Goal: Transaction & Acquisition: Purchase product/service

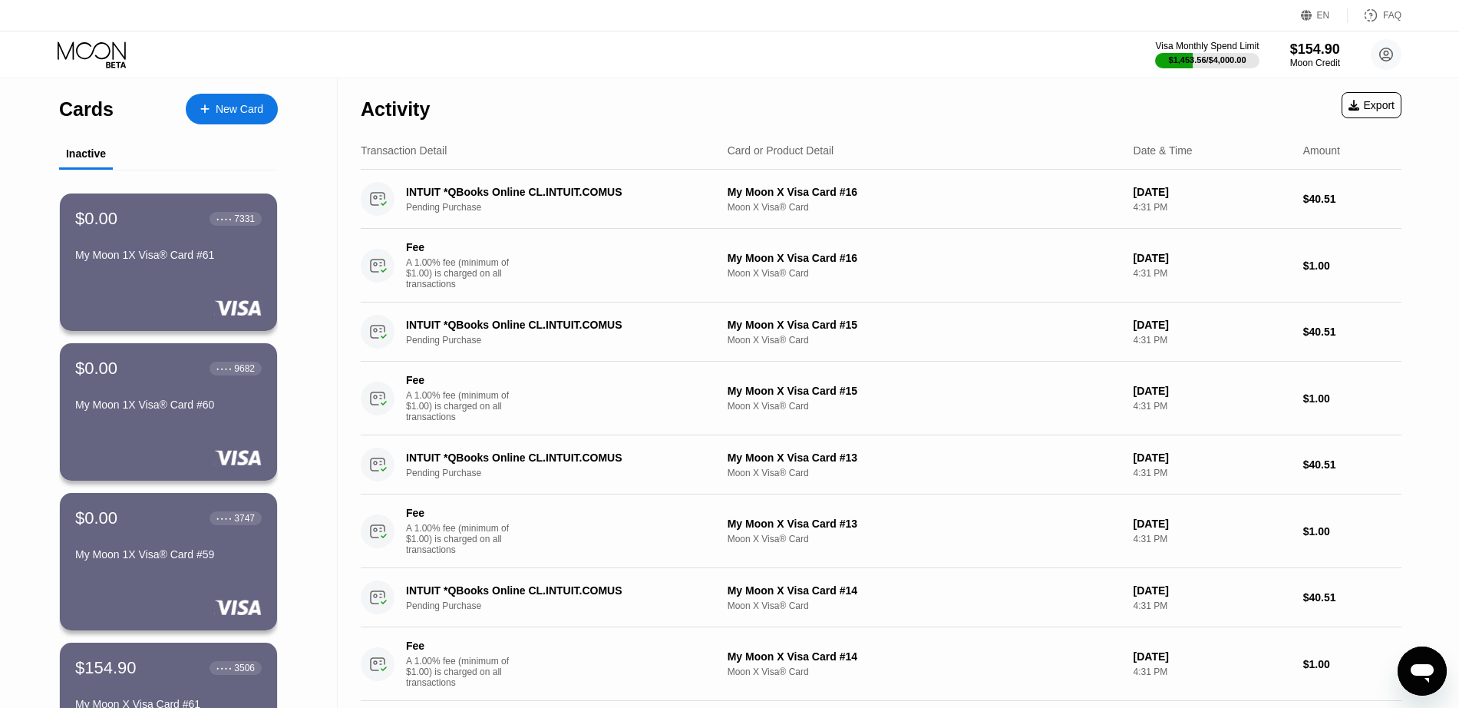
click at [242, 109] on div "New Card" at bounding box center [240, 109] width 48 height 13
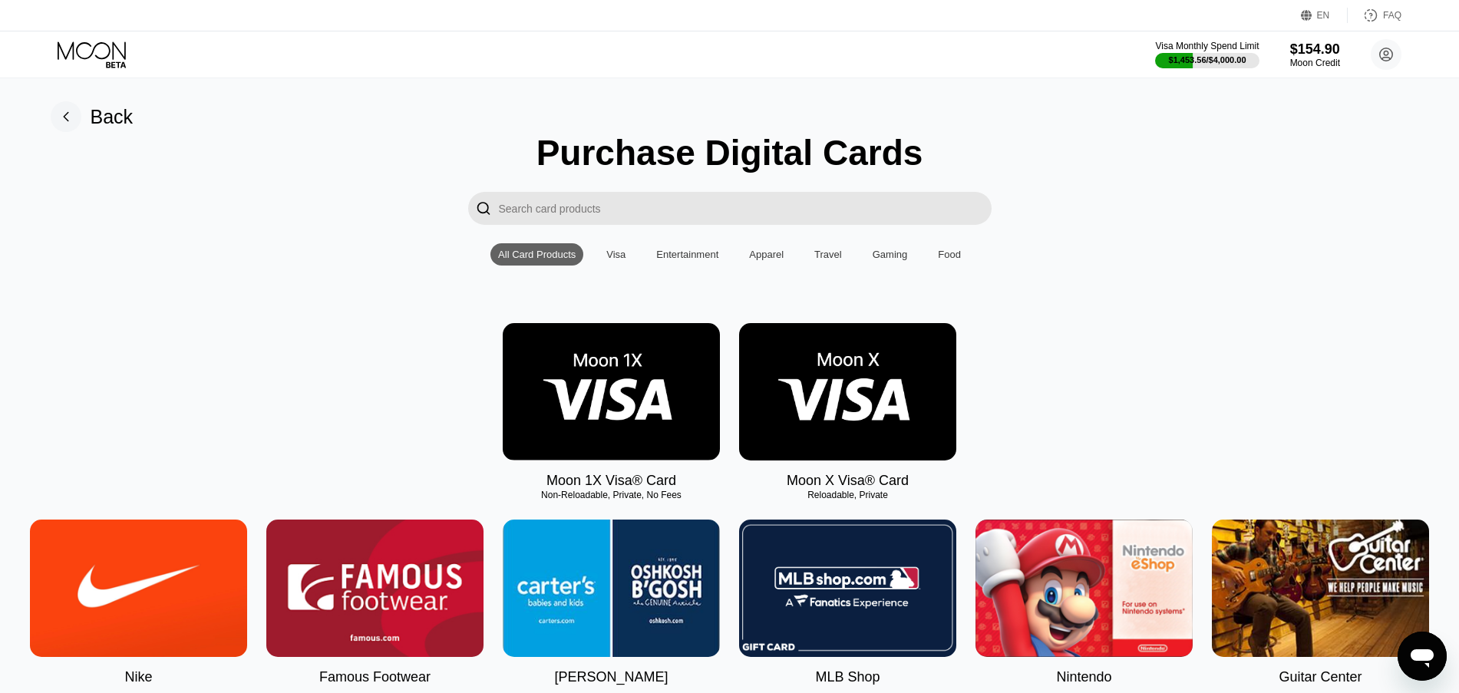
click at [621, 361] on img at bounding box center [611, 391] width 217 height 137
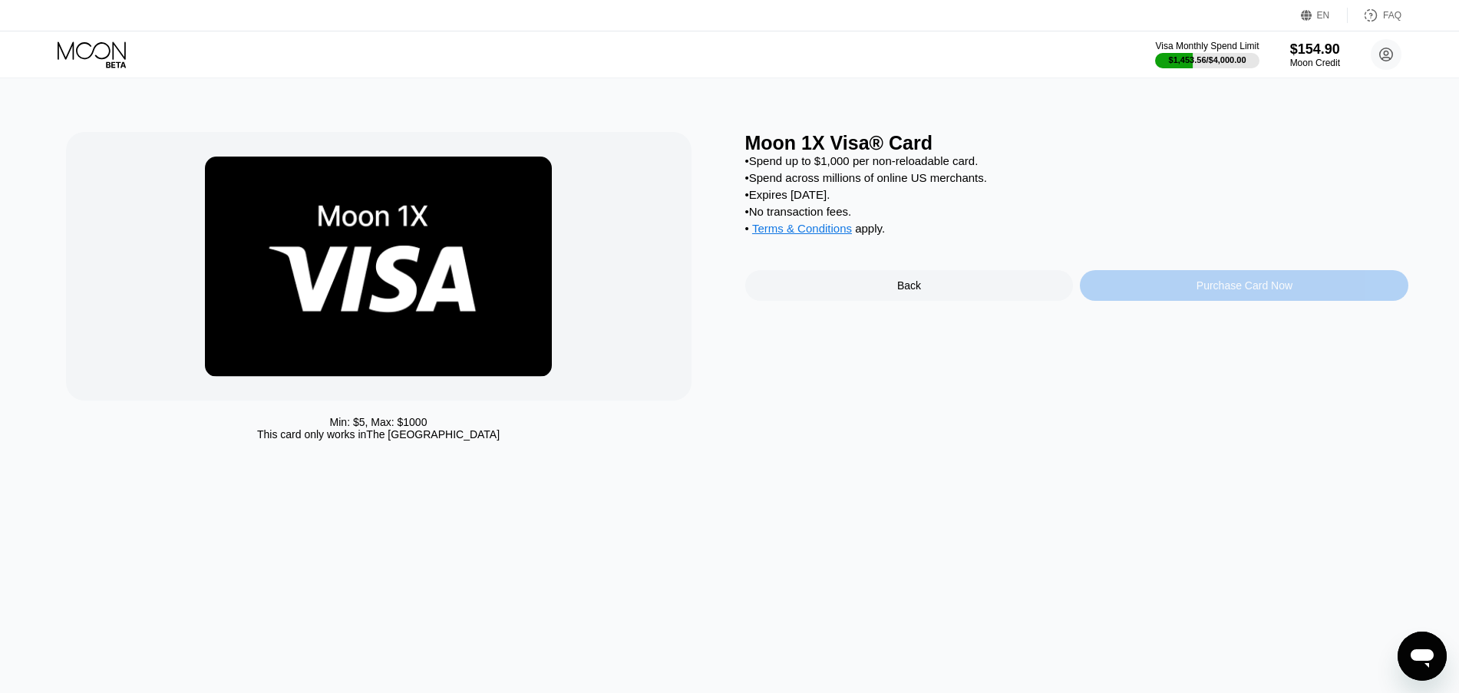
click at [1136, 301] on div "Purchase Card Now" at bounding box center [1244, 285] width 328 height 31
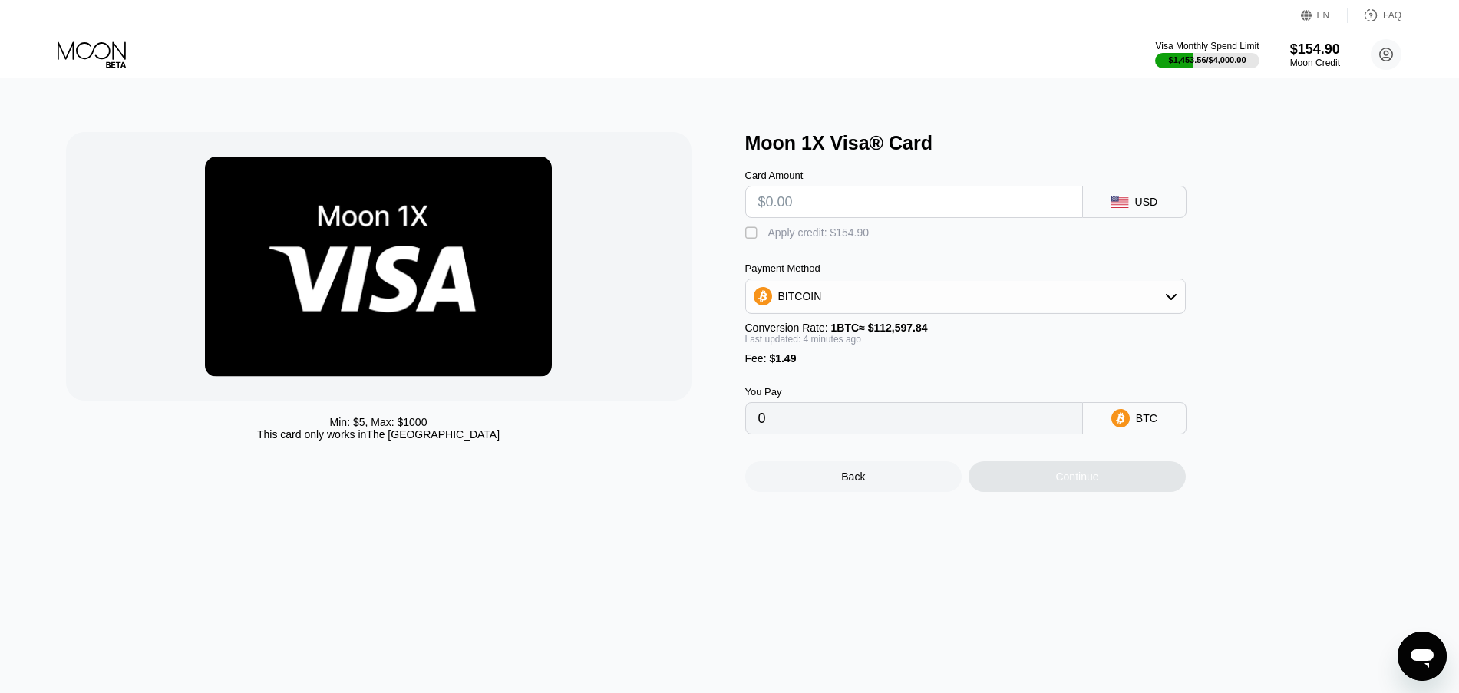
click at [830, 203] on input "text" at bounding box center [914, 201] width 312 height 31
type input "$1"
type input "0.00002212"
type input "$13"
type input "0.00012872"
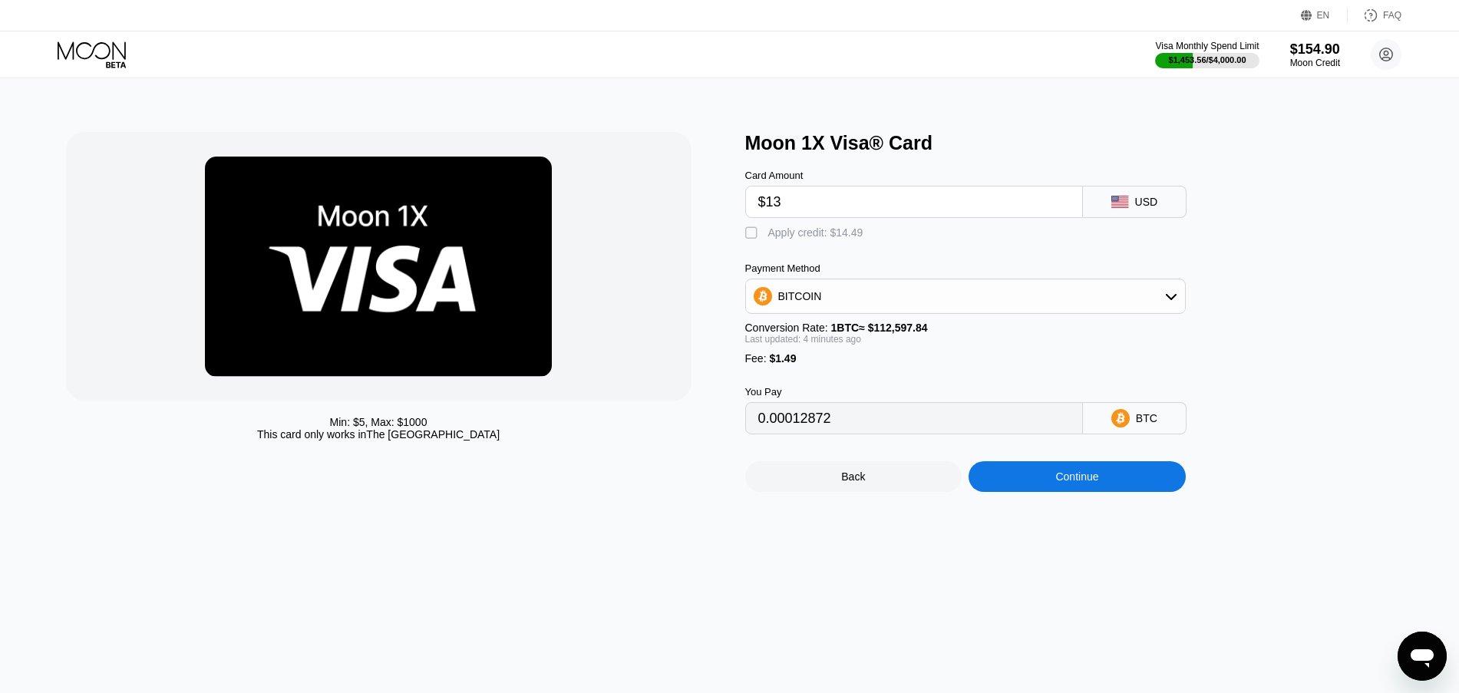
type input "$13"
click at [836, 235] on div "Apply credit: $14.49" at bounding box center [815, 232] width 95 height 12
type input "0"
click at [1018, 491] on div "Continue" at bounding box center [1076, 476] width 217 height 31
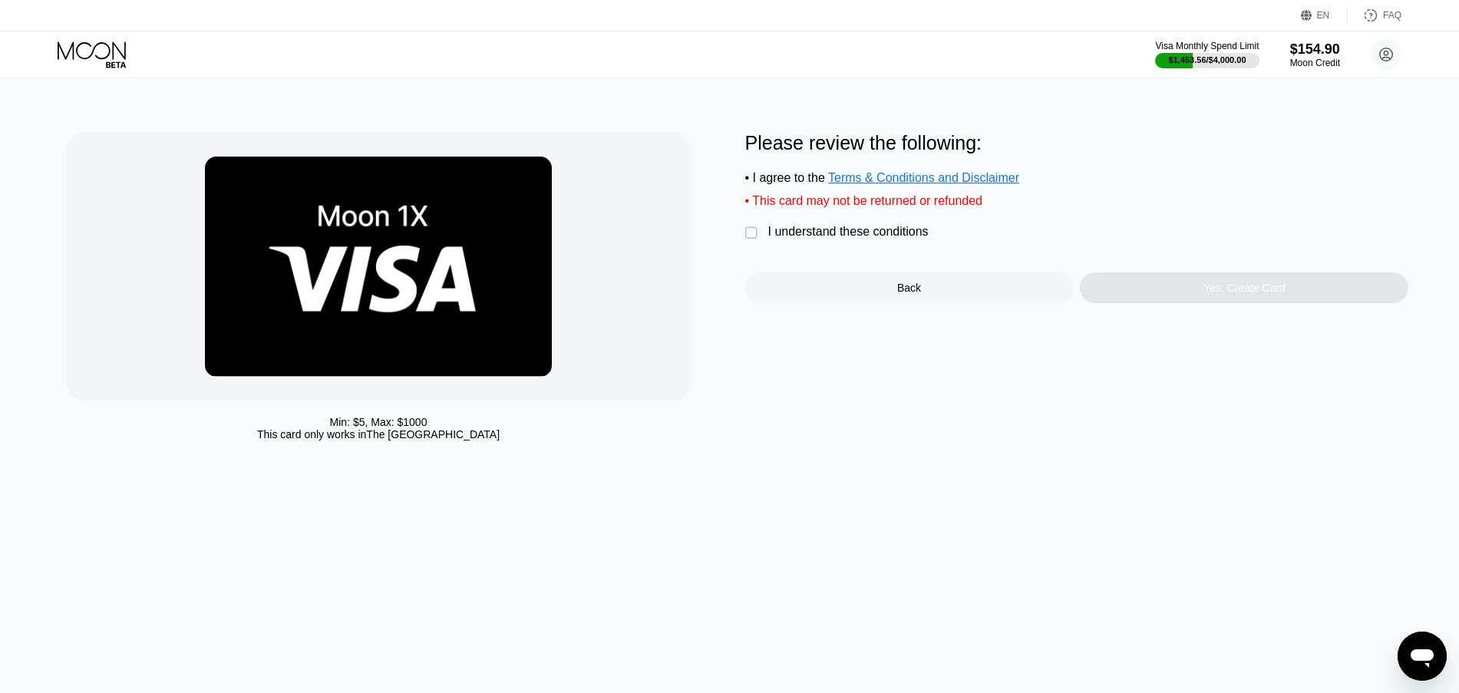
click at [887, 239] on div "I understand these conditions" at bounding box center [848, 232] width 160 height 14
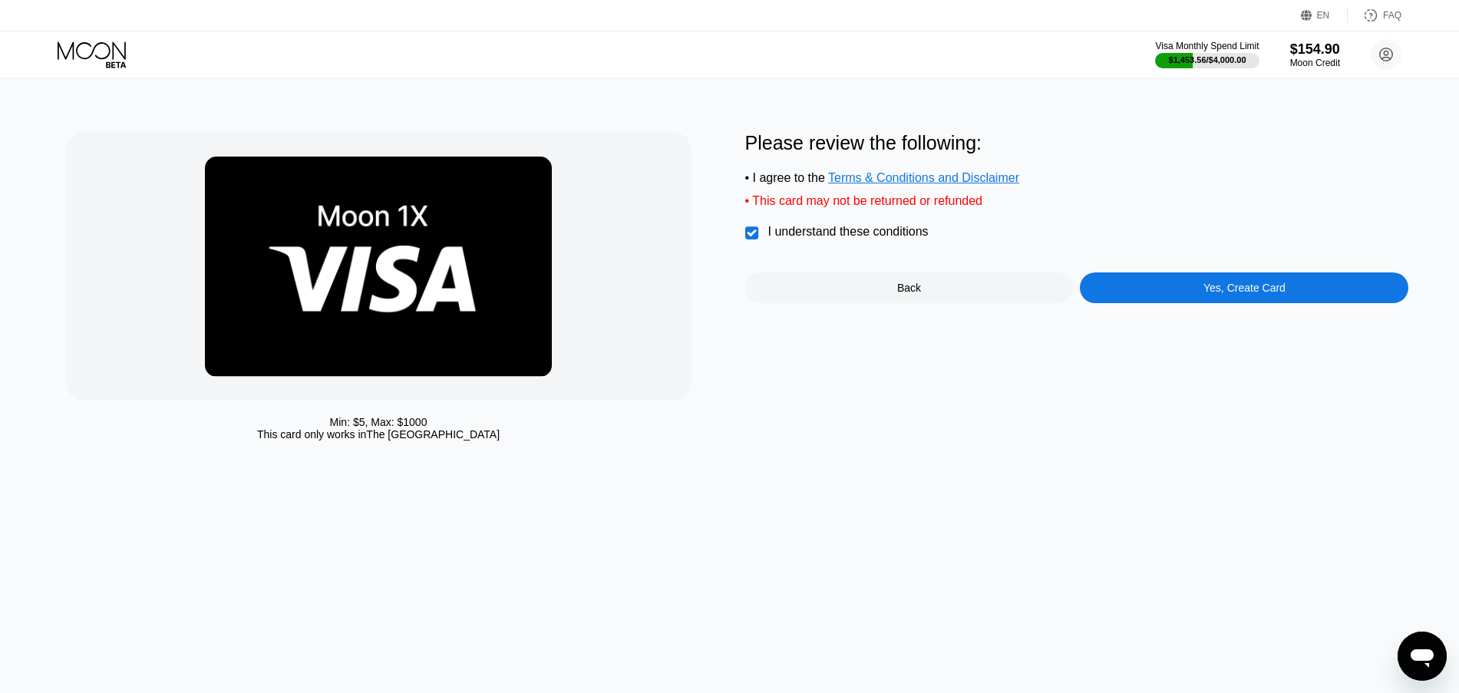
click at [1196, 303] on div "Yes, Create Card" at bounding box center [1244, 287] width 328 height 31
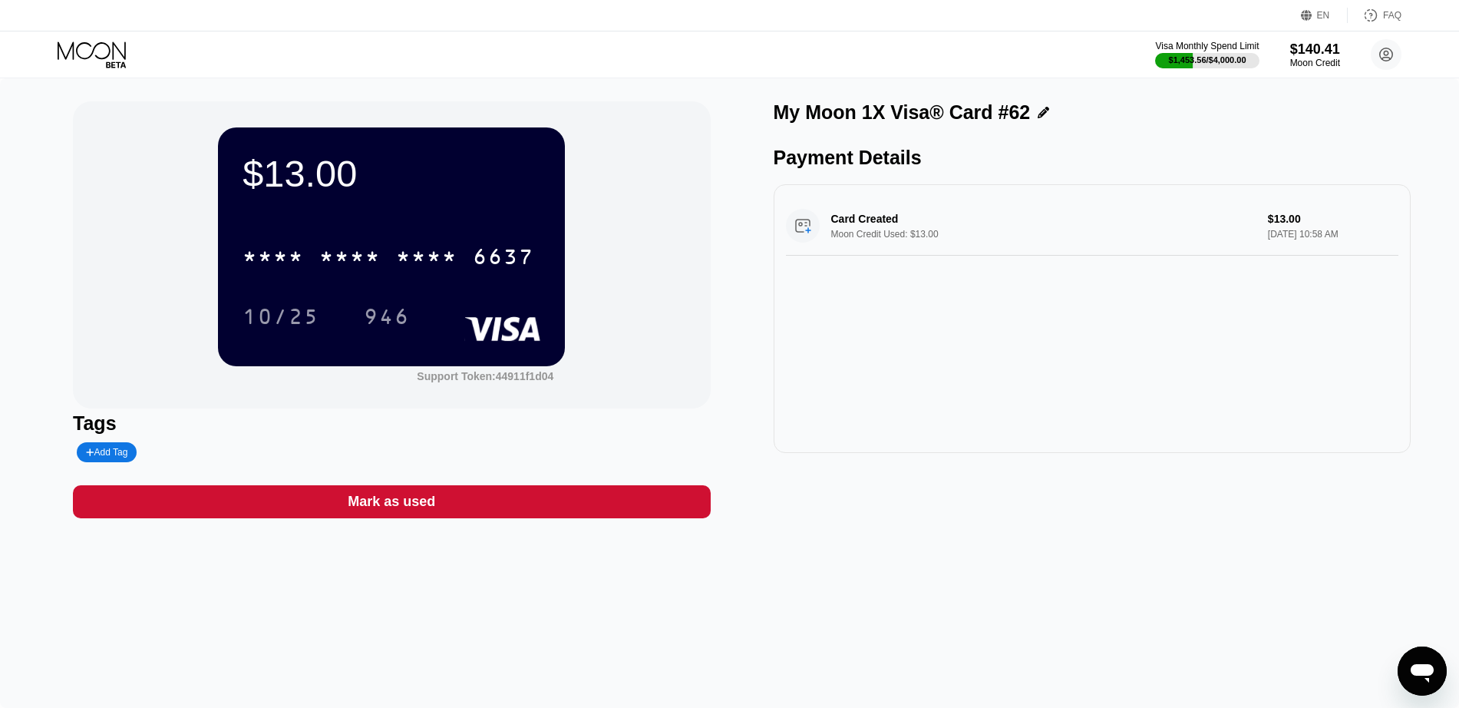
click at [54, 54] on div "Visa Monthly Spend Limit $1,453.56 / $4,000.00 $140.41 Moon Credit [EMAIL_ADDRE…" at bounding box center [729, 54] width 1459 height 46
click at [112, 55] on icon at bounding box center [93, 54] width 71 height 27
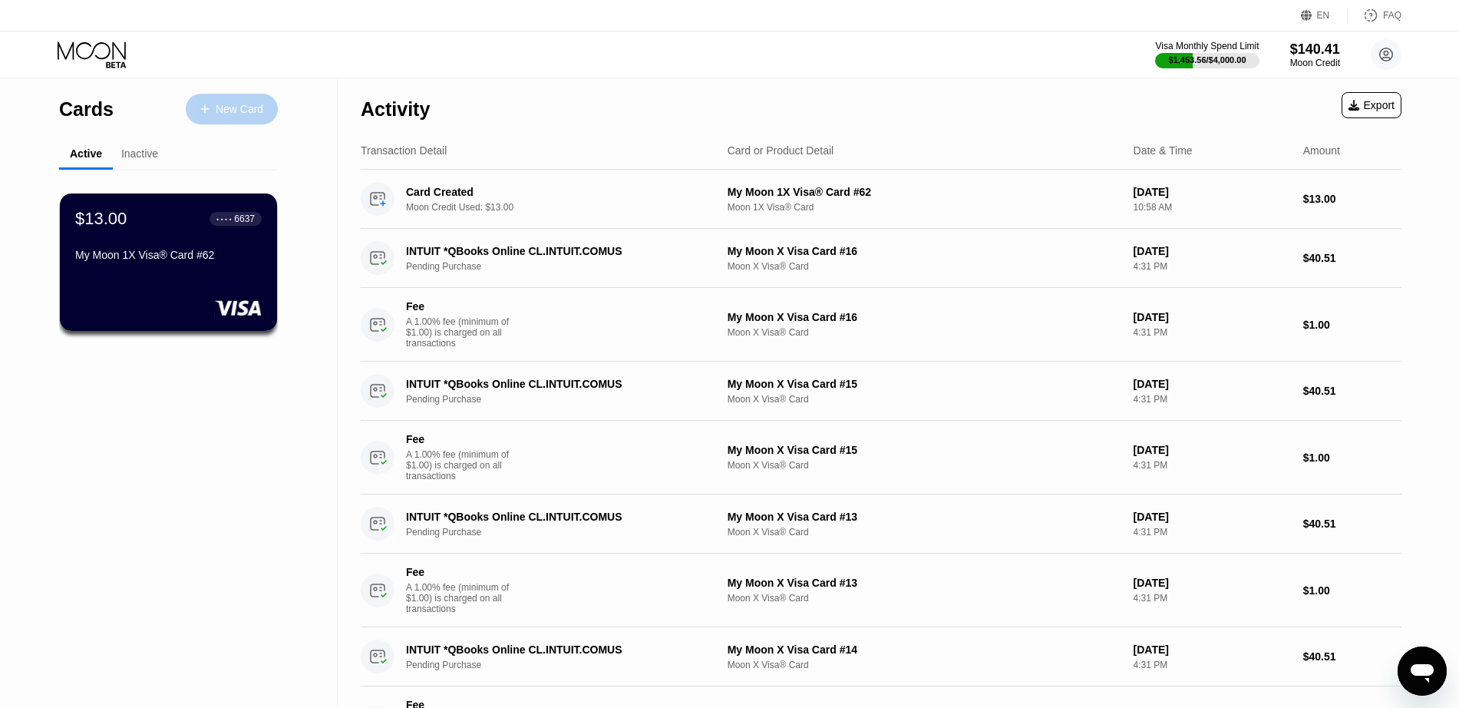
click at [241, 111] on div "New Card" at bounding box center [240, 109] width 48 height 13
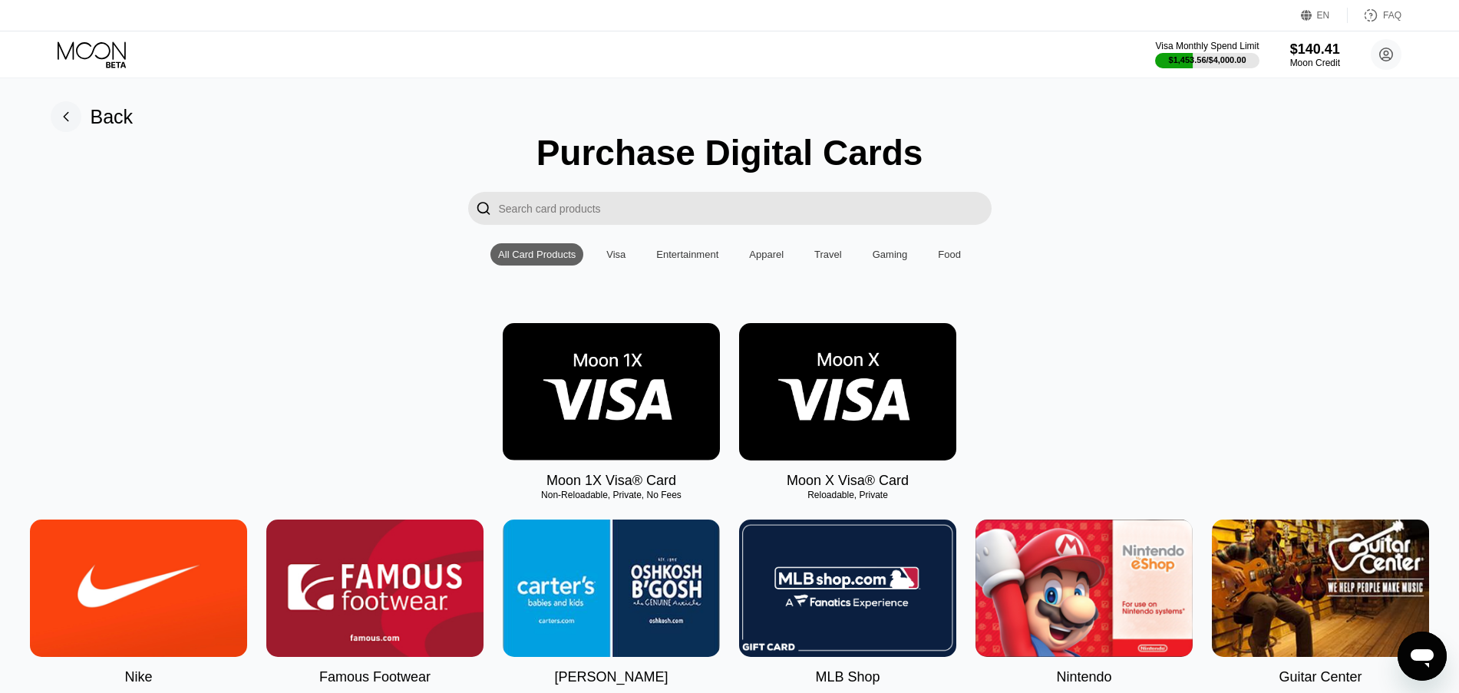
click at [589, 414] on img at bounding box center [611, 391] width 217 height 137
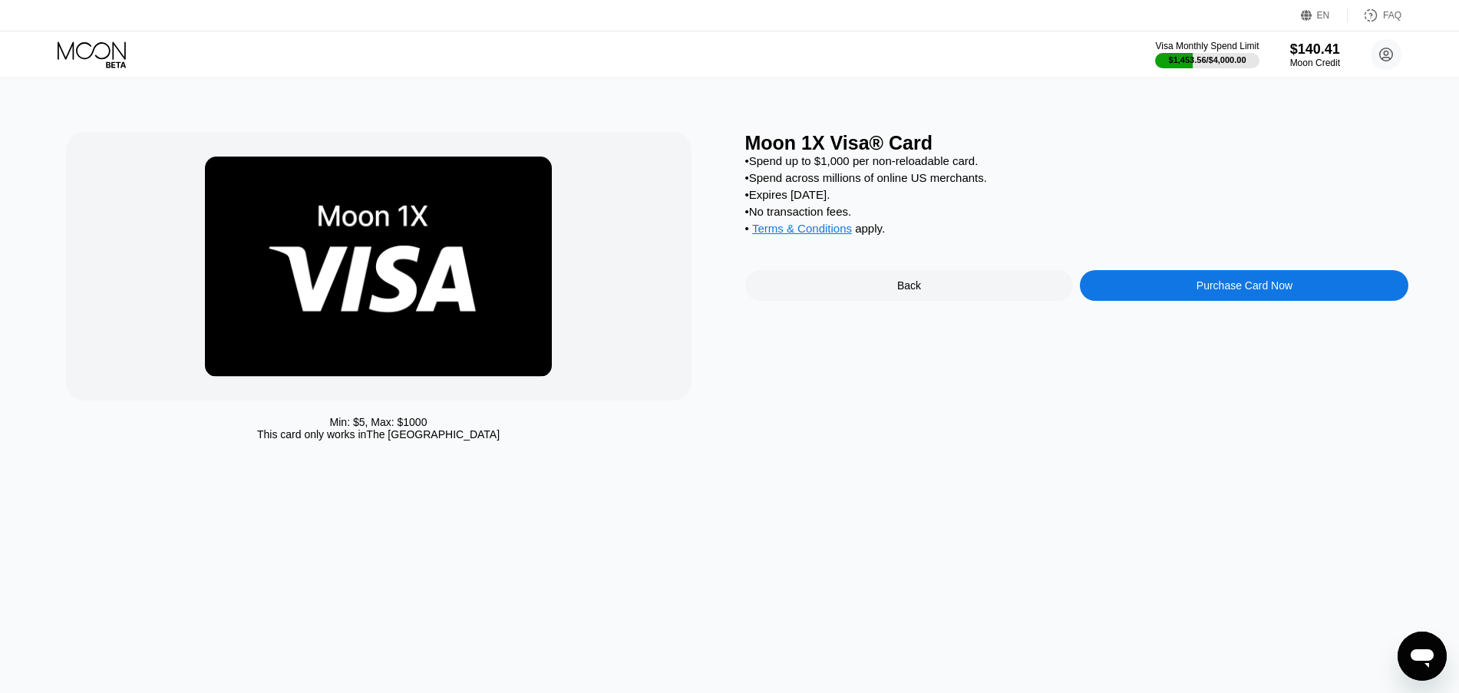
click at [1160, 299] on div "Purchase Card Now" at bounding box center [1244, 285] width 328 height 31
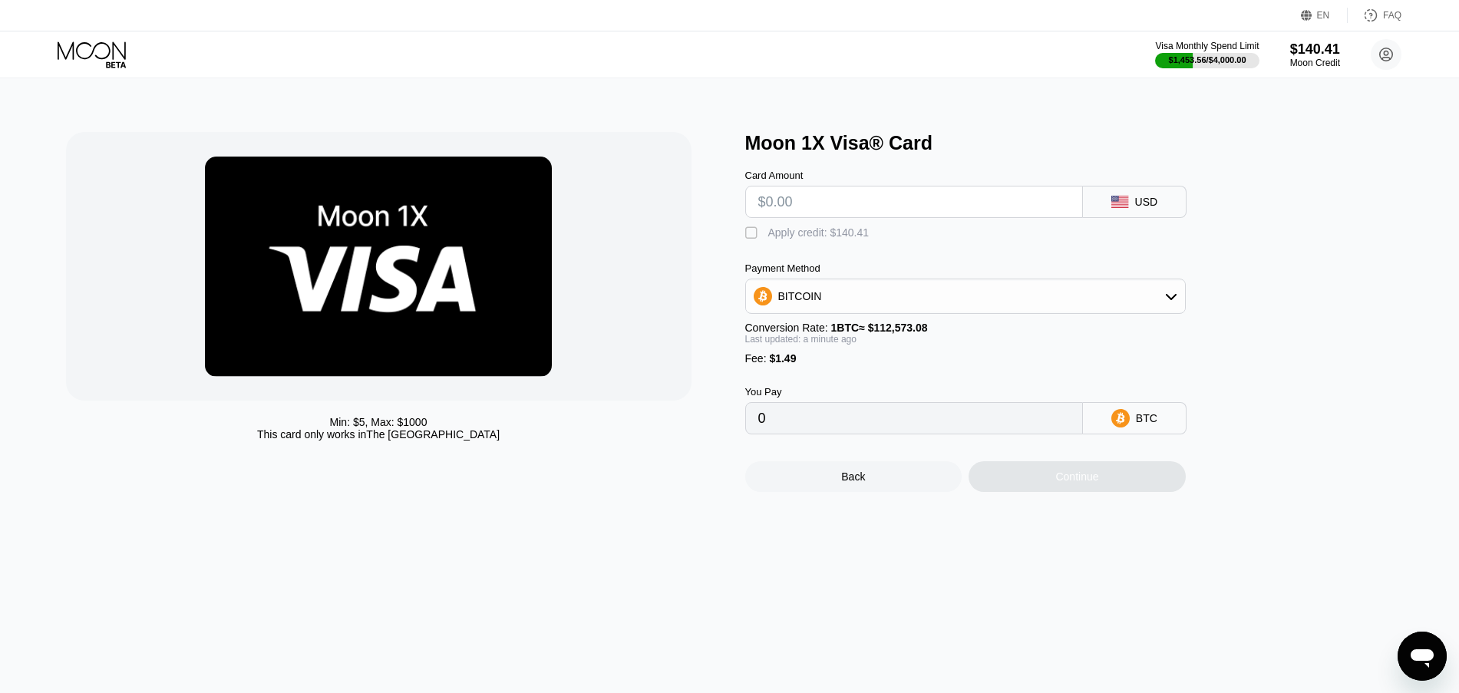
click at [834, 207] on input "text" at bounding box center [914, 201] width 312 height 31
type input "$14"
type input "0.00013760"
type input "$14"
click at [835, 241] on div " Apply credit: $15.49" at bounding box center [808, 233] width 126 height 15
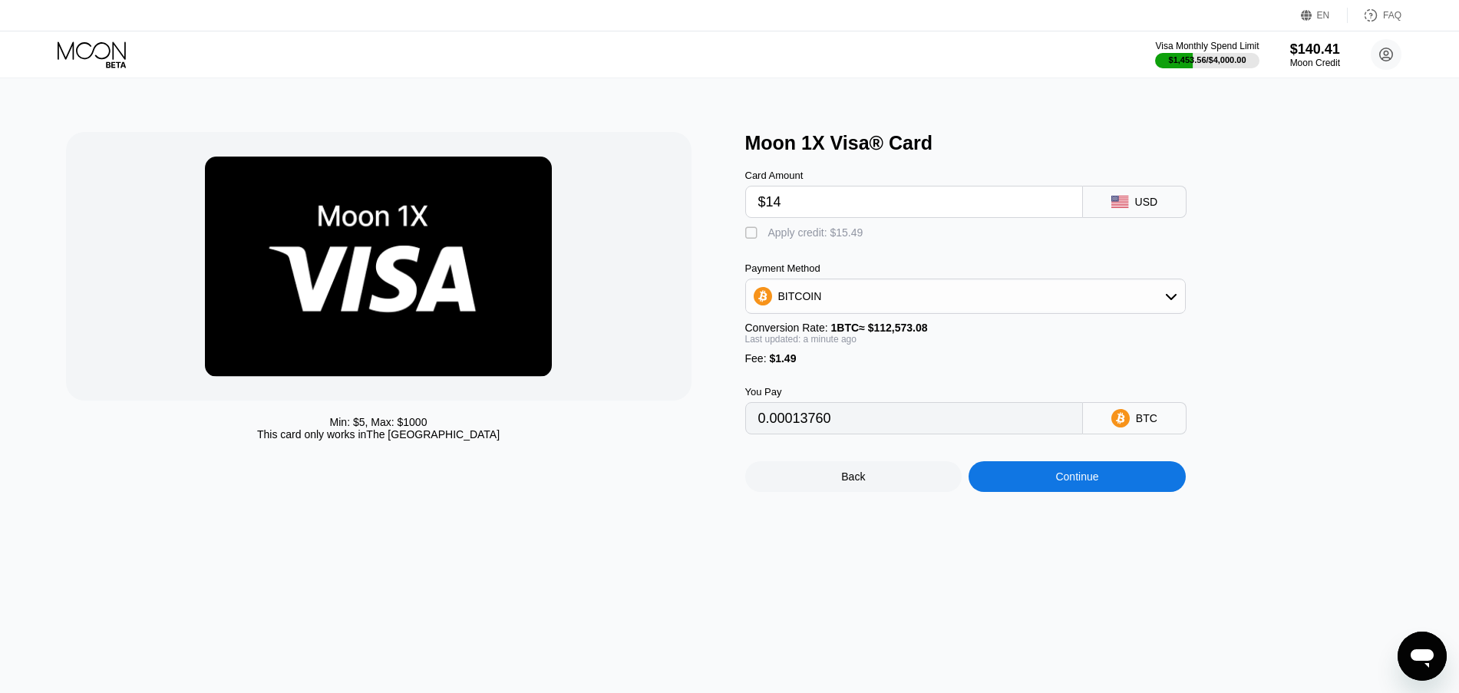
type input "0"
click at [1053, 492] on div "Continue" at bounding box center [1076, 476] width 217 height 31
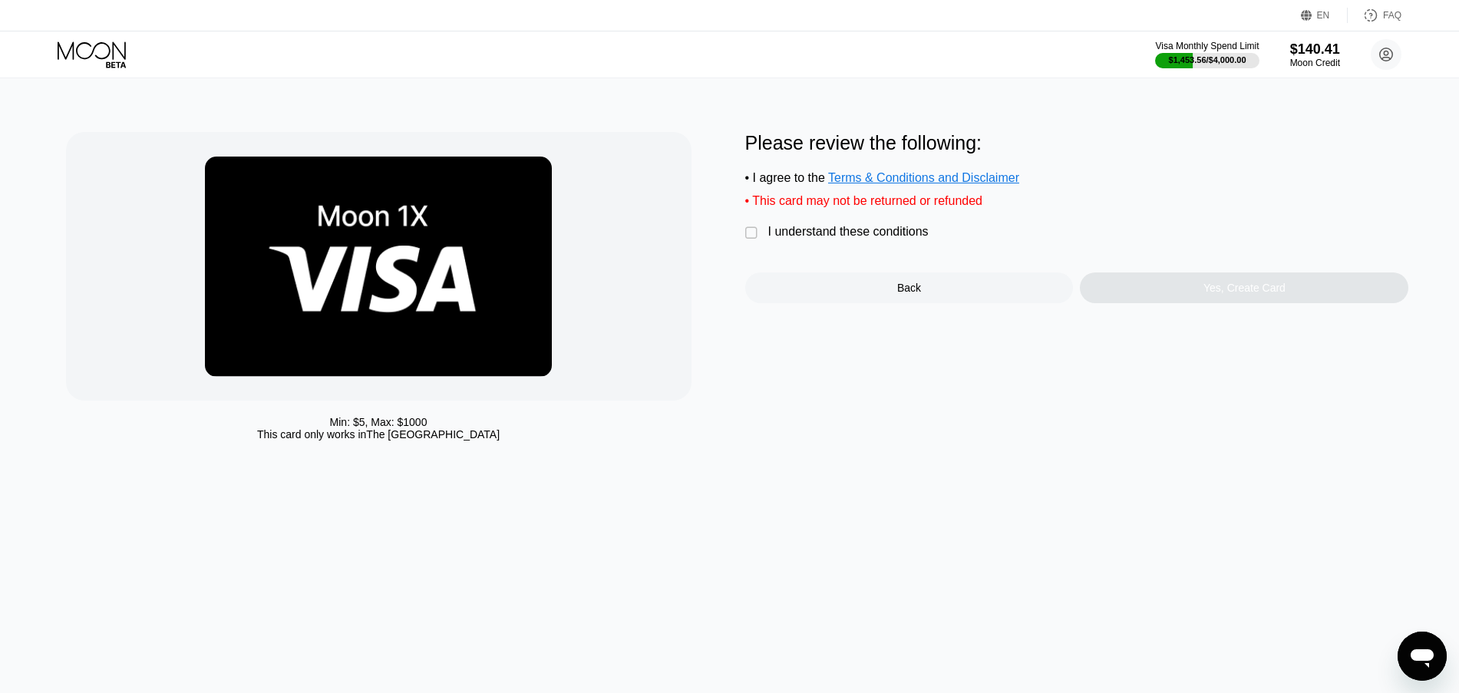
click at [891, 239] on div "I understand these conditions" at bounding box center [848, 232] width 160 height 14
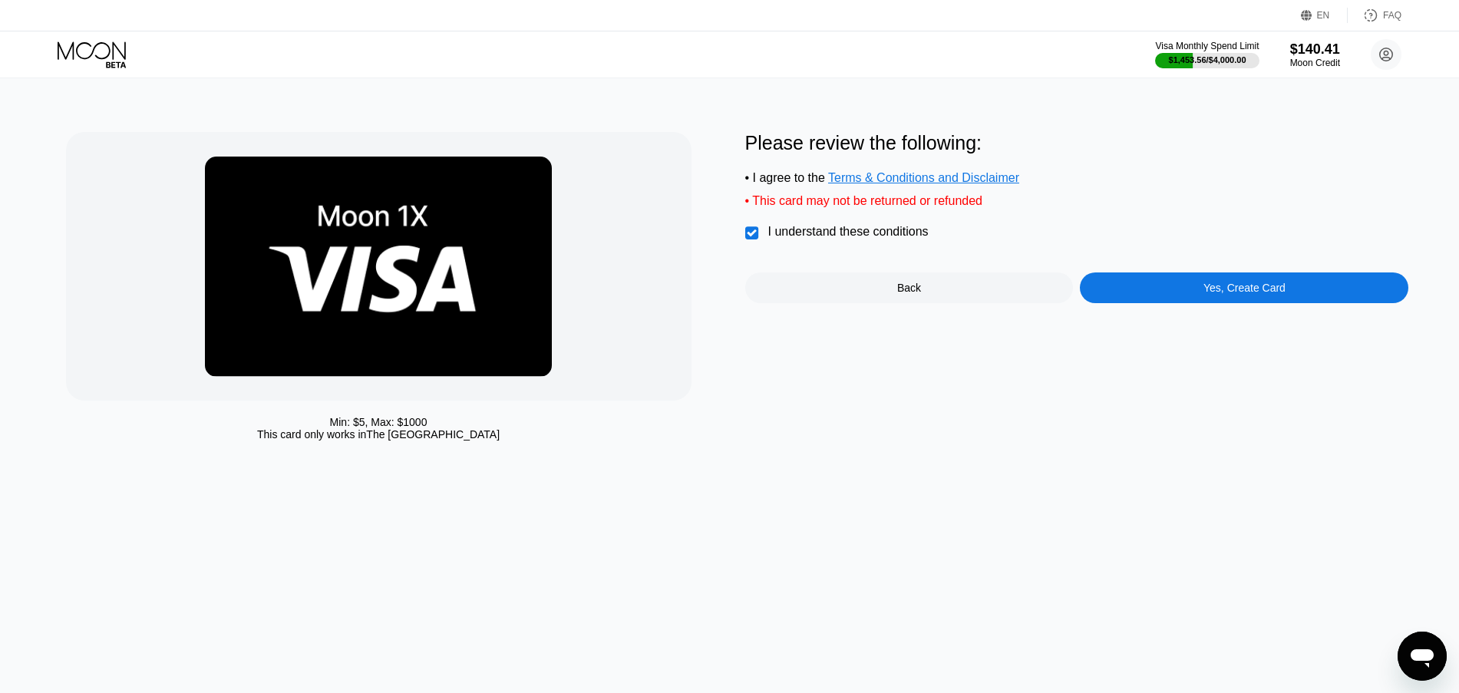
click at [1204, 295] on div "Yes, Create Card" at bounding box center [1244, 287] width 328 height 31
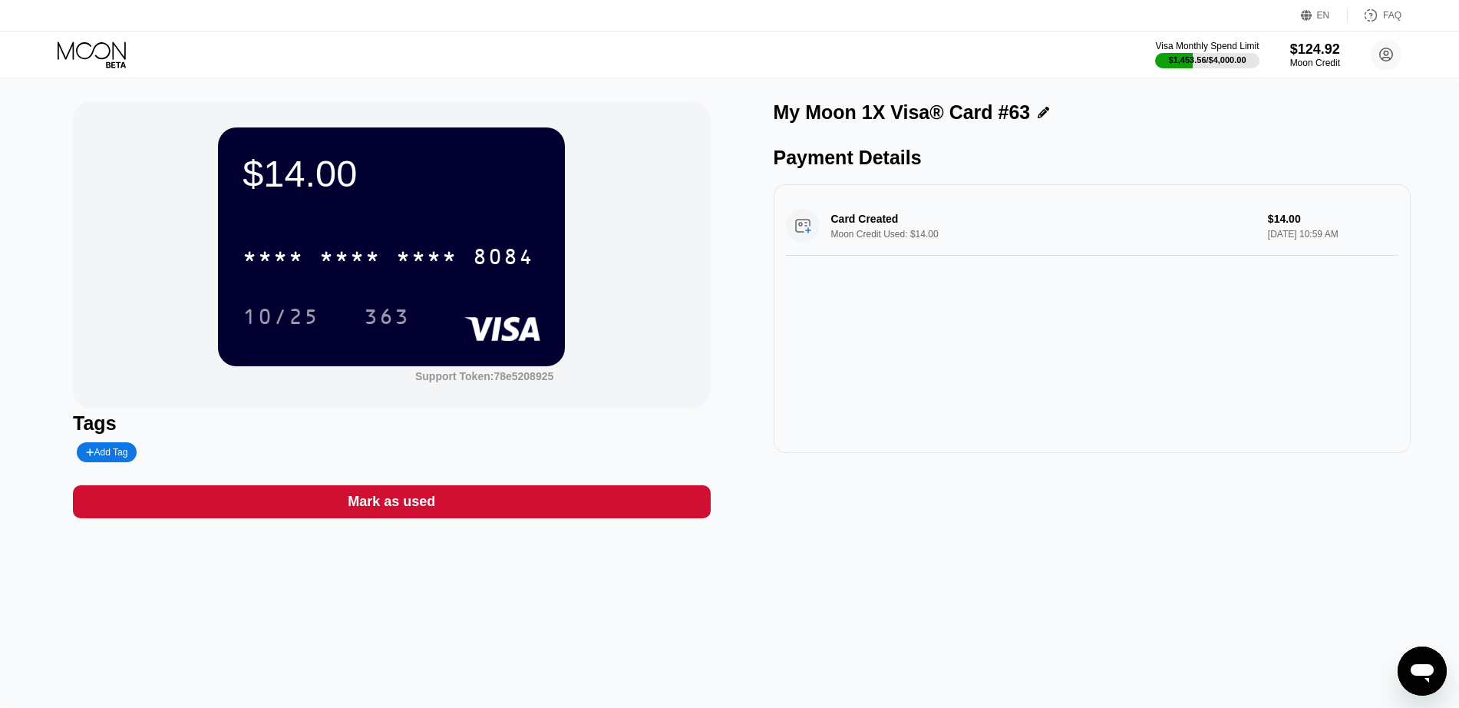
click at [93, 56] on icon at bounding box center [93, 54] width 71 height 27
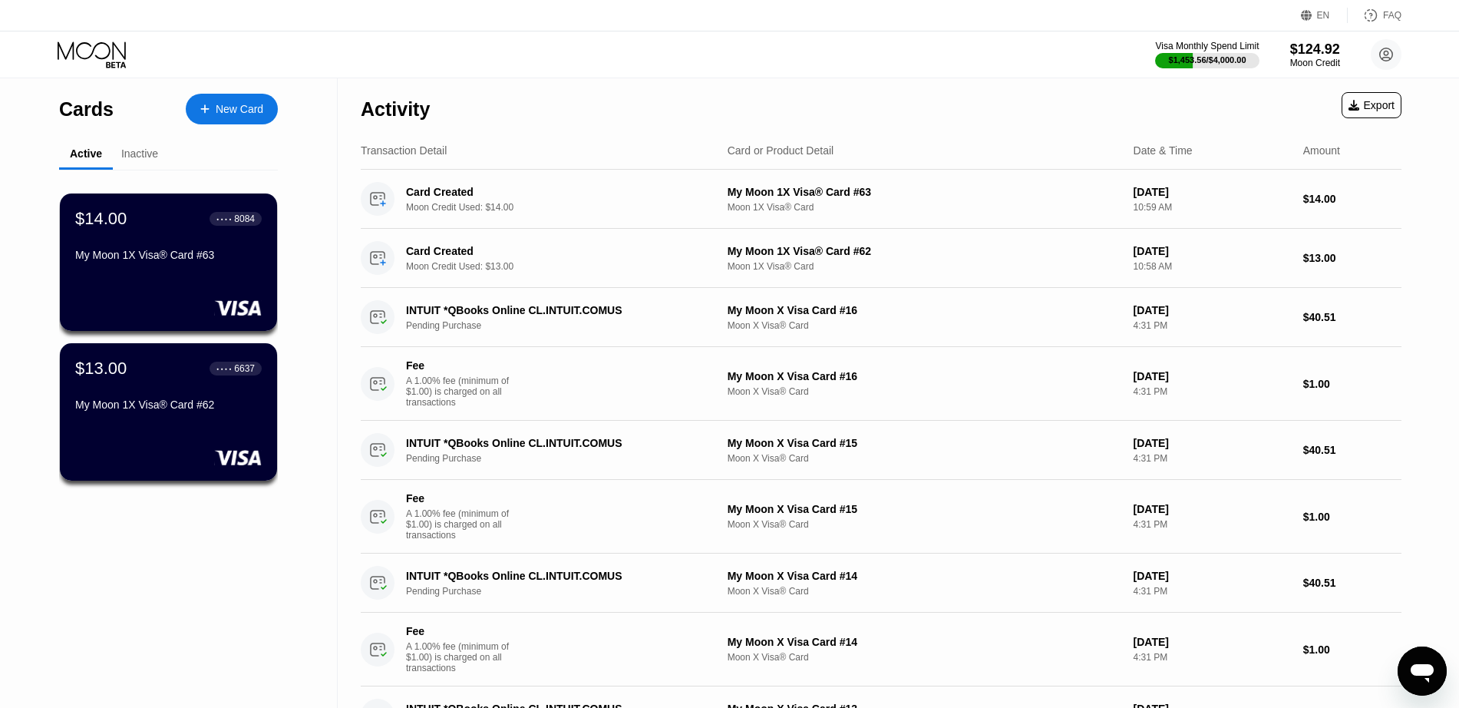
click at [249, 111] on div "New Card" at bounding box center [240, 109] width 48 height 13
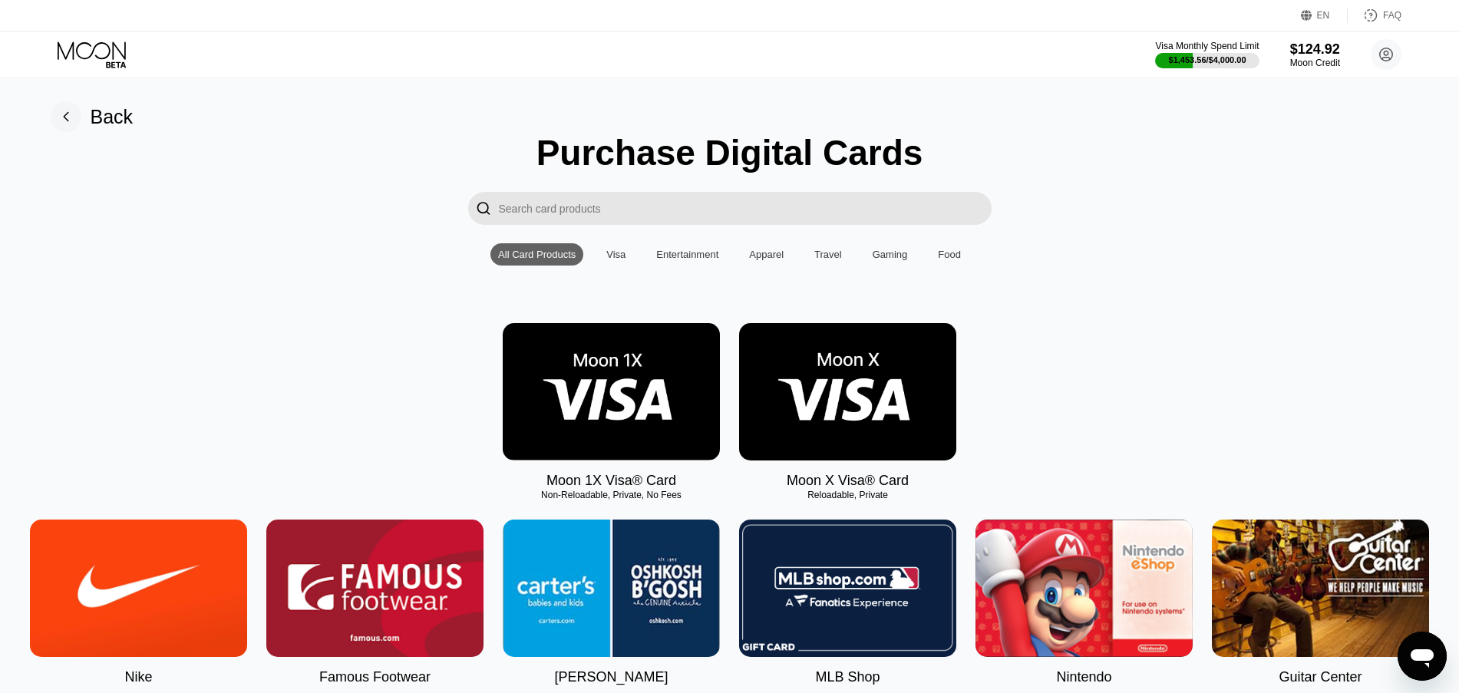
click at [602, 436] on img at bounding box center [611, 391] width 217 height 137
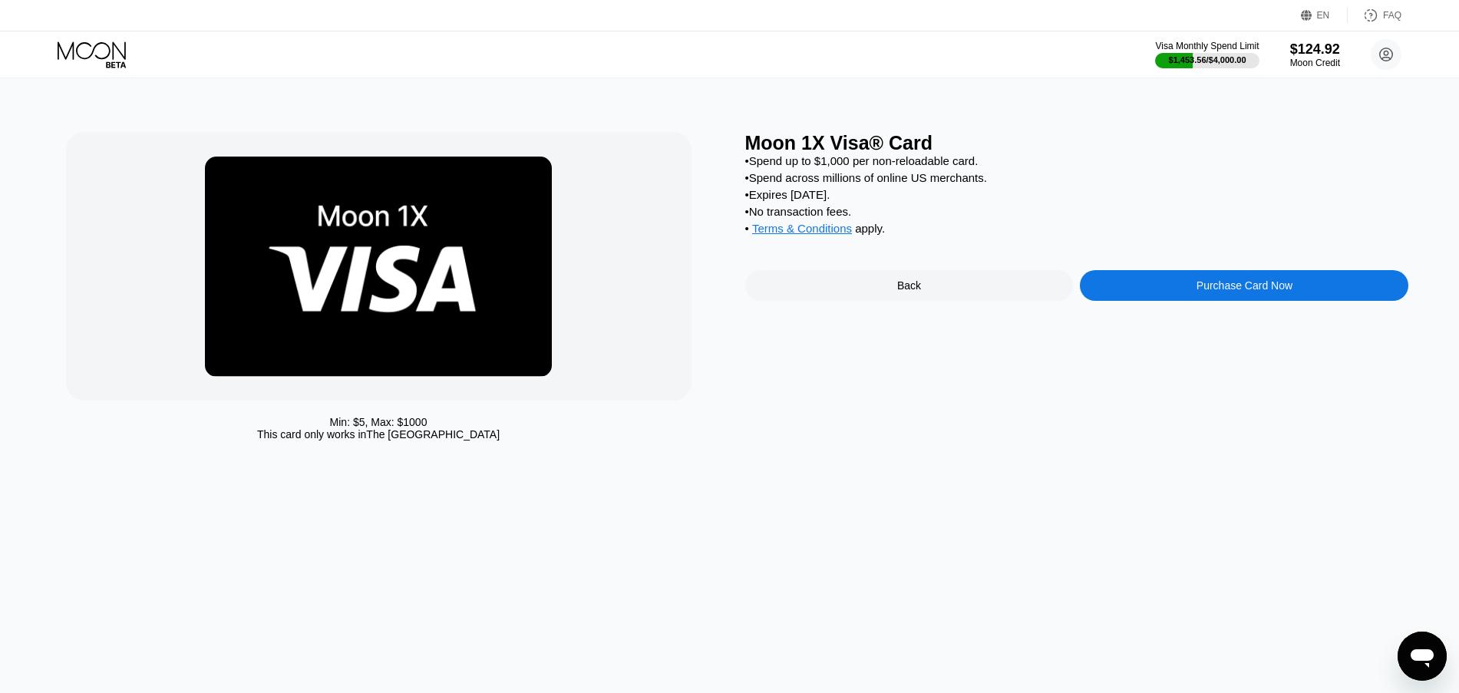
click at [1232, 292] on div "Purchase Card Now" at bounding box center [1244, 285] width 96 height 12
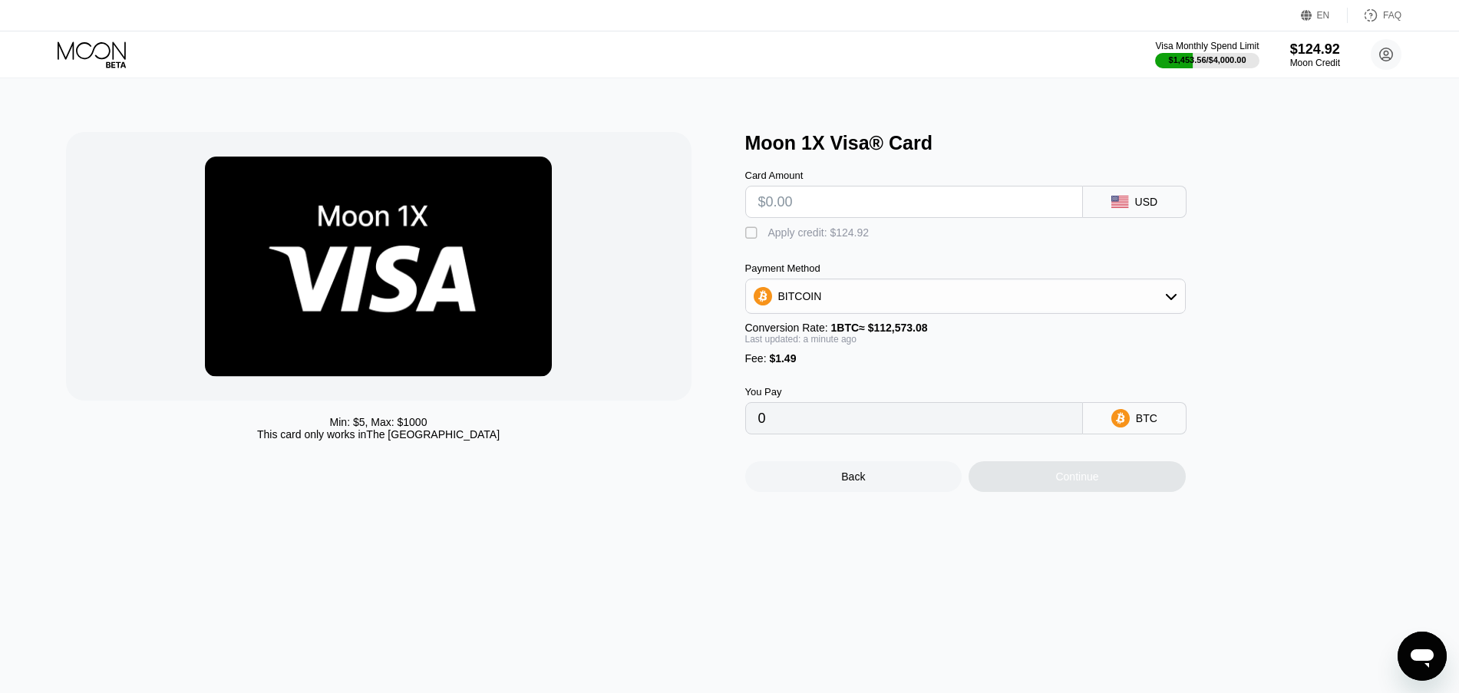
click at [851, 205] on input "text" at bounding box center [914, 201] width 312 height 31
type input "$15"
type input "0.00014649"
type input "$15"
click at [844, 232] on div "Apply credit: $16.49" at bounding box center [815, 232] width 95 height 12
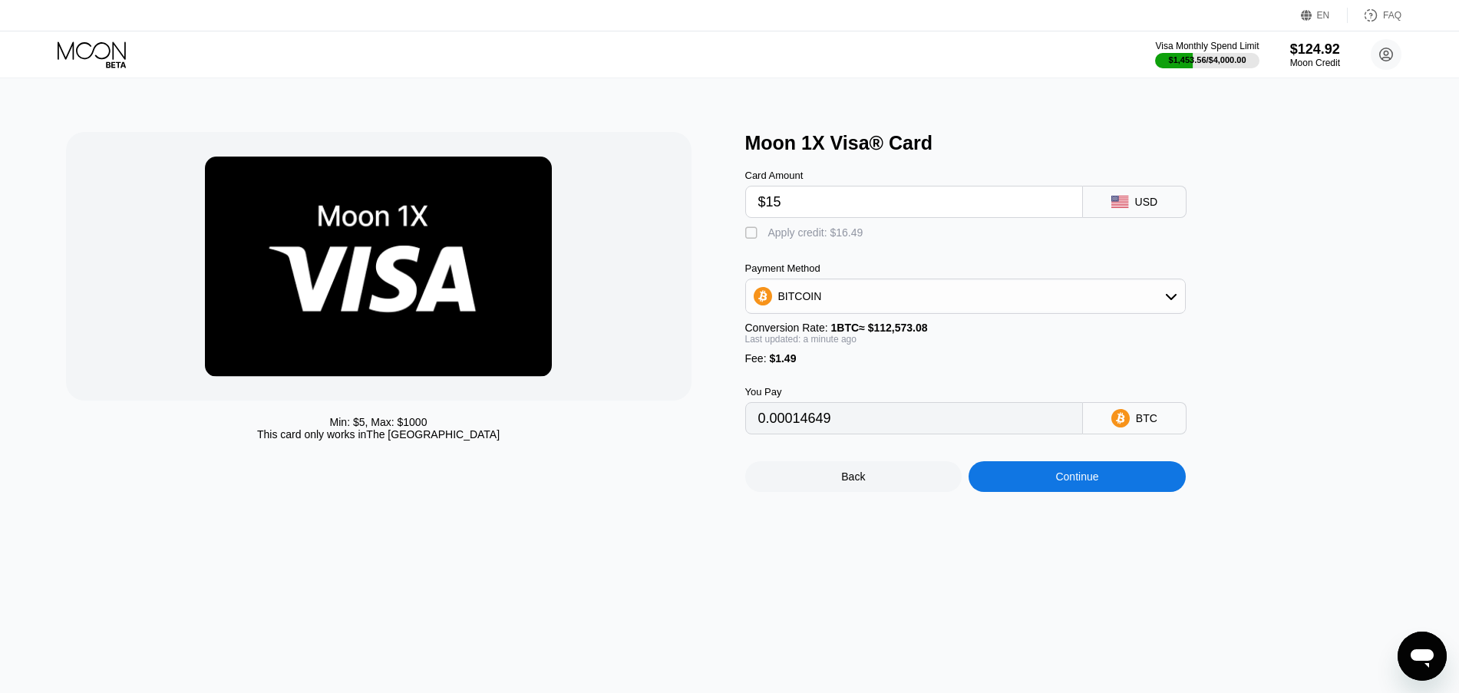
type input "0"
click at [1018, 507] on div "Min: $ 5 , Max: $ 1000 This card only works in The United States Moon 1X Visa® …" at bounding box center [729, 385] width 1473 height 615
click at [1025, 492] on div "Continue" at bounding box center [1076, 476] width 217 height 31
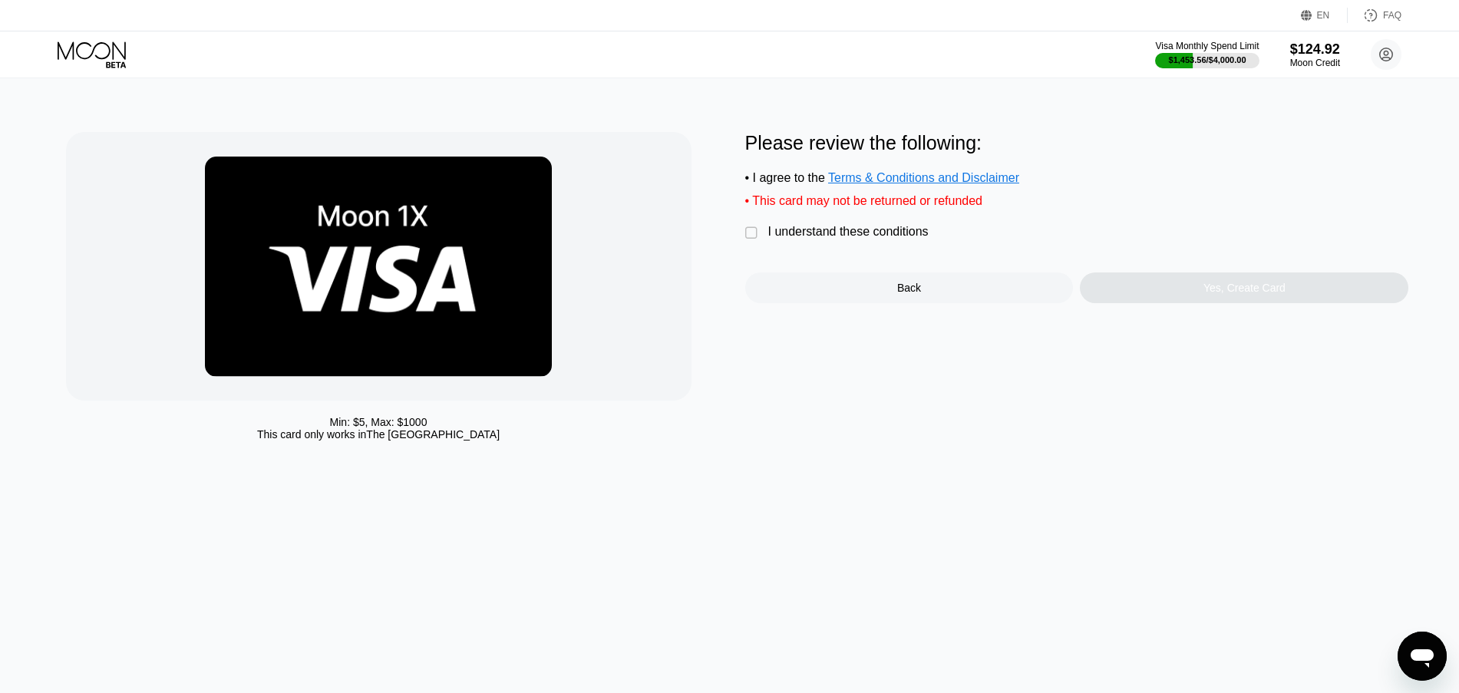
click at [859, 231] on div "Please review the following: • I agree to the Terms & Conditions and Disclaimer…" at bounding box center [1077, 217] width 664 height 171
click at [804, 239] on div "I understand these conditions" at bounding box center [848, 232] width 160 height 14
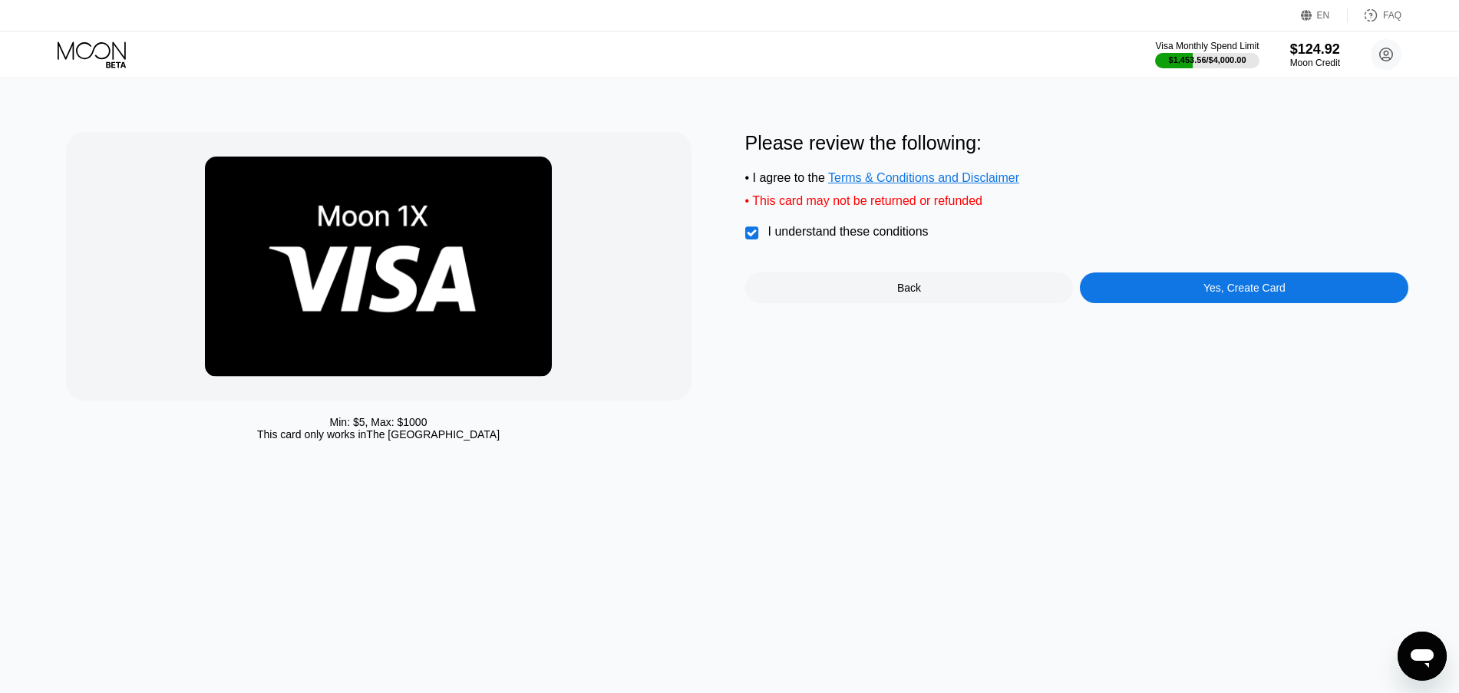
click at [1222, 289] on div "Yes, Create Card" at bounding box center [1244, 287] width 328 height 31
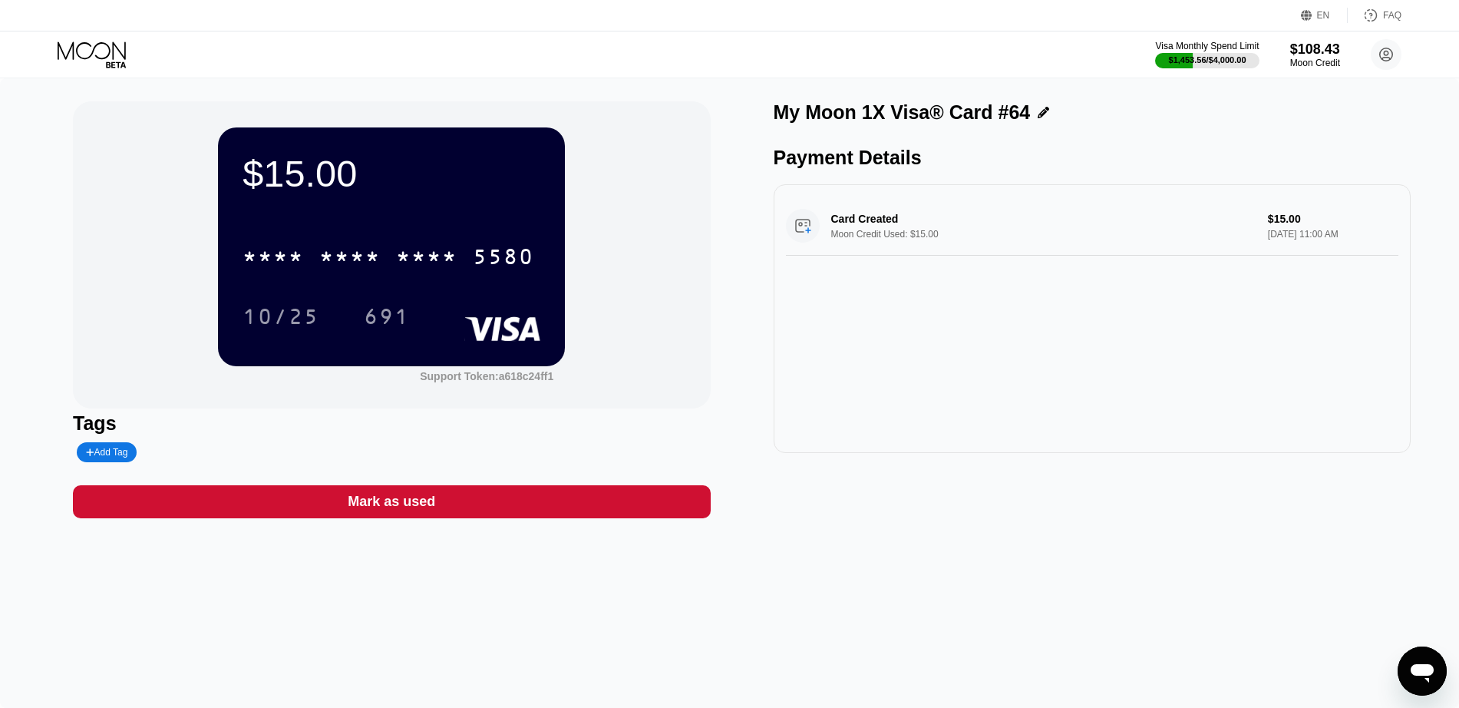
click at [91, 52] on icon at bounding box center [93, 54] width 71 height 27
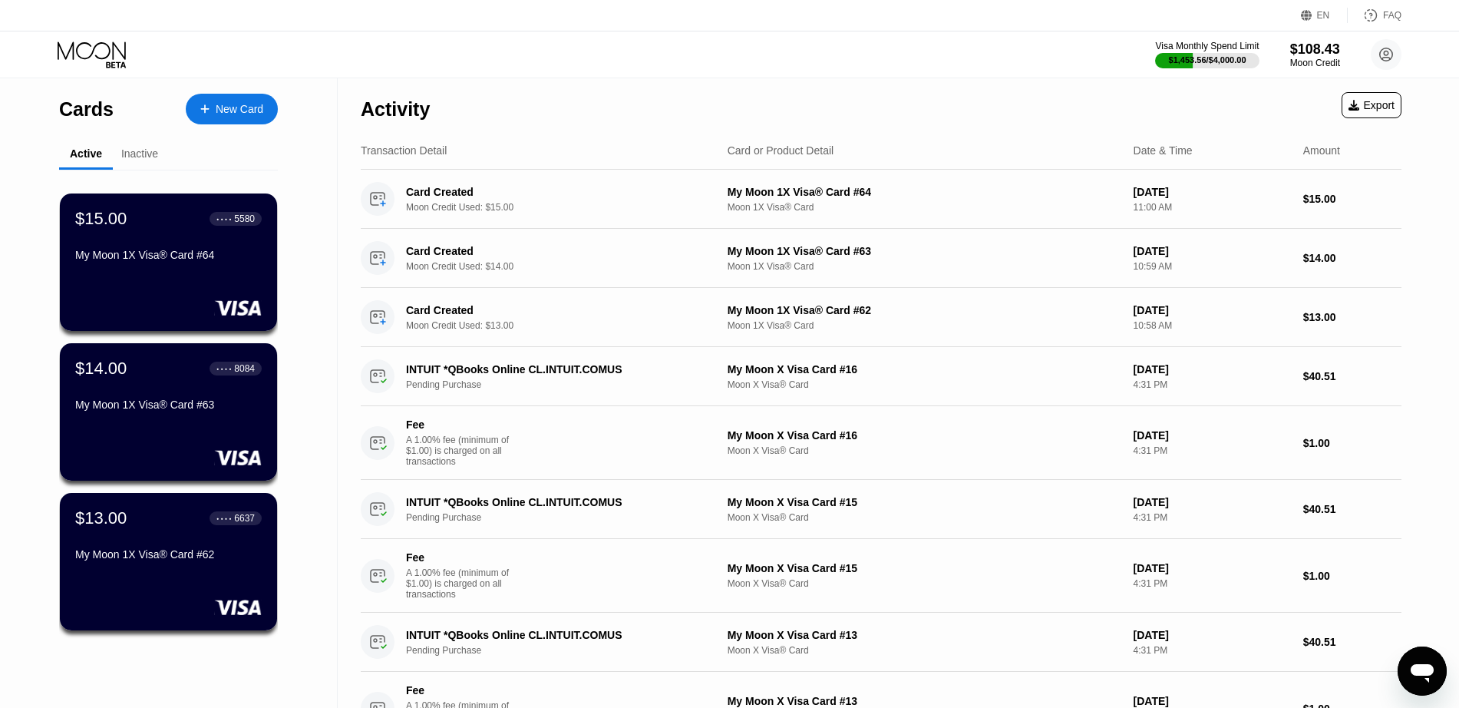
click at [208, 108] on icon at bounding box center [204, 108] width 8 height 8
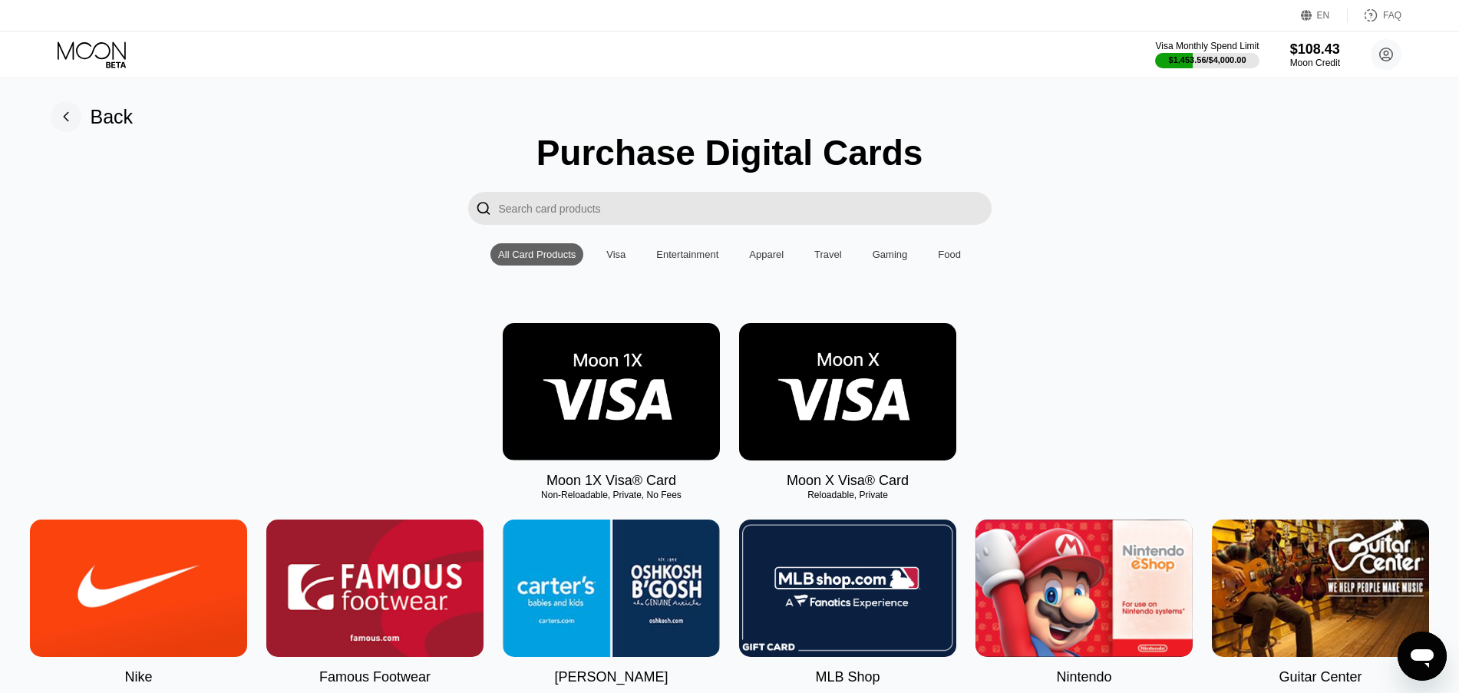
click at [569, 410] on img at bounding box center [611, 391] width 217 height 137
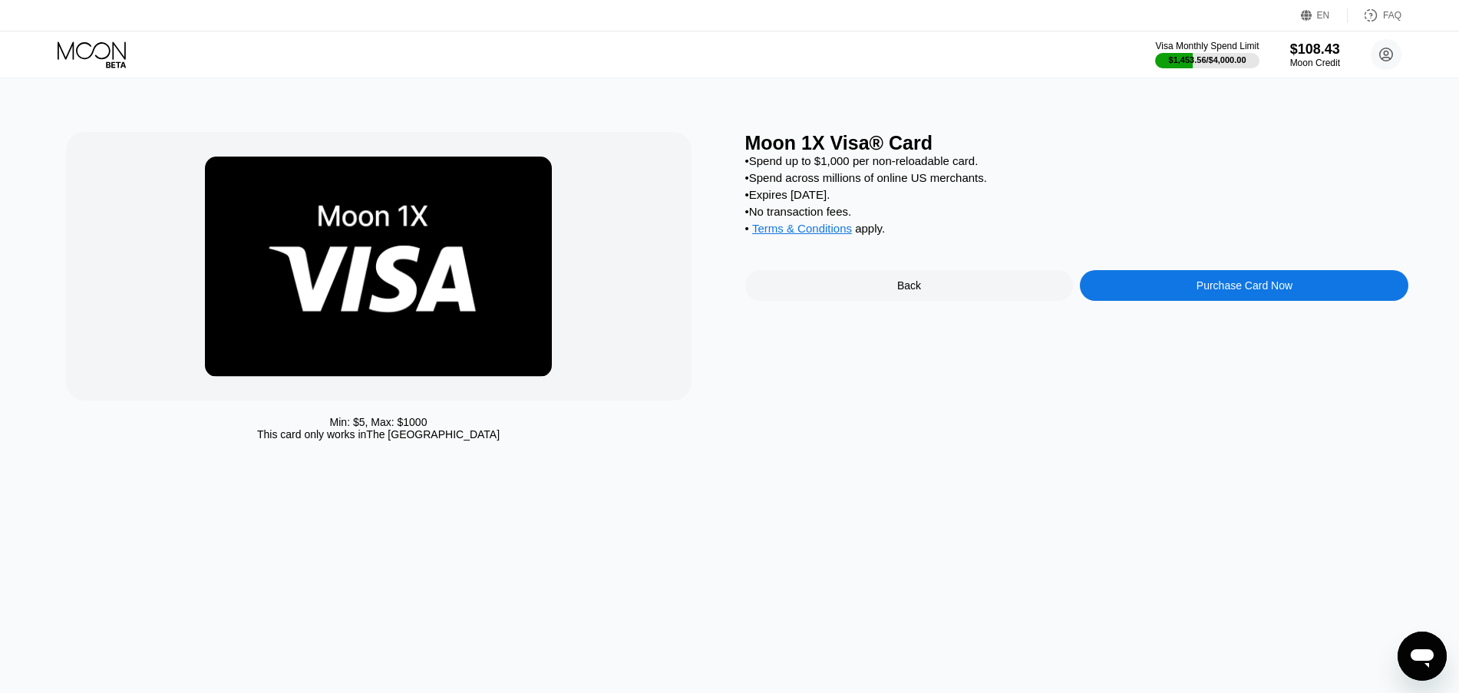
click at [1153, 287] on div "Purchase Card Now" at bounding box center [1244, 285] width 328 height 31
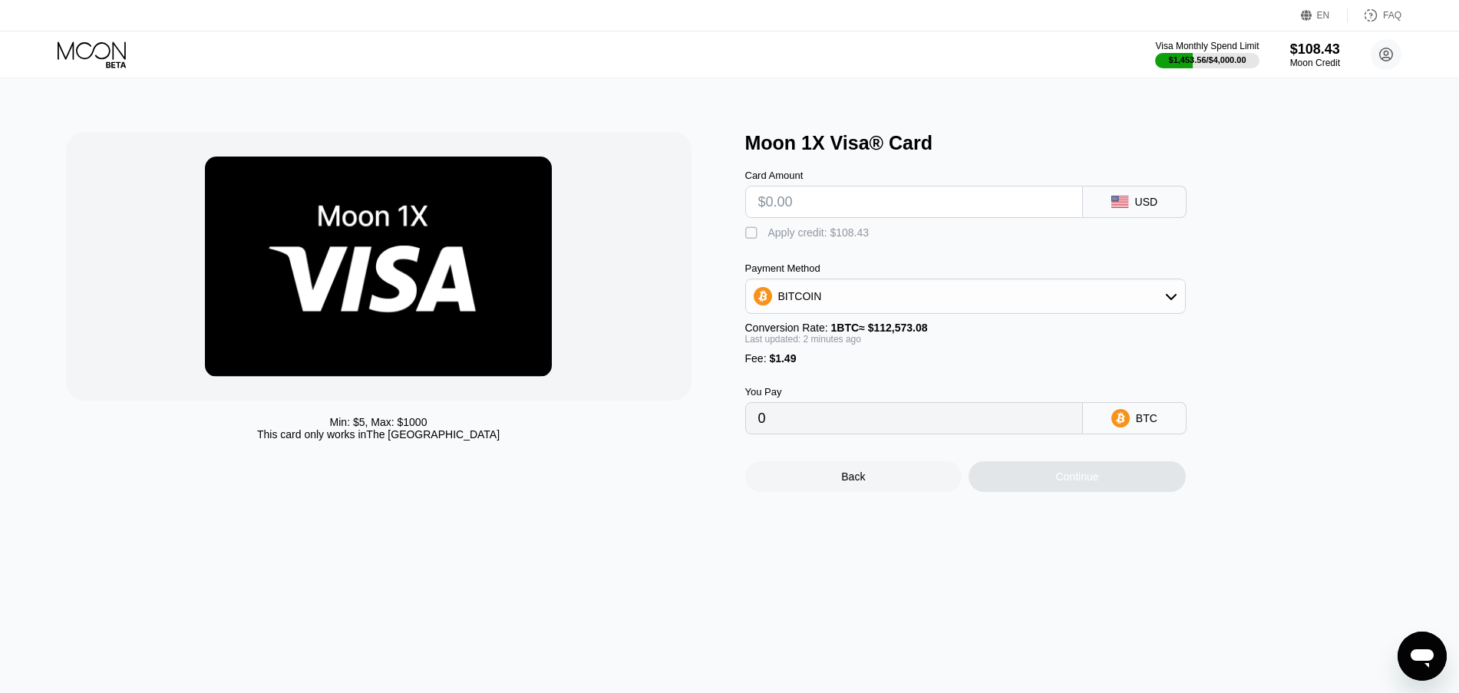
click at [850, 223] on div " Apply credit: $108.43" at bounding box center [990, 229] width 491 height 23
click at [859, 206] on input "text" at bounding box center [914, 201] width 312 height 31
type input "$16"
type input "0.00015537"
type input "$16"
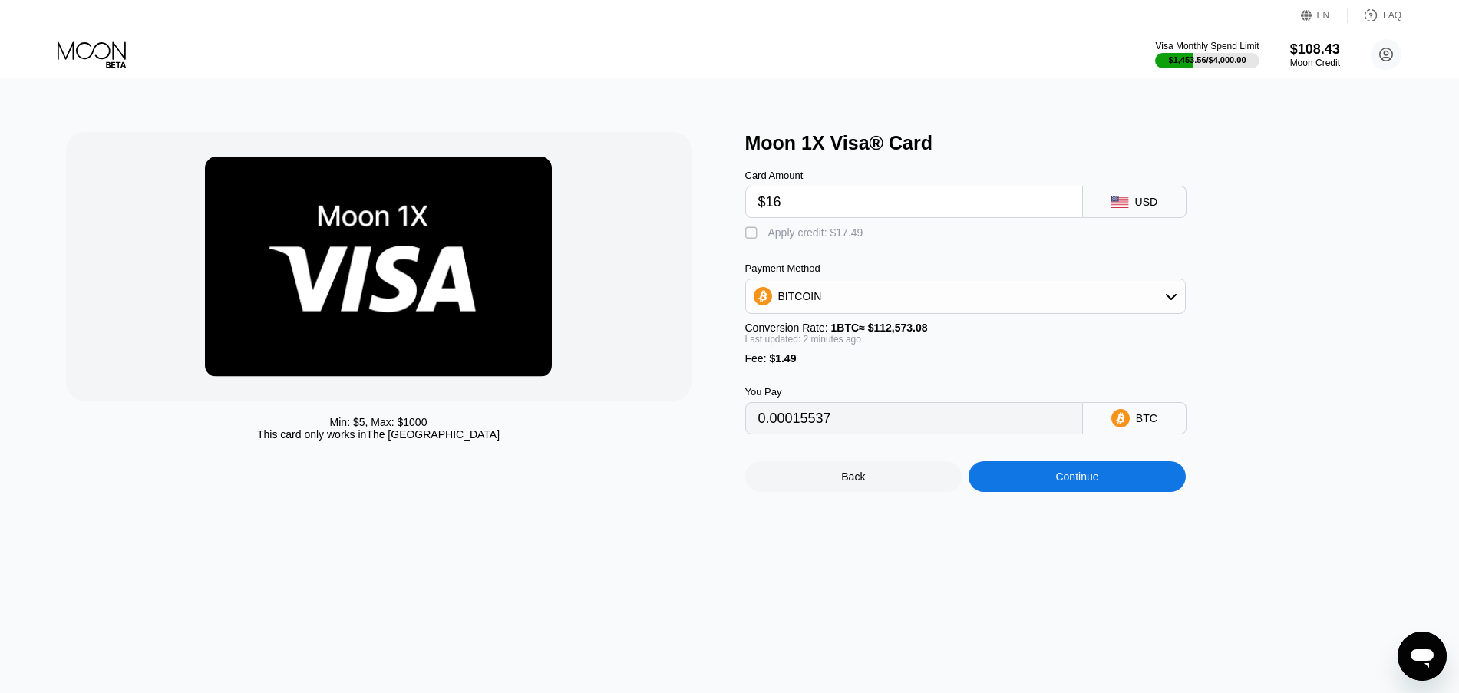
click at [824, 235] on div "Apply credit: $17.49" at bounding box center [815, 232] width 95 height 12
type input "0"
click at [1000, 489] on div "Continue" at bounding box center [1076, 476] width 217 height 31
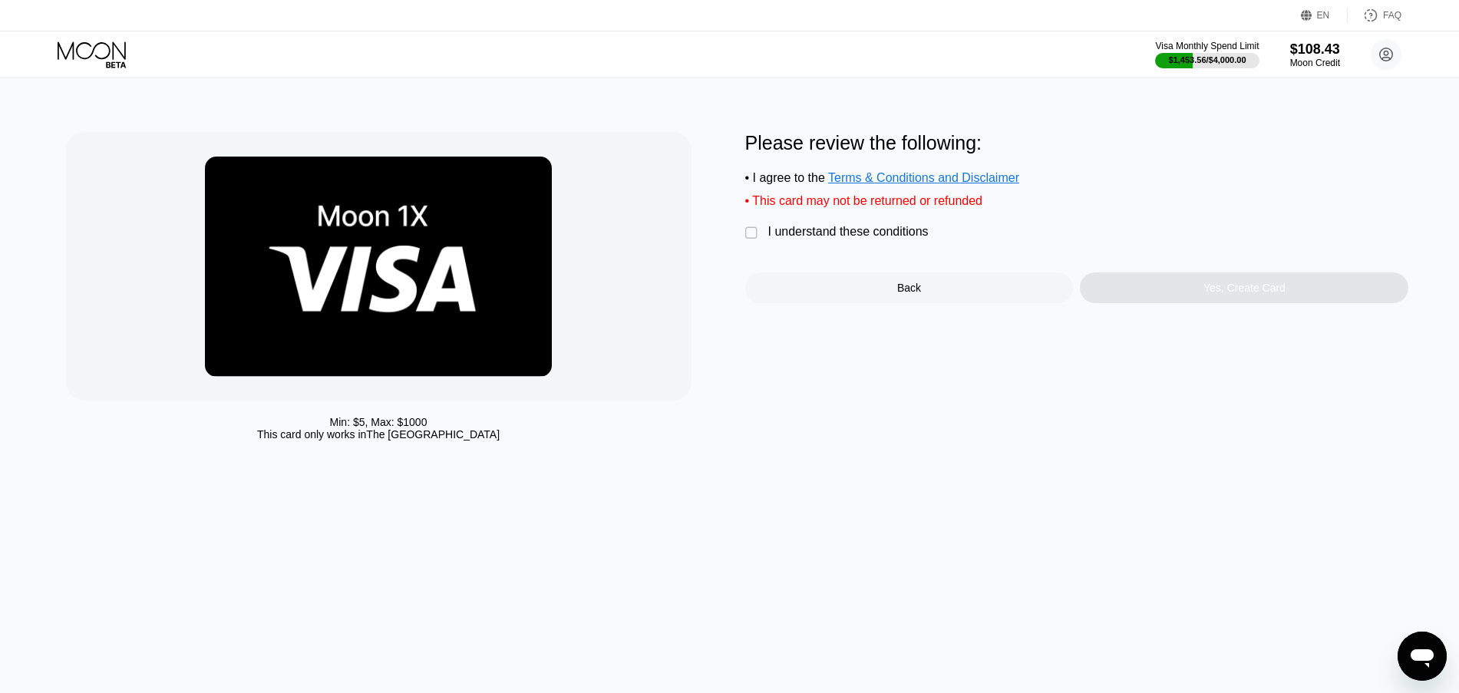
click at [887, 239] on div "I understand these conditions" at bounding box center [848, 232] width 160 height 14
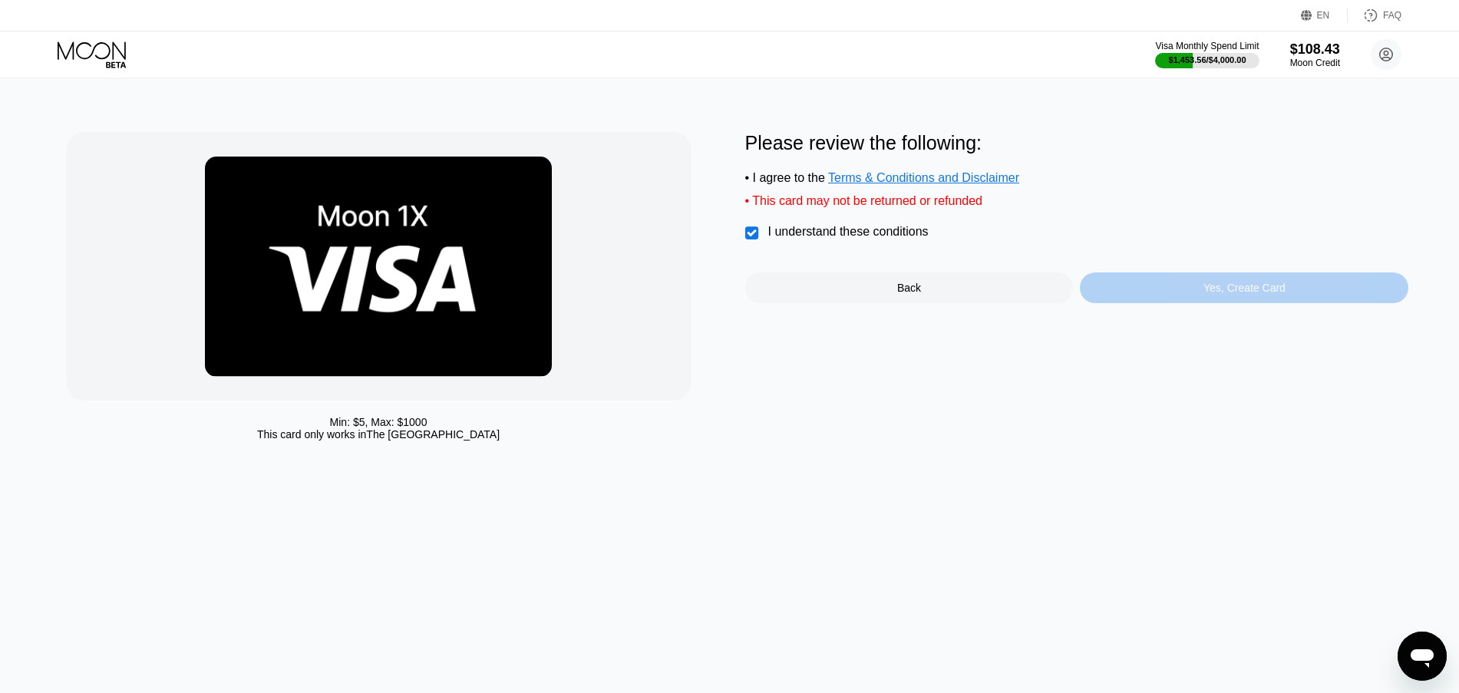
click at [1179, 294] on div "Yes, Create Card" at bounding box center [1244, 287] width 328 height 31
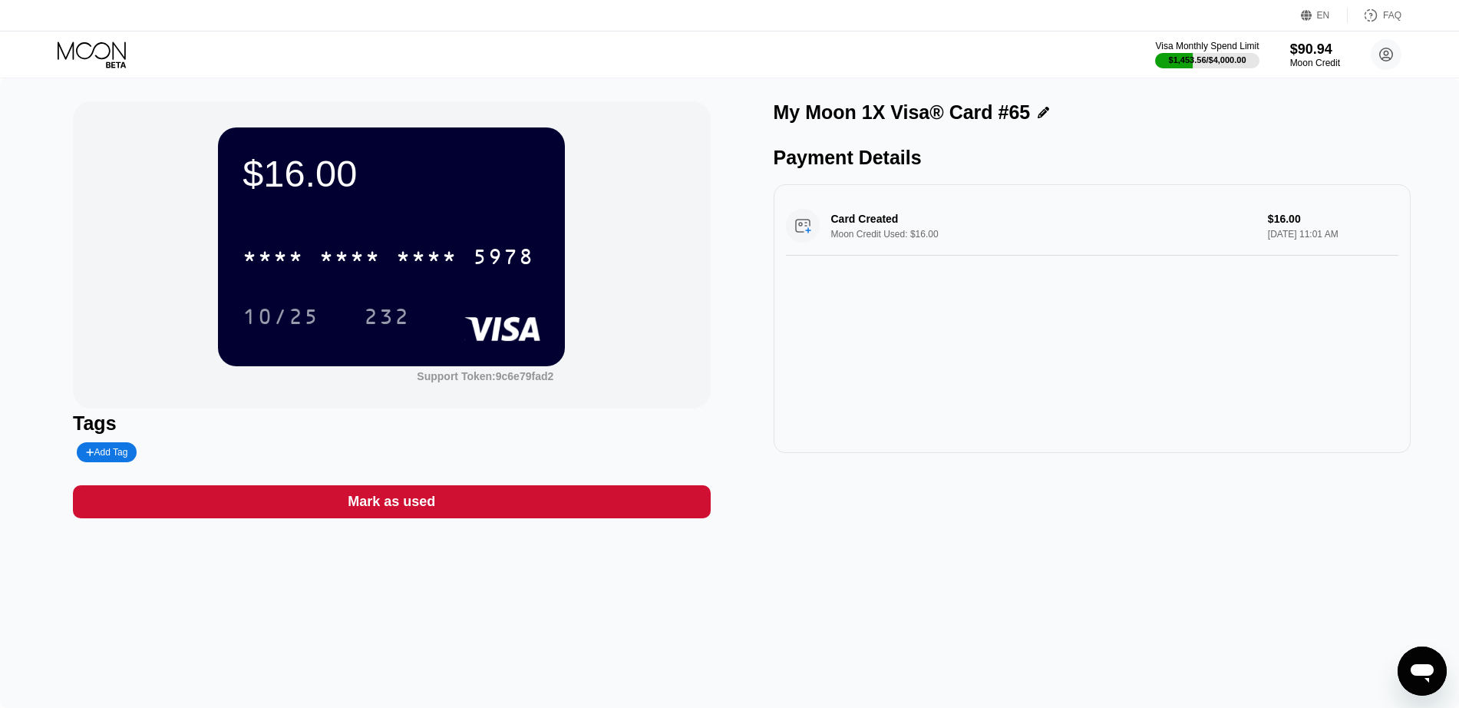
click at [71, 48] on icon at bounding box center [92, 50] width 68 height 18
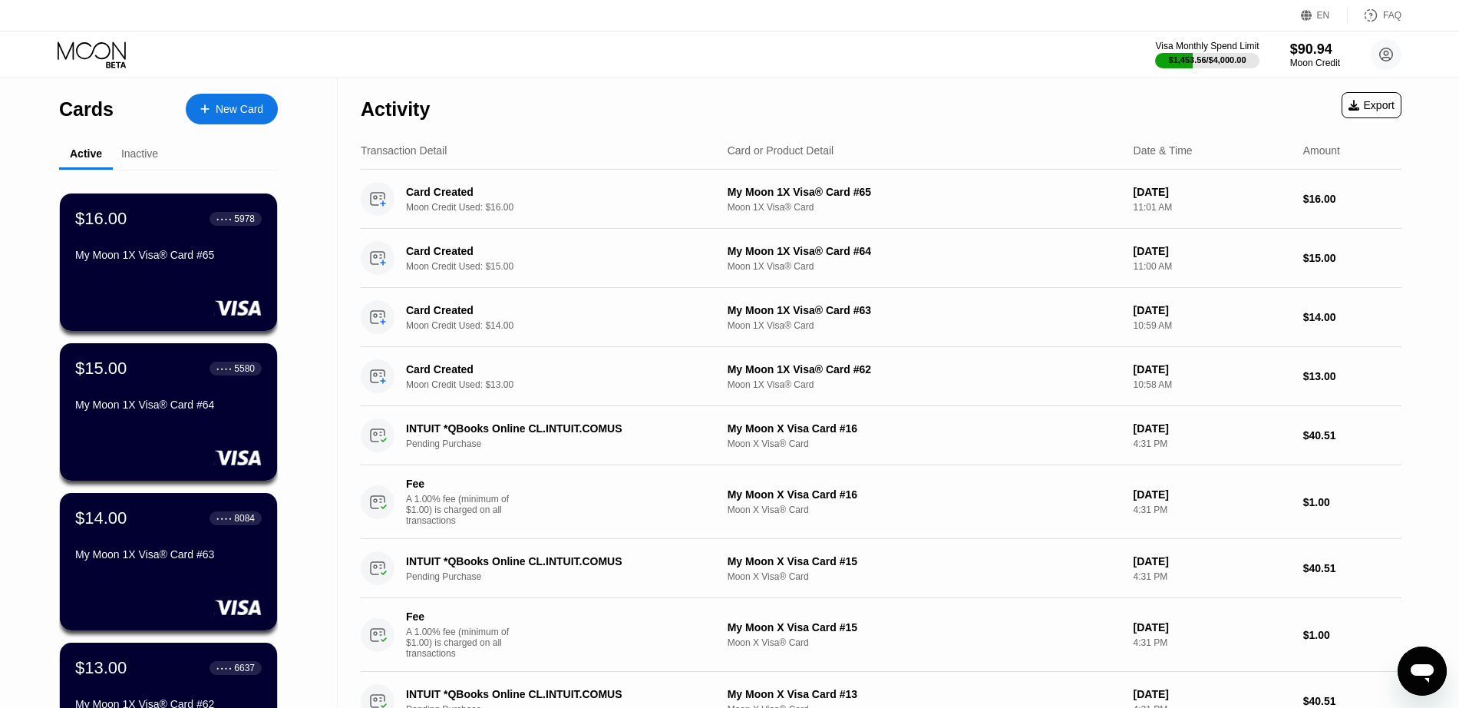
click at [236, 109] on div "New Card" at bounding box center [240, 109] width 48 height 13
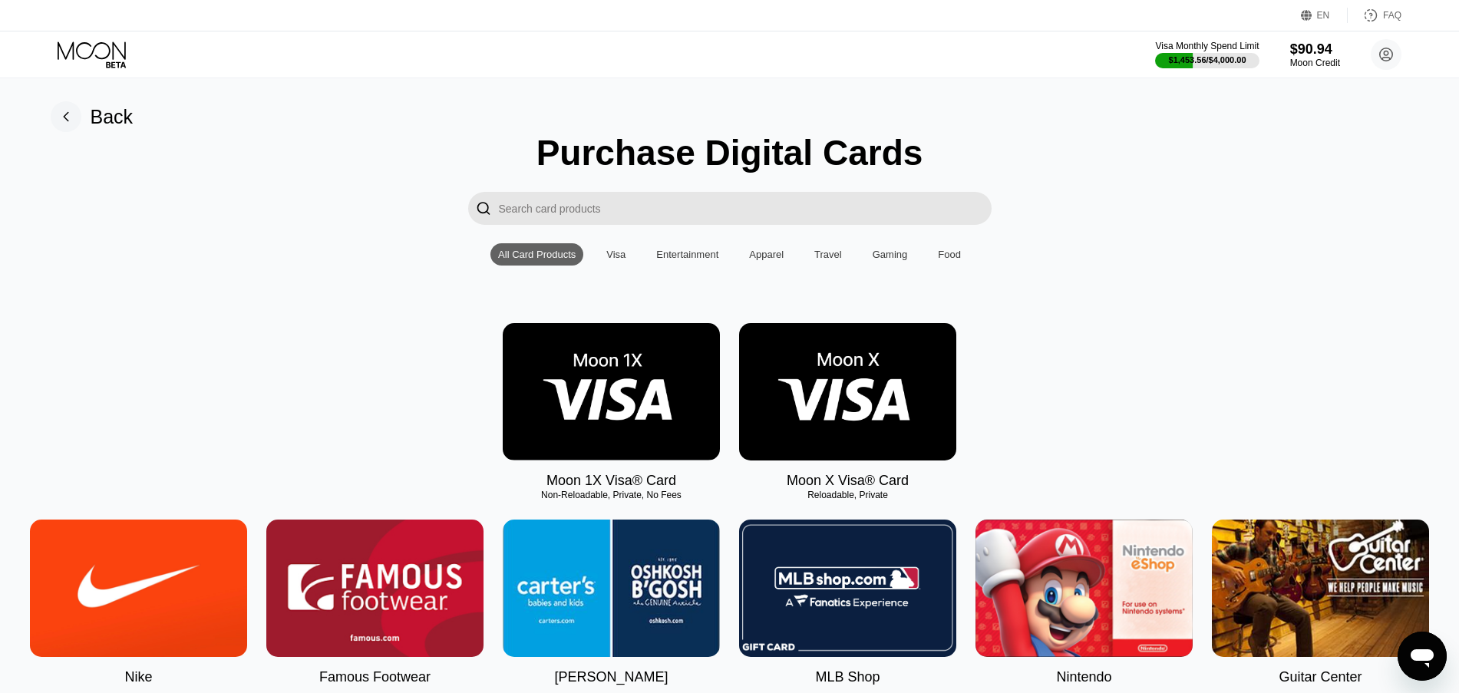
click at [584, 411] on img at bounding box center [611, 391] width 217 height 137
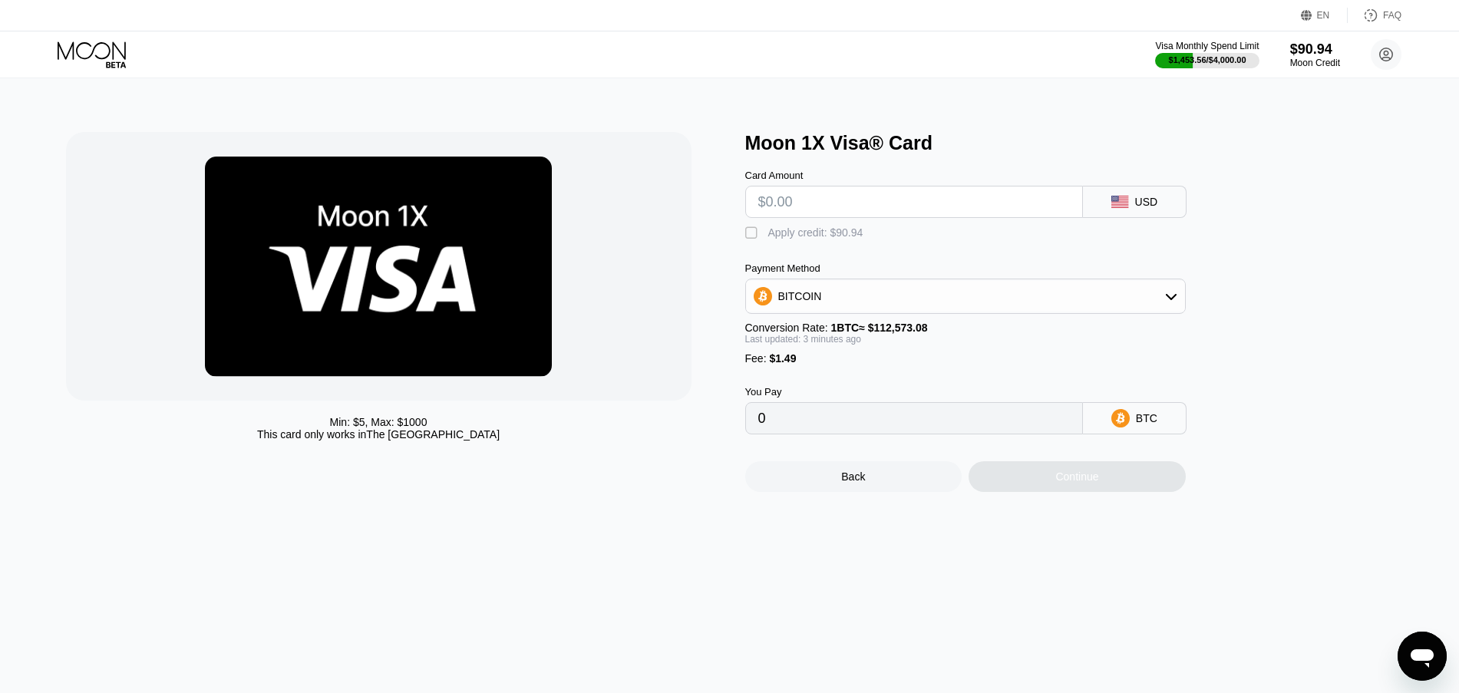
click at [835, 214] on input "text" at bounding box center [914, 201] width 312 height 31
type input "$17"
type input "0.00016425"
type input "$17"
click at [833, 236] on div "Apply credit: $18.49" at bounding box center [815, 232] width 95 height 12
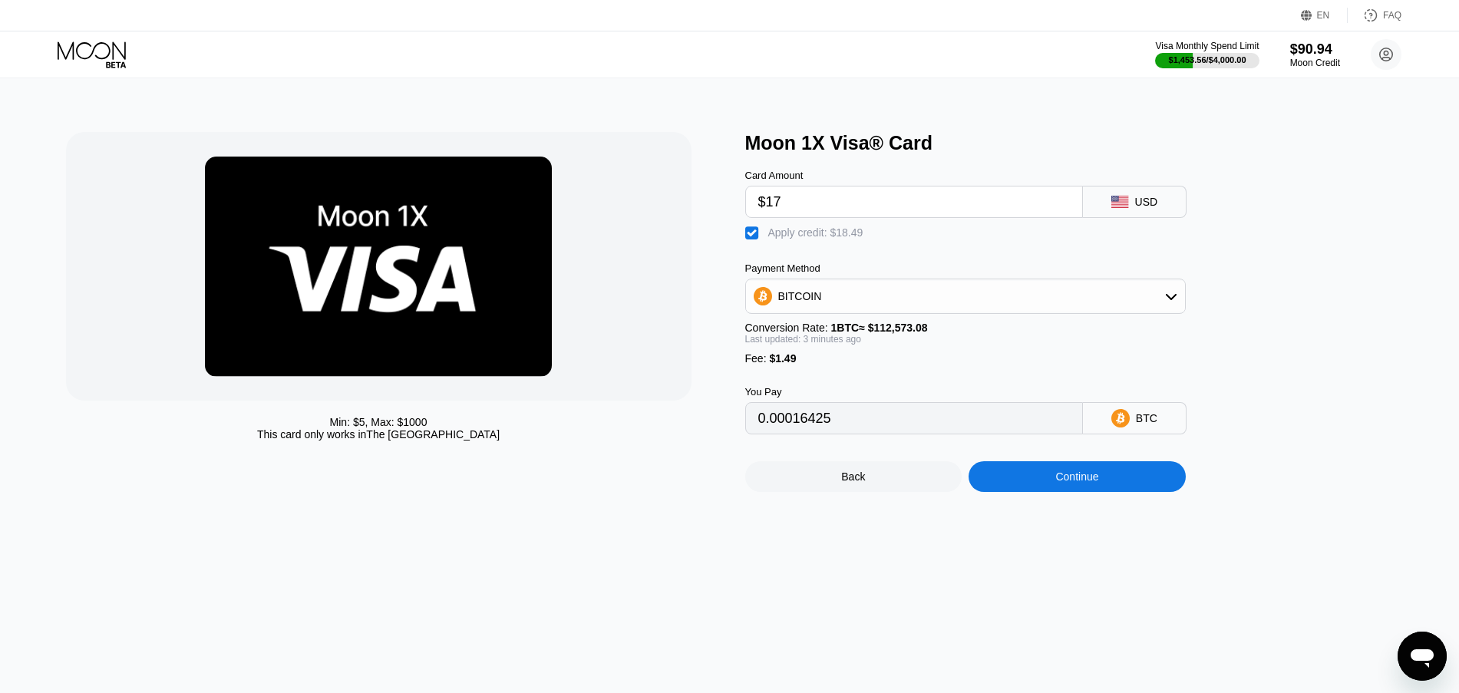
type input "0"
click at [1013, 487] on div "Continue" at bounding box center [1076, 476] width 217 height 31
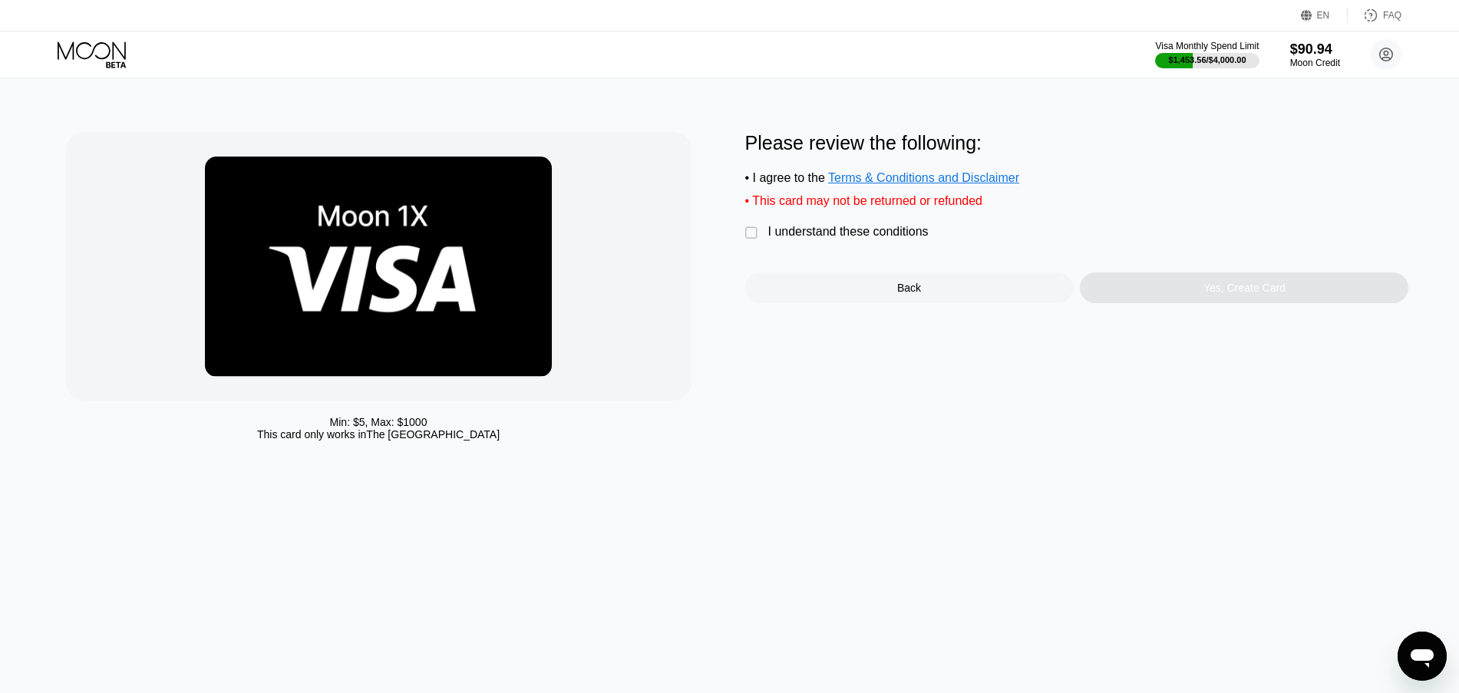
click at [913, 239] on div "I understand these conditions" at bounding box center [848, 232] width 160 height 14
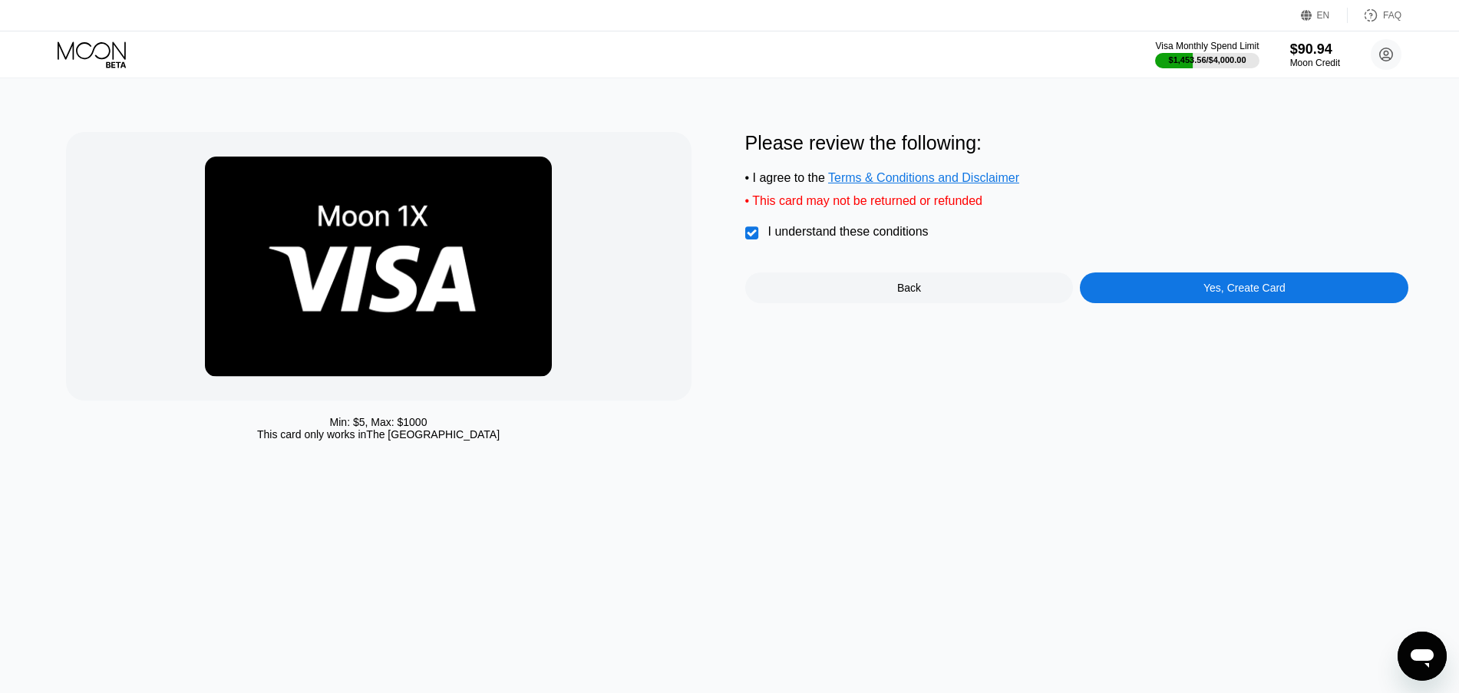
click at [1235, 303] on div "Yes, Create Card" at bounding box center [1244, 287] width 328 height 31
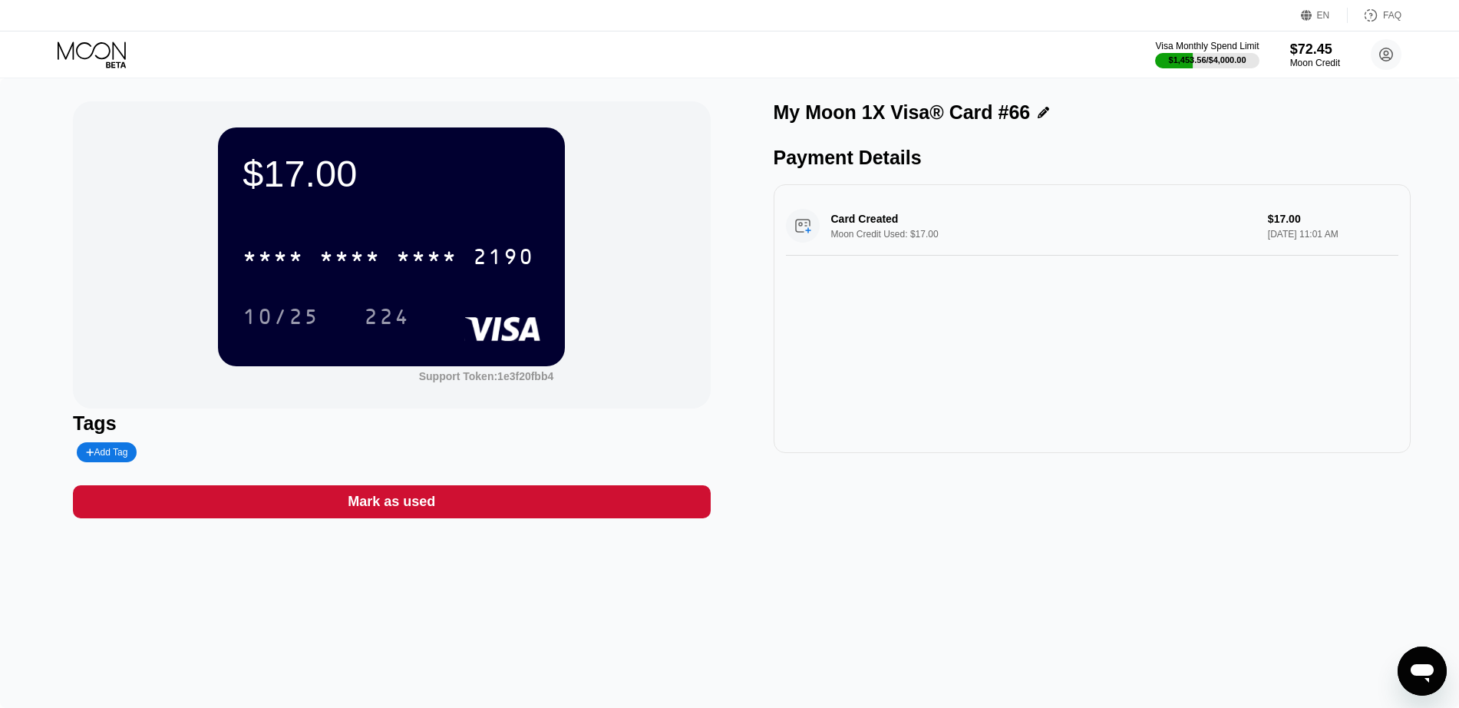
click at [95, 64] on icon at bounding box center [93, 54] width 71 height 27
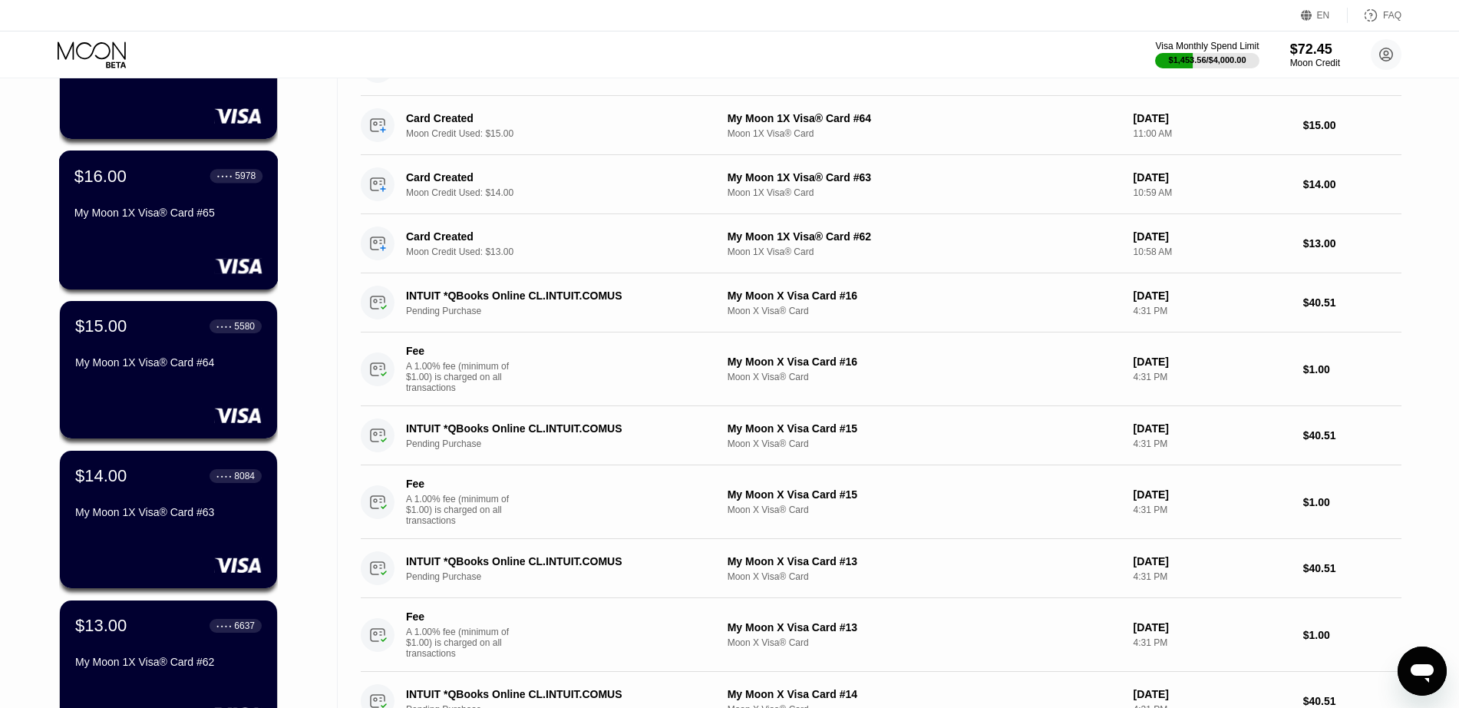
scroll to position [576, 0]
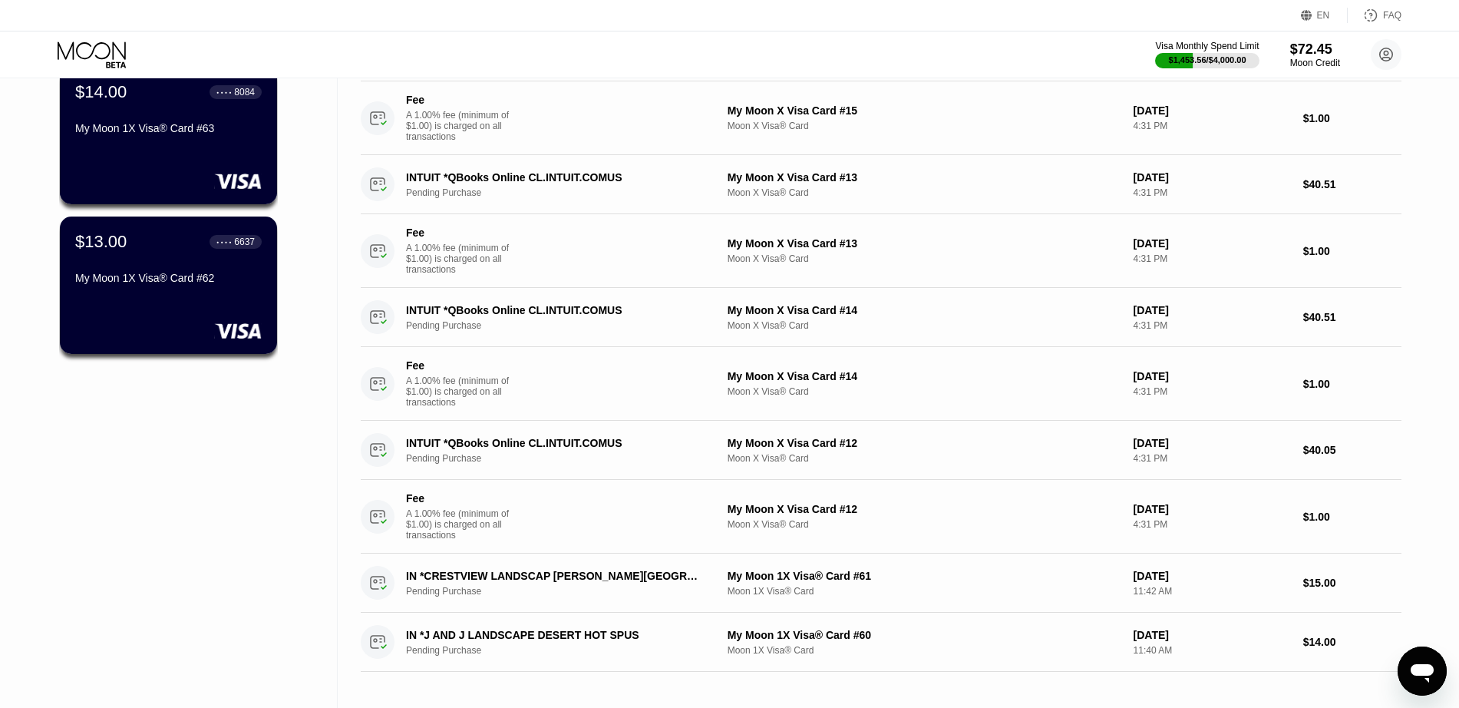
click at [160, 281] on div "My Moon 1X Visa® Card #62" at bounding box center [168, 278] width 186 height 12
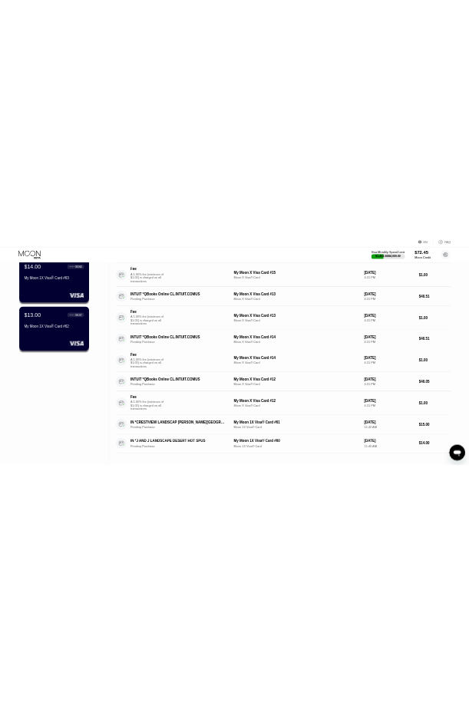
scroll to position [0, 0]
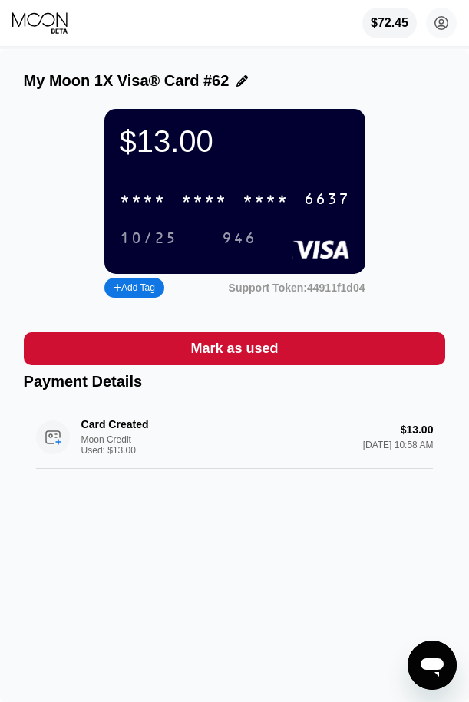
click at [324, 194] on div "* * * * * * * * * * * * 6637" at bounding box center [235, 198] width 249 height 31
click at [40, 21] on icon at bounding box center [41, 23] width 58 height 23
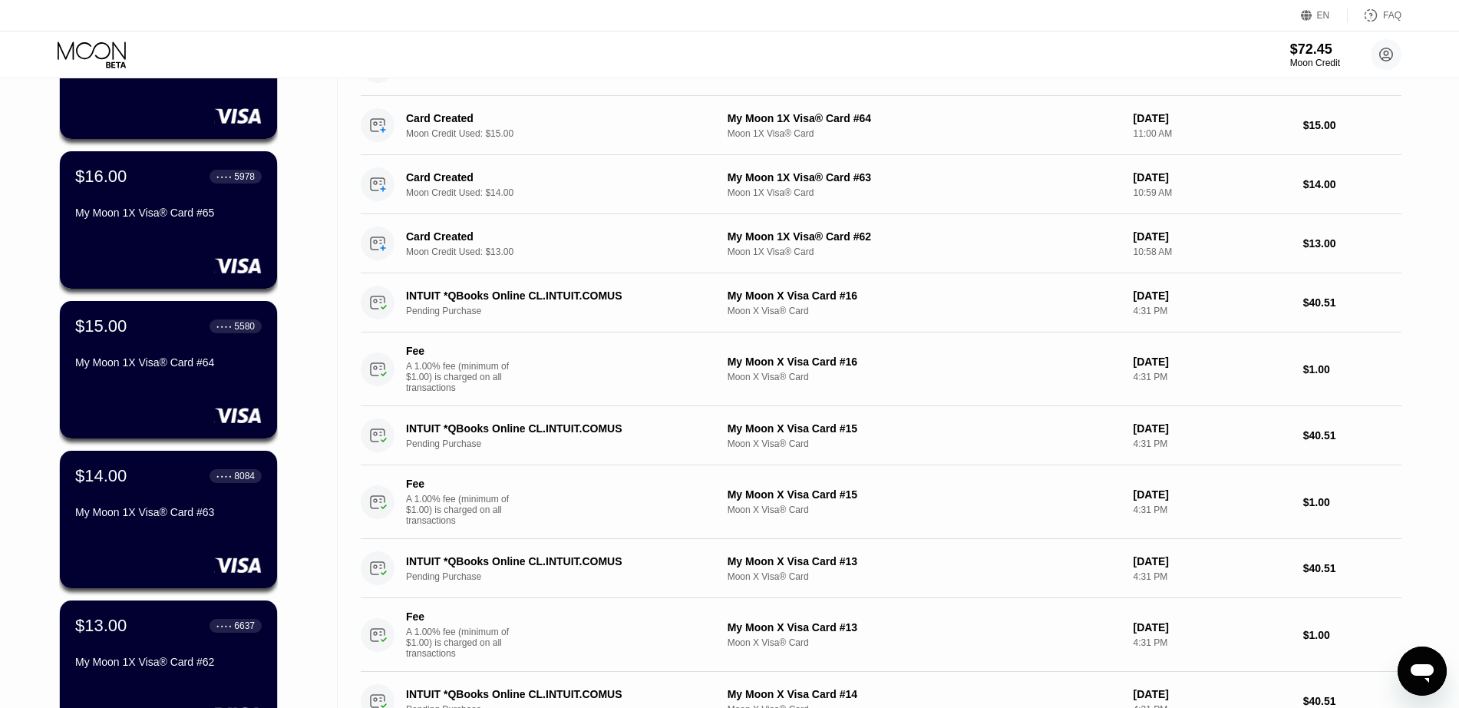
scroll to position [480, 0]
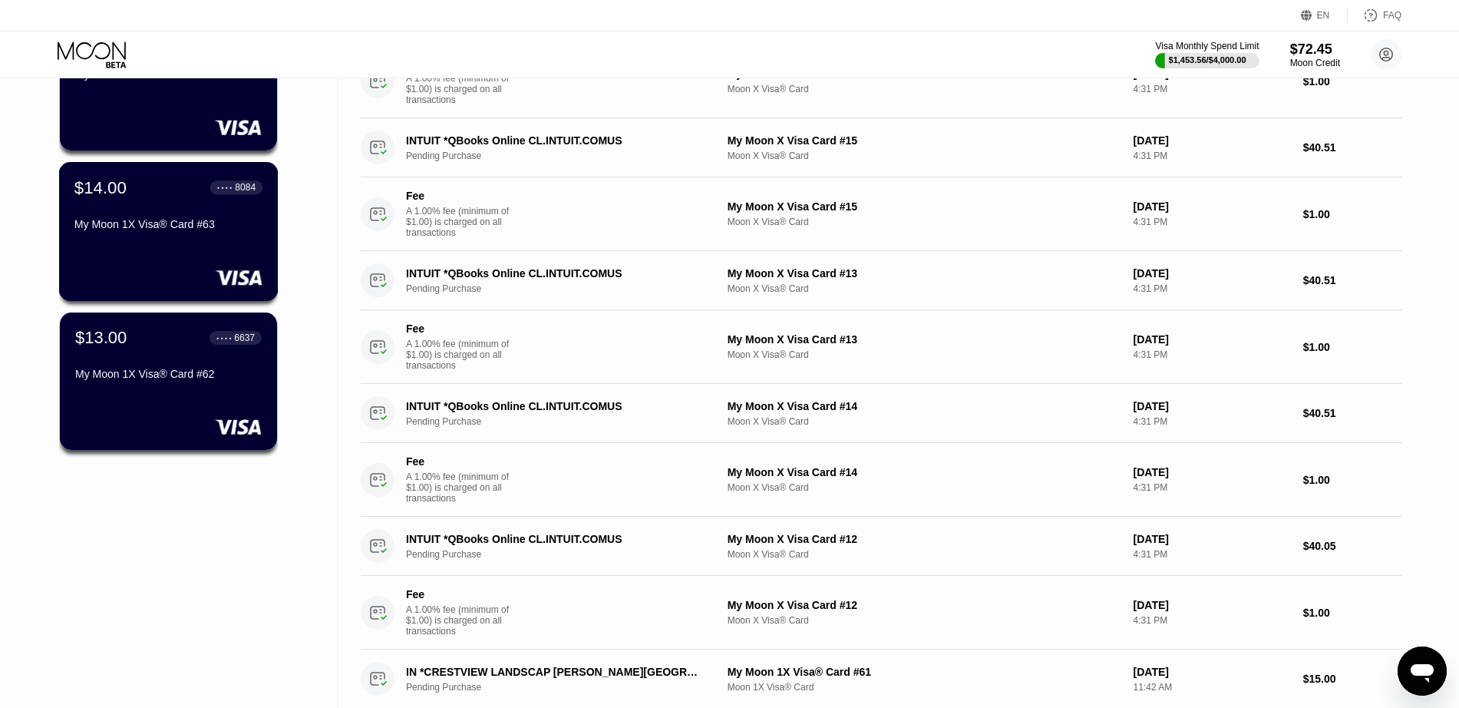
click at [178, 260] on div "$14.00 ● ● ● ● 8084 My Moon 1X Visa® Card #63" at bounding box center [168, 231] width 219 height 139
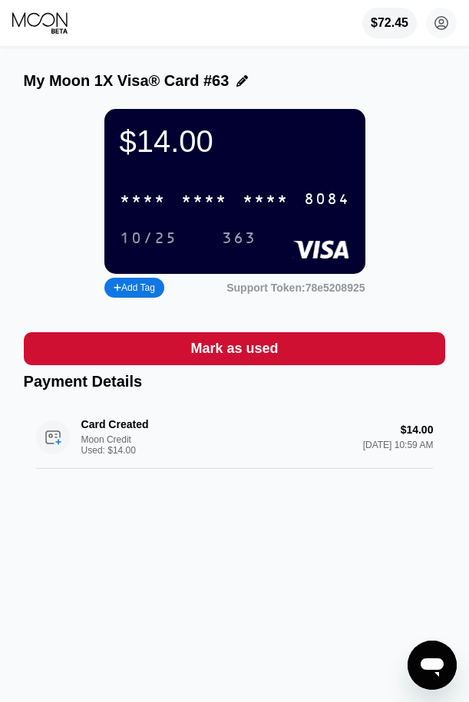
click at [341, 206] on div "8084" at bounding box center [327, 200] width 46 height 18
click at [36, 25] on icon at bounding box center [41, 23] width 58 height 23
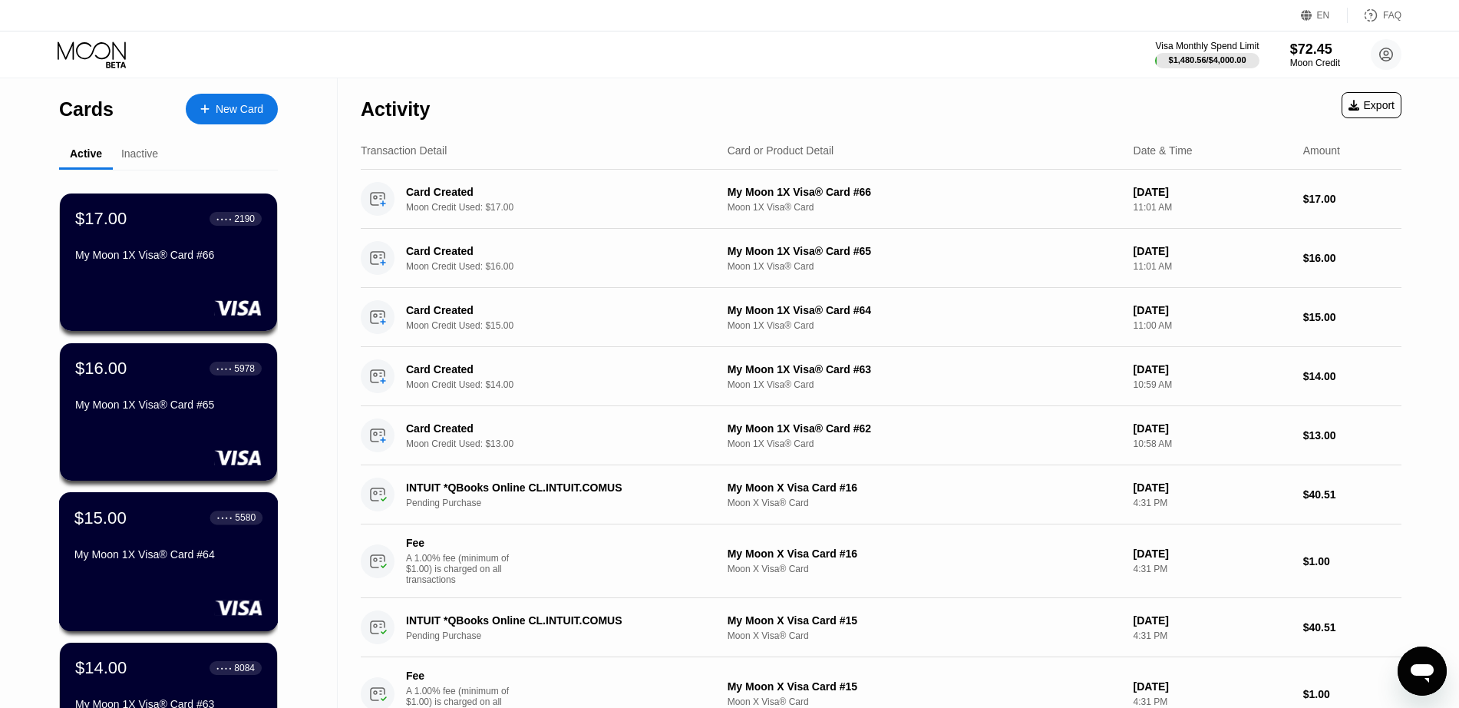
click at [153, 560] on div "My Moon 1X Visa® Card #64" at bounding box center [168, 554] width 188 height 12
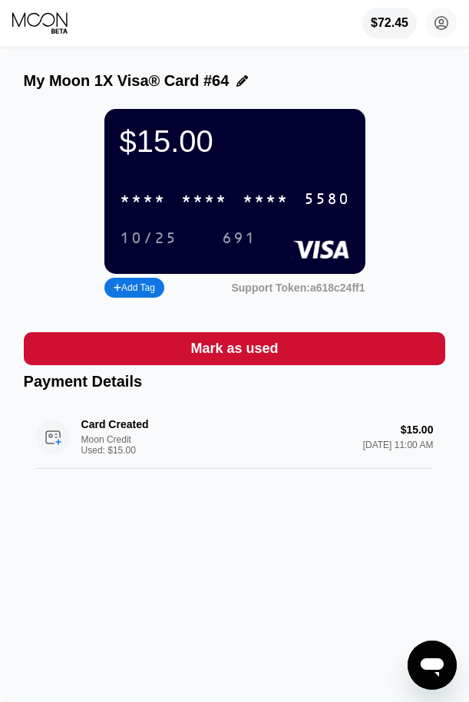
click at [314, 203] on div "5580" at bounding box center [327, 200] width 46 height 18
click at [46, 32] on icon at bounding box center [41, 23] width 58 height 23
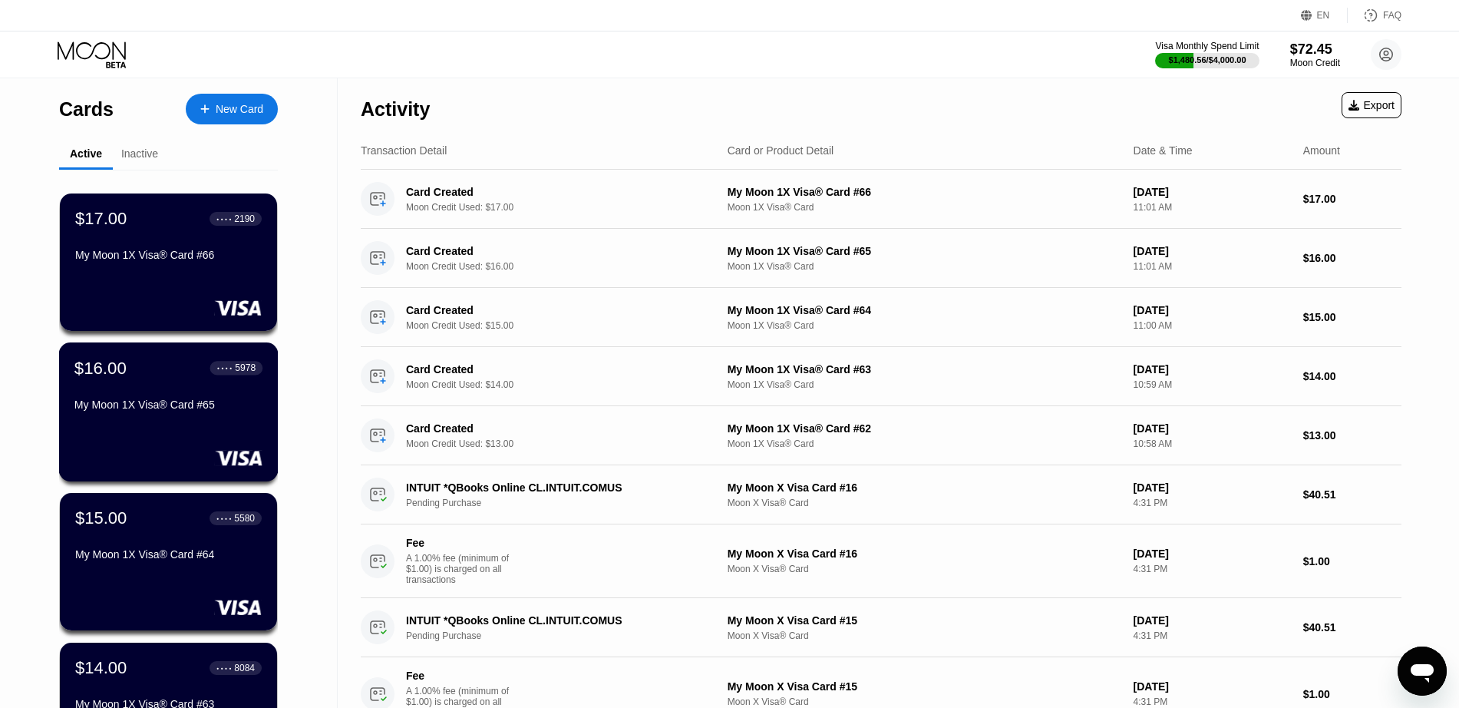
click at [162, 429] on div "$16.00 ● ● ● ● 5978 My Moon 1X Visa® Card #65" at bounding box center [168, 411] width 219 height 139
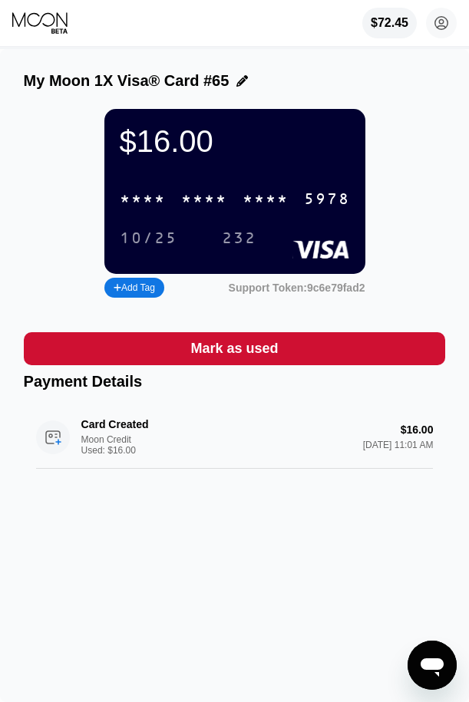
click at [319, 209] on div "5978" at bounding box center [327, 200] width 46 height 18
click at [41, 16] on icon at bounding box center [41, 23] width 58 height 23
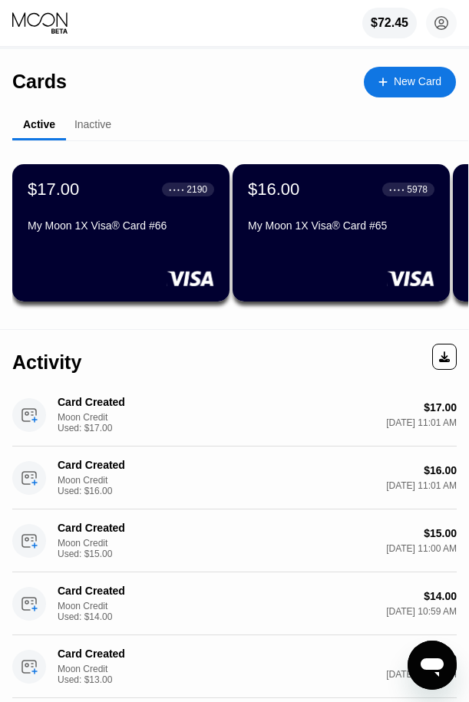
click at [137, 232] on div "My Moon 1X Visa® Card #66" at bounding box center [121, 225] width 186 height 12
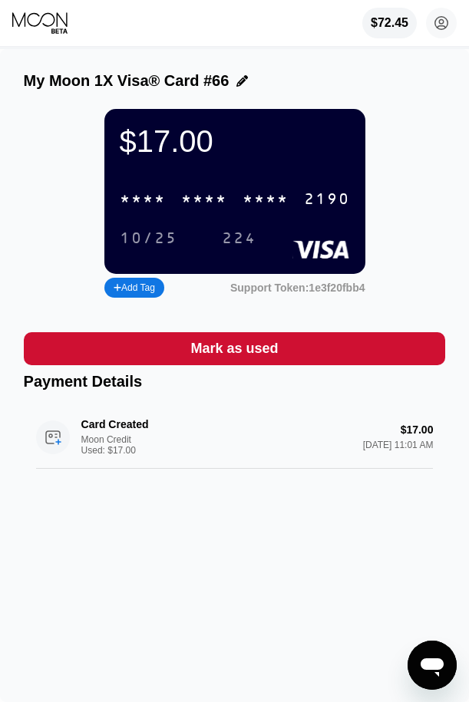
click at [348, 209] on div "2190" at bounding box center [327, 200] width 46 height 18
click at [36, 28] on icon at bounding box center [41, 23] width 58 height 23
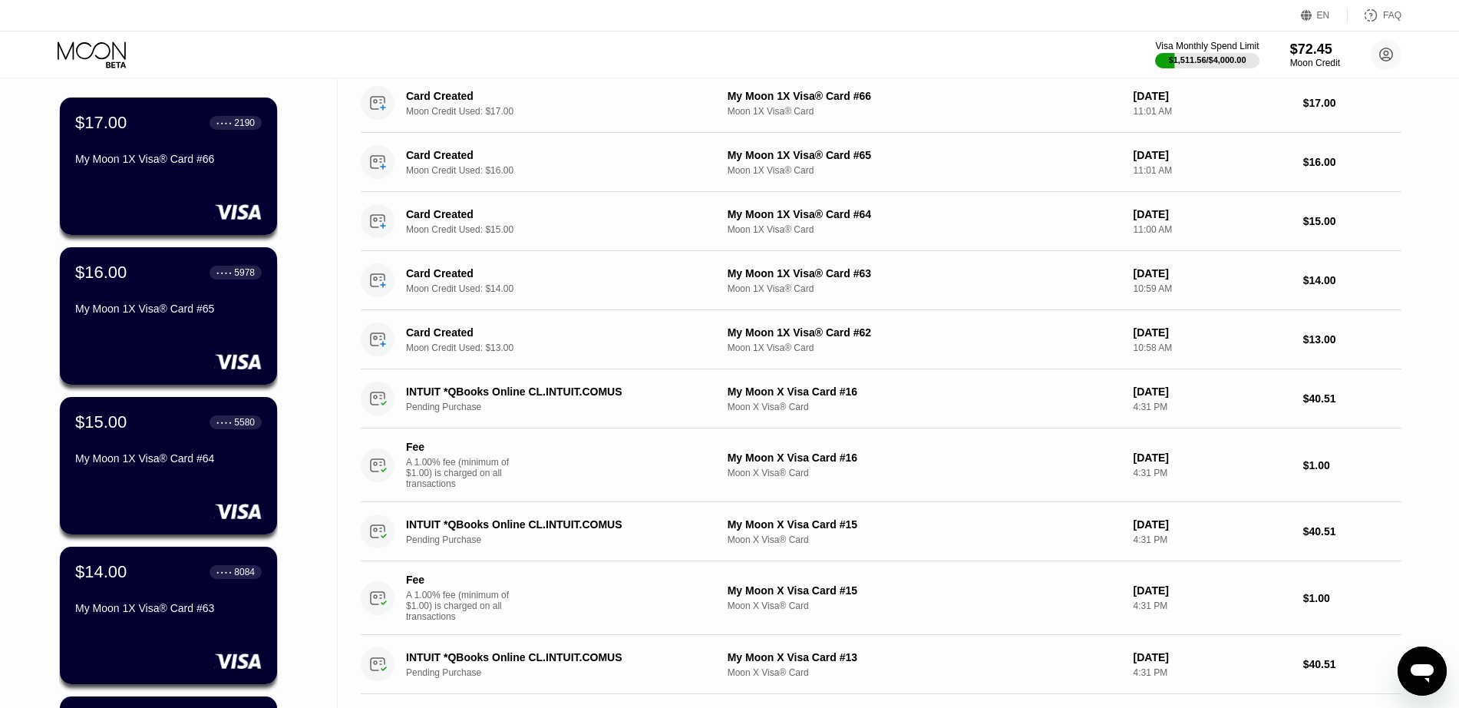
scroll to position [576, 0]
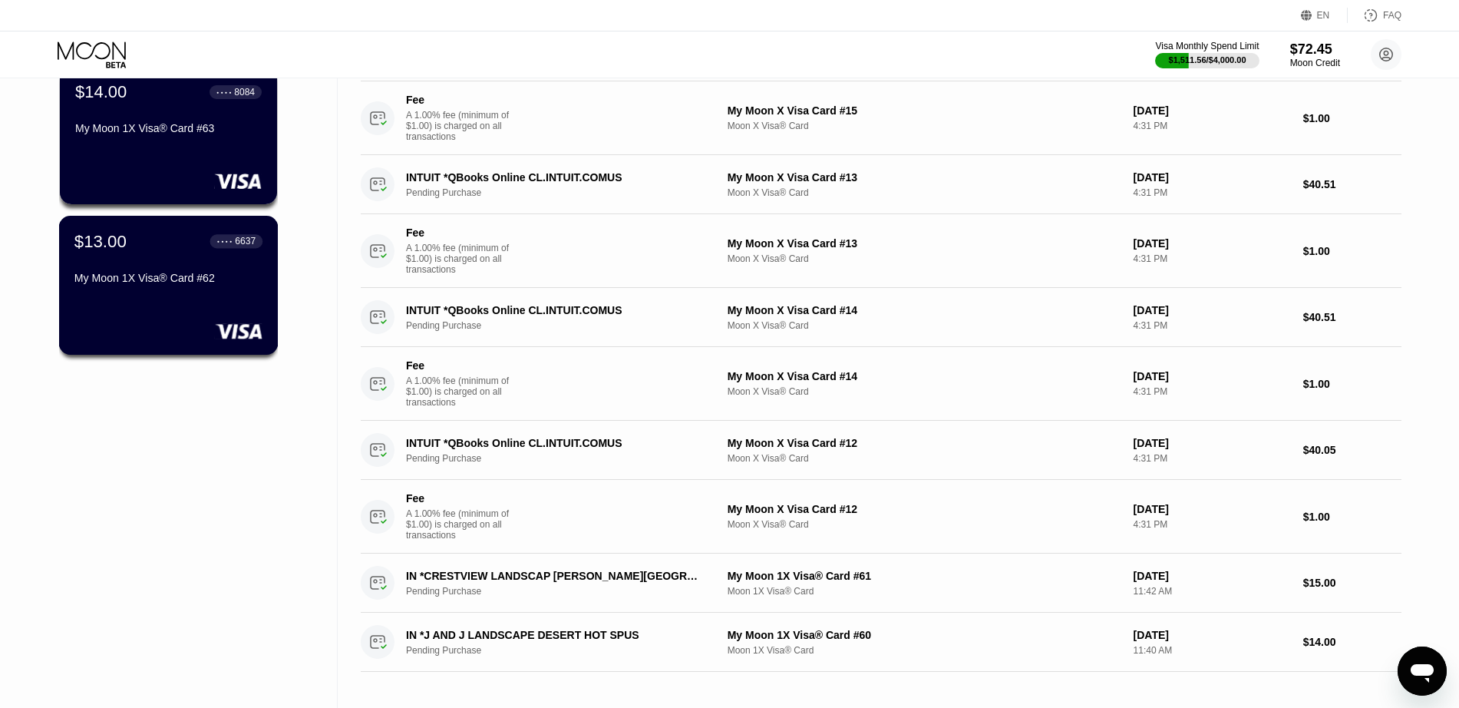
click at [157, 305] on div "$13.00 ● ● ● ● 6637 My Moon 1X Visa® Card #62" at bounding box center [168, 285] width 219 height 139
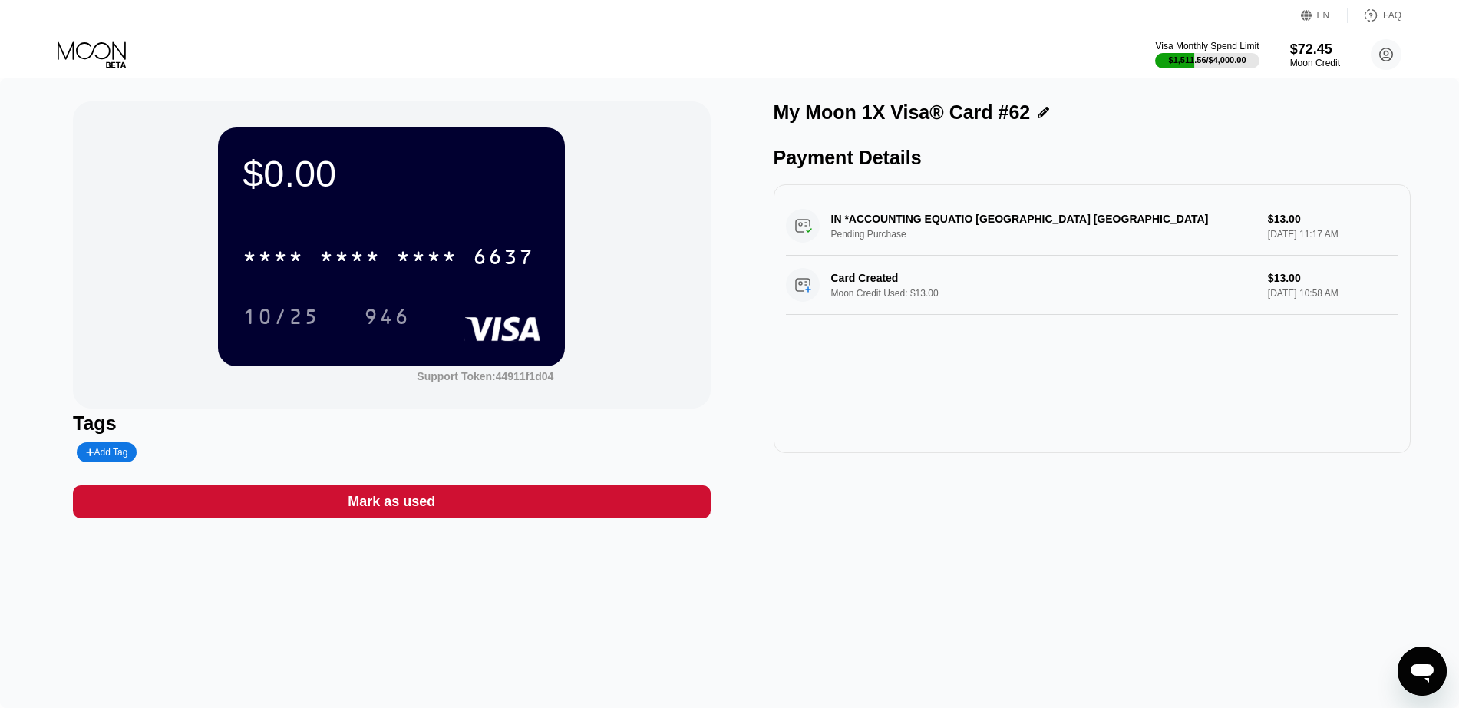
click at [468, 506] on div "Mark as used" at bounding box center [391, 501] width 637 height 33
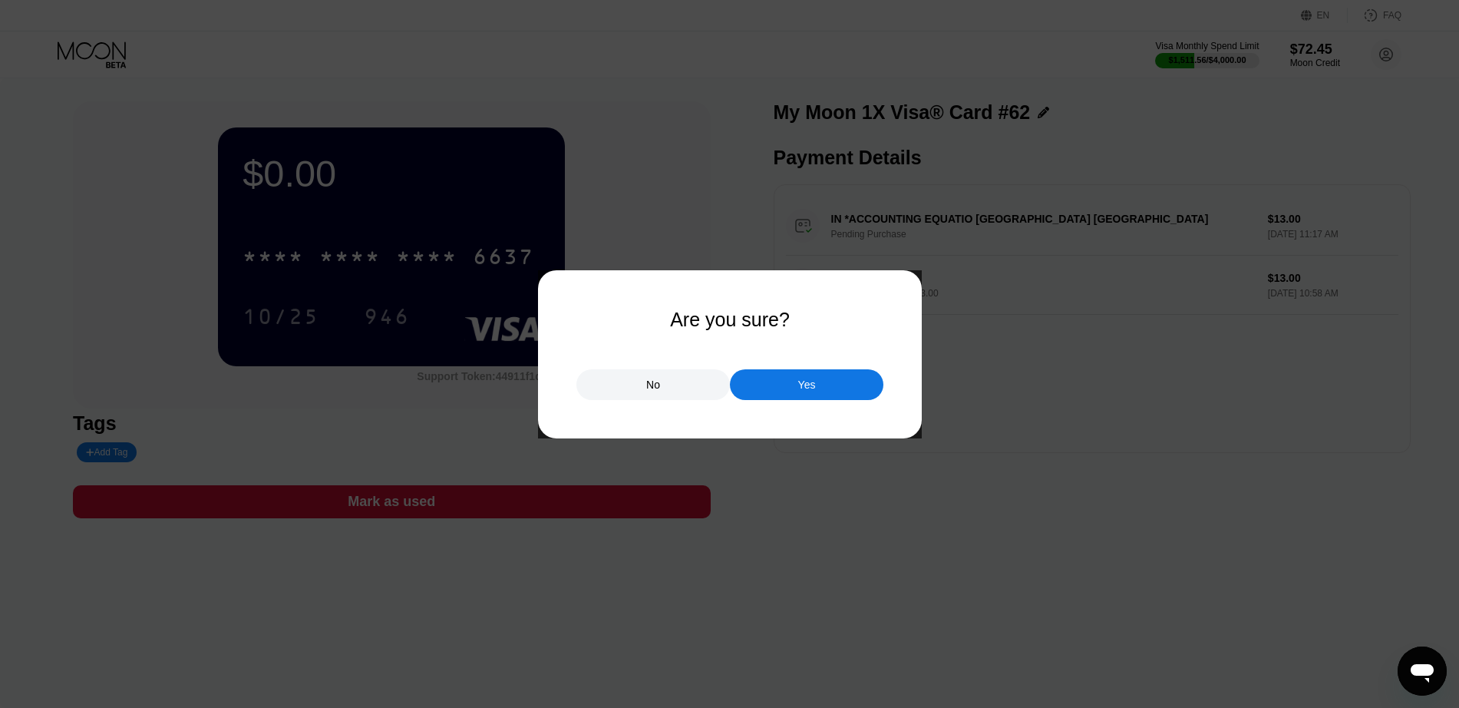
click at [468, 382] on div "Yes" at bounding box center [806, 384] width 153 height 31
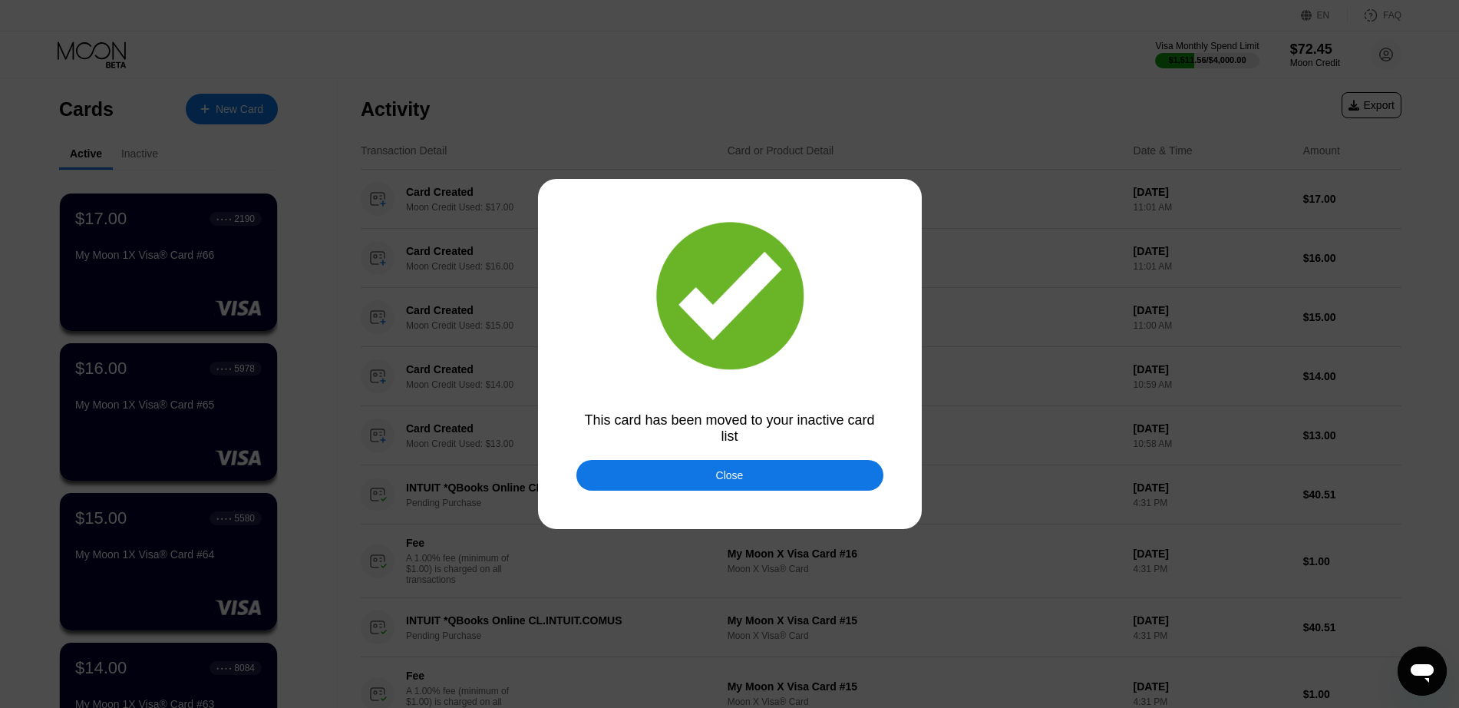
click at [468, 470] on div "Close" at bounding box center [730, 475] width 28 height 12
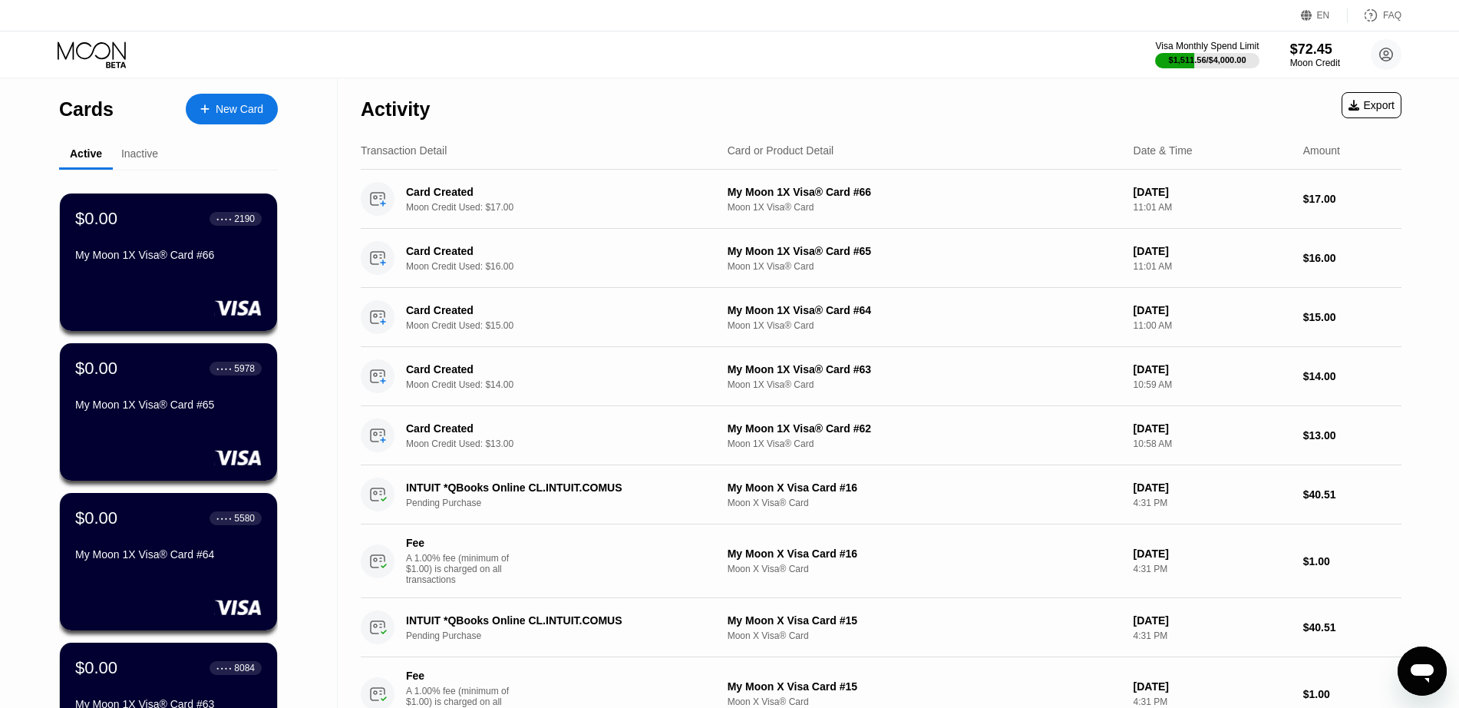
scroll to position [480, 0]
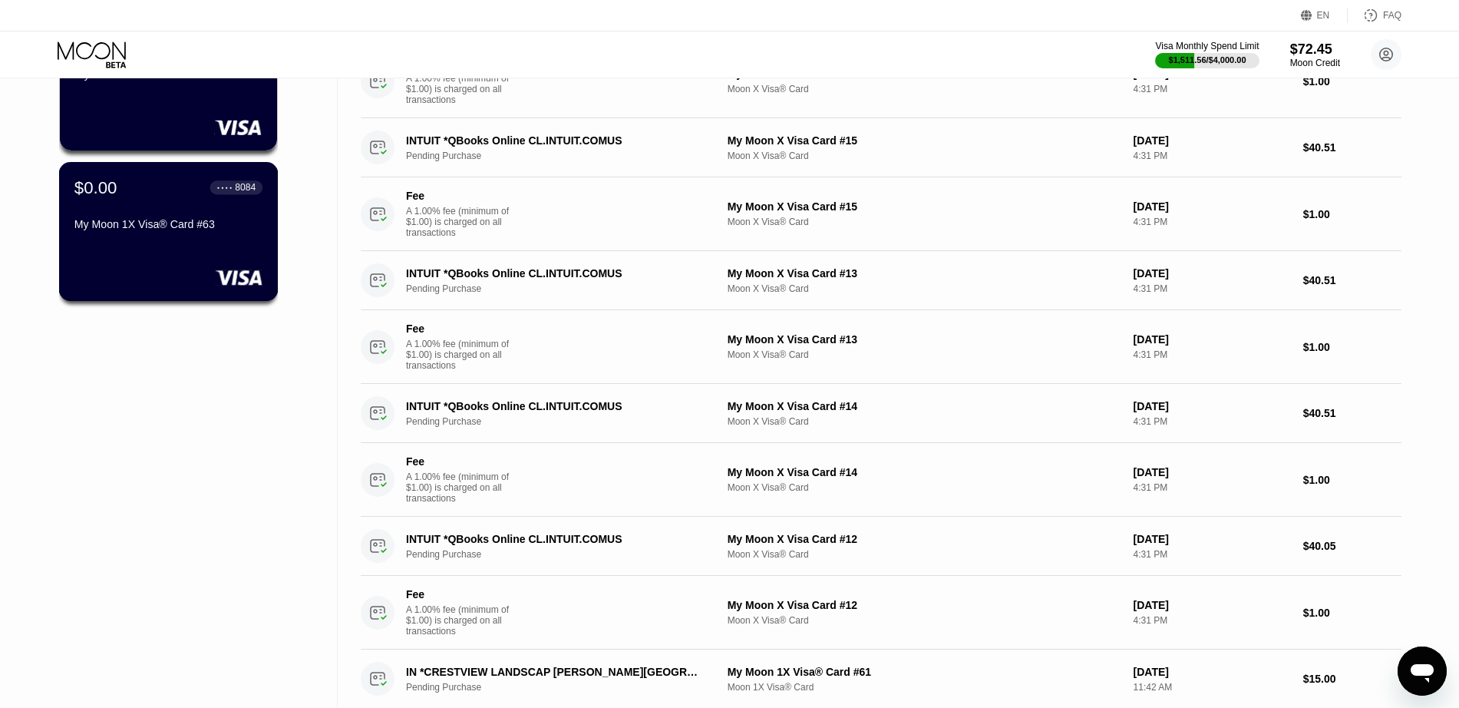
drag, startPoint x: 153, startPoint y: 274, endPoint x: 122, endPoint y: 252, distance: 38.1
click at [122, 252] on div "$0.00 ● ● ● ● 8084 My Moon 1X Visa® Card #63" at bounding box center [168, 231] width 219 height 139
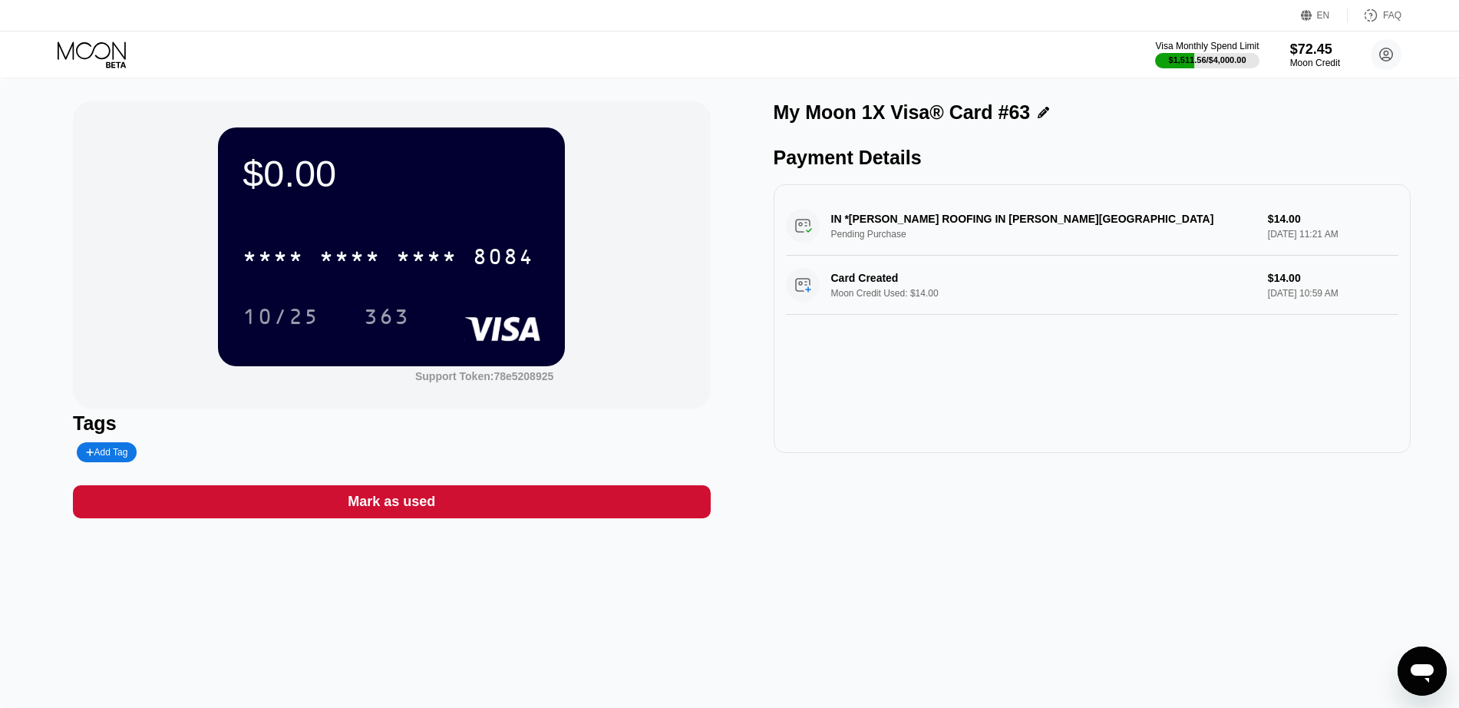
click at [468, 510] on div "Mark as used" at bounding box center [391, 501] width 637 height 33
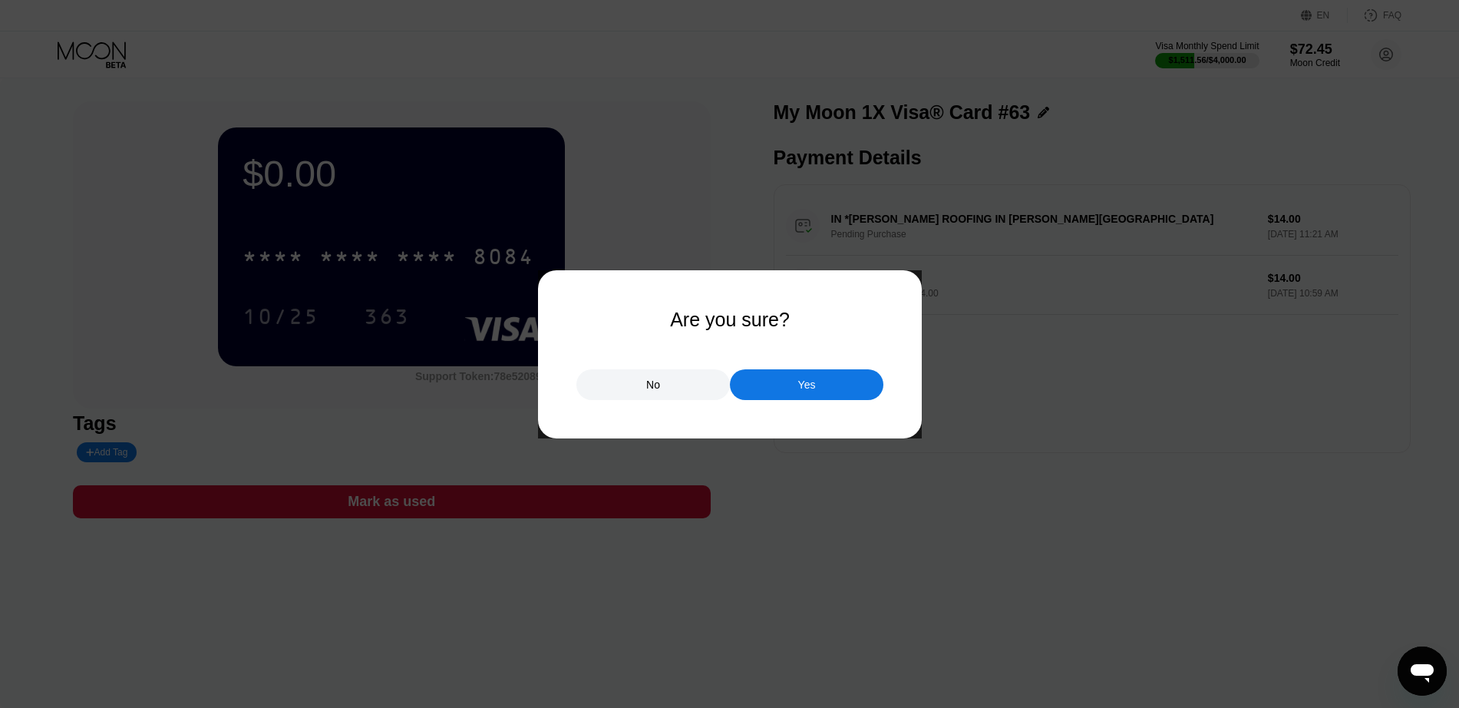
click at [468, 398] on div "Yes" at bounding box center [806, 384] width 153 height 31
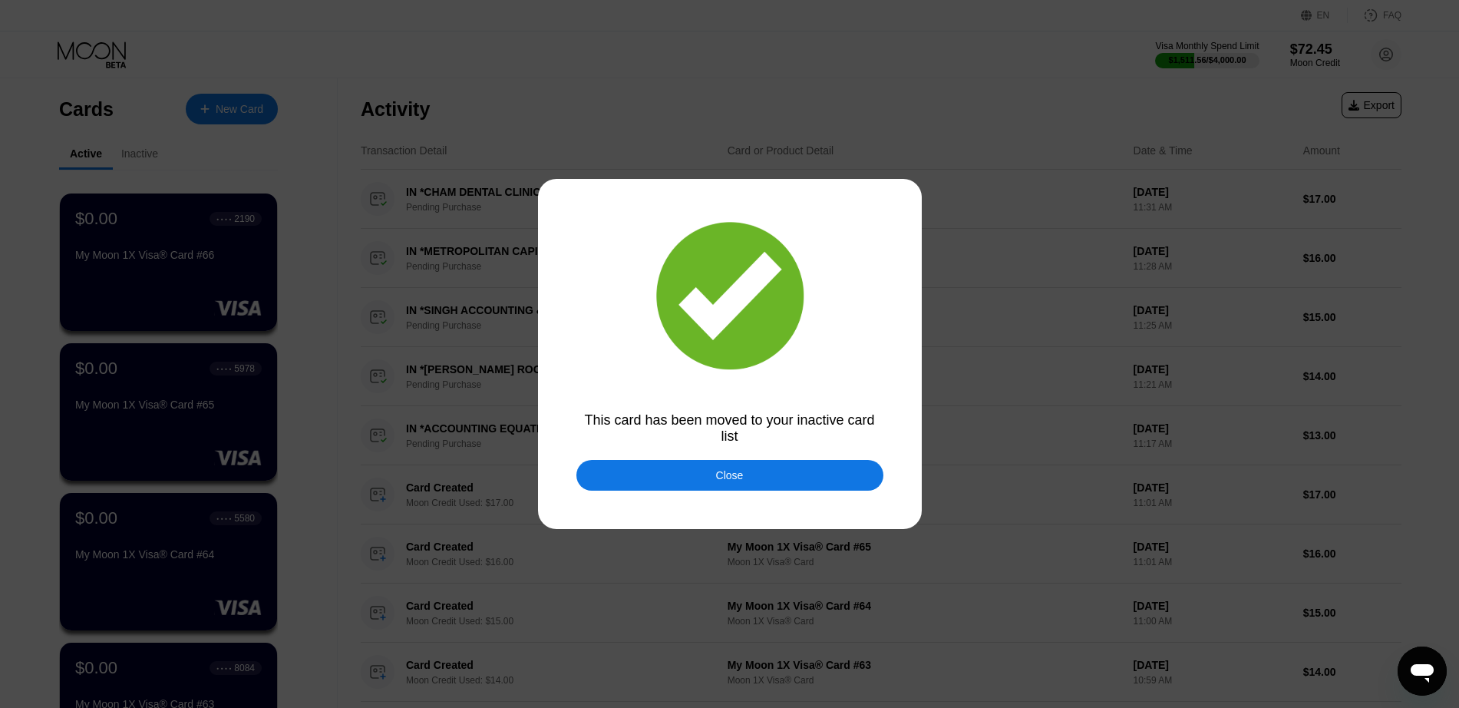
click at [468, 473] on div "Close" at bounding box center [729, 475] width 307 height 31
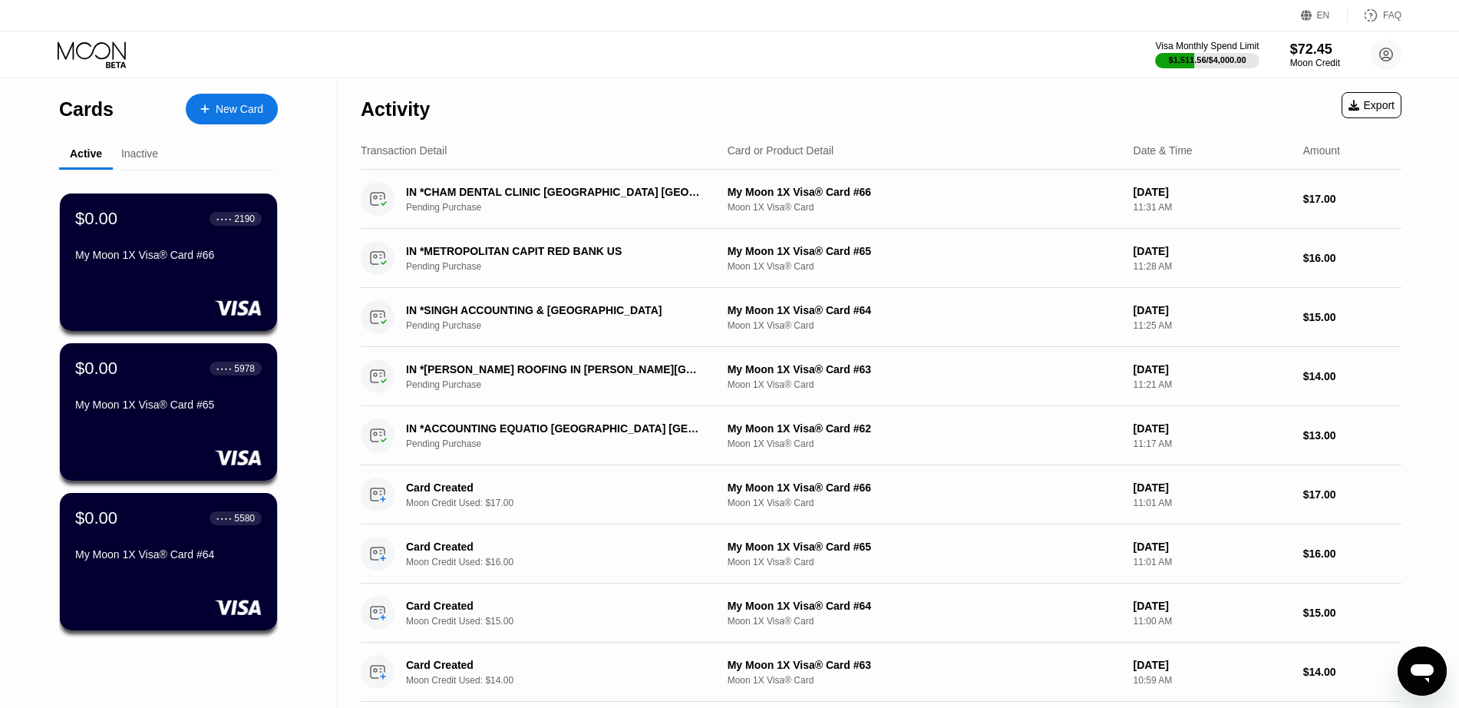
click at [122, 545] on div "$0.00 ● ● ● ● 5580 My Moon 1X Visa® Card #64" at bounding box center [168, 537] width 186 height 58
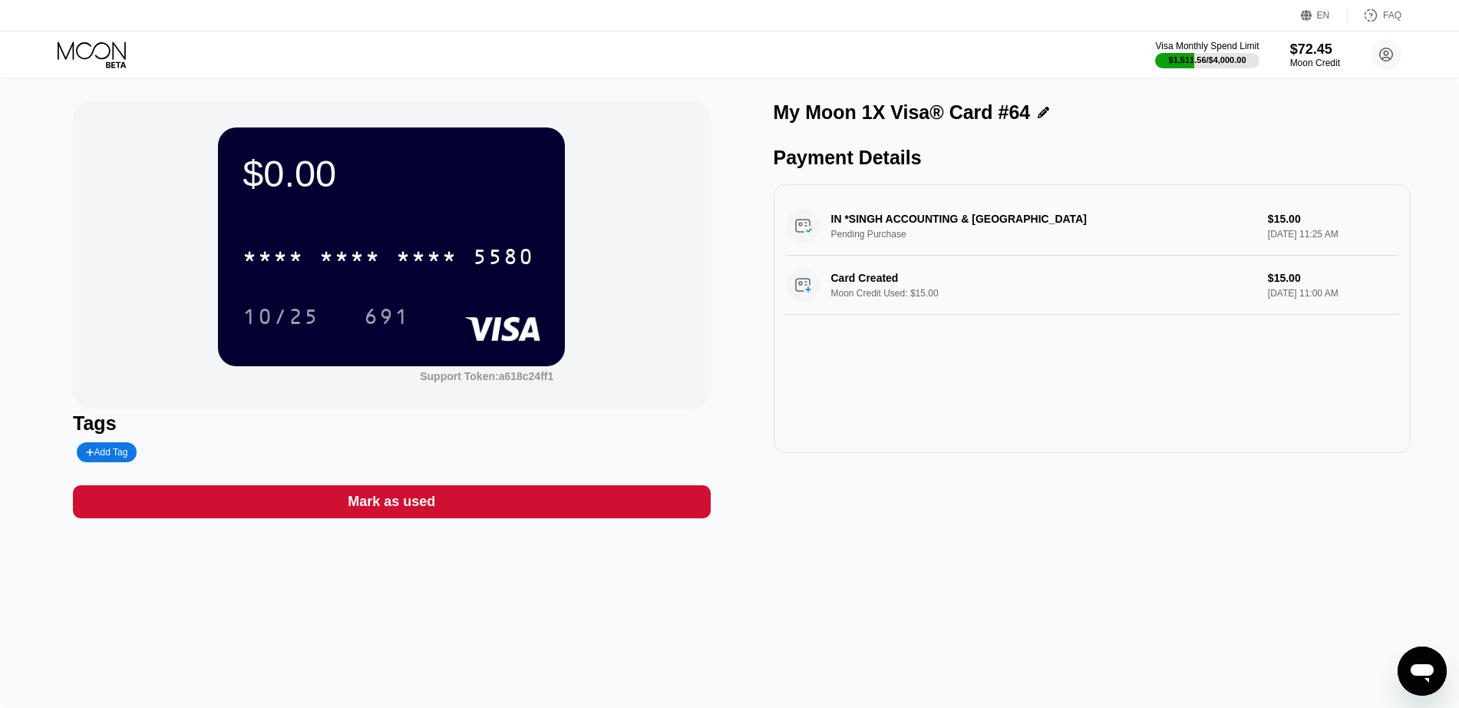
click at [359, 510] on div "Mark as used" at bounding box center [391, 502] width 87 height 18
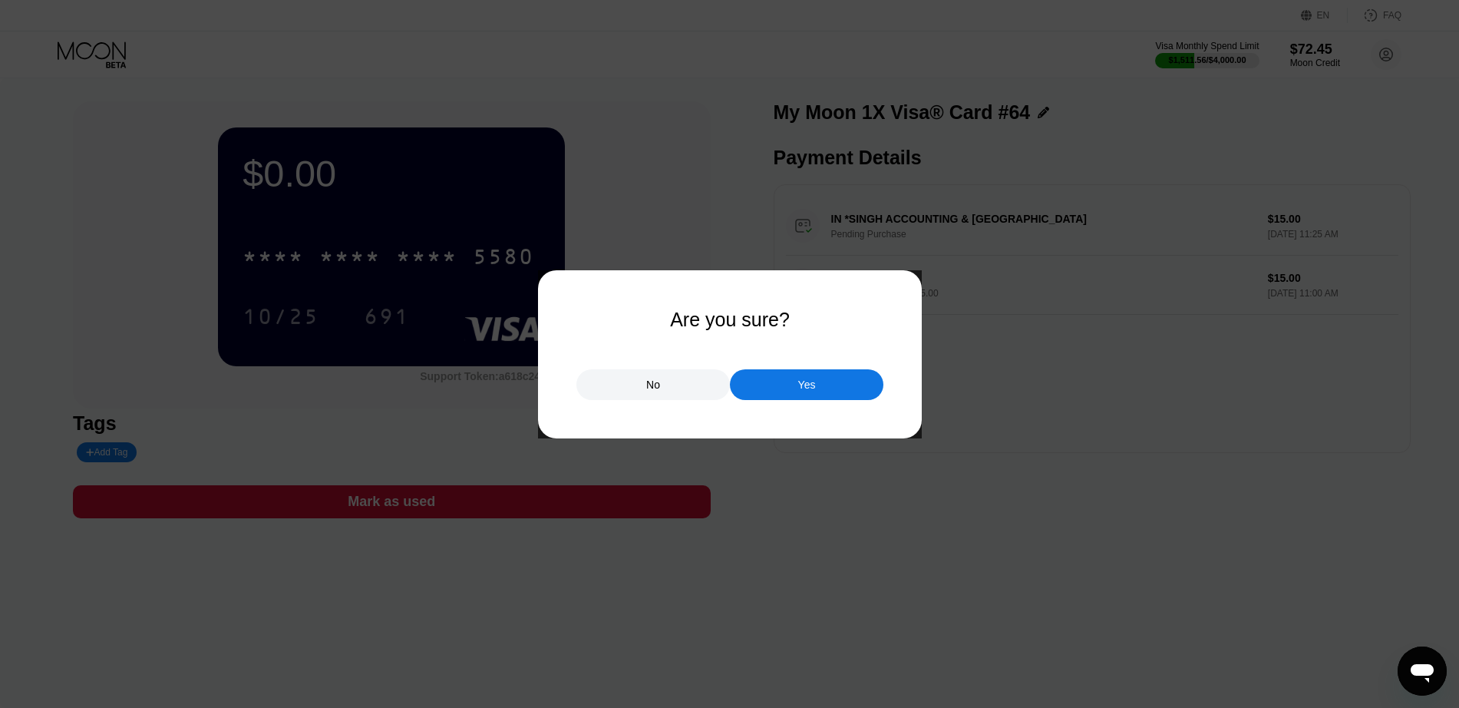
click at [468, 376] on div "Yes" at bounding box center [806, 384] width 153 height 31
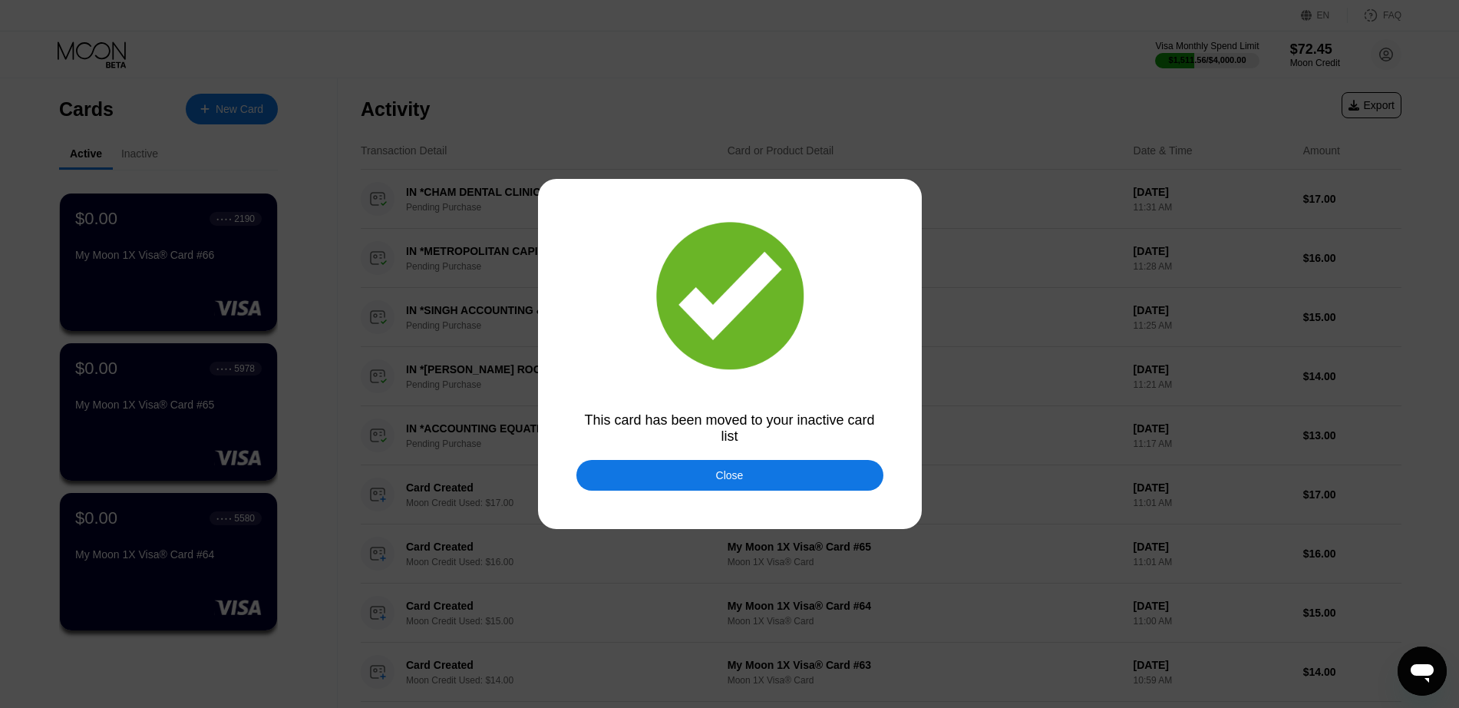
click at [468, 481] on div "Close" at bounding box center [729, 475] width 307 height 31
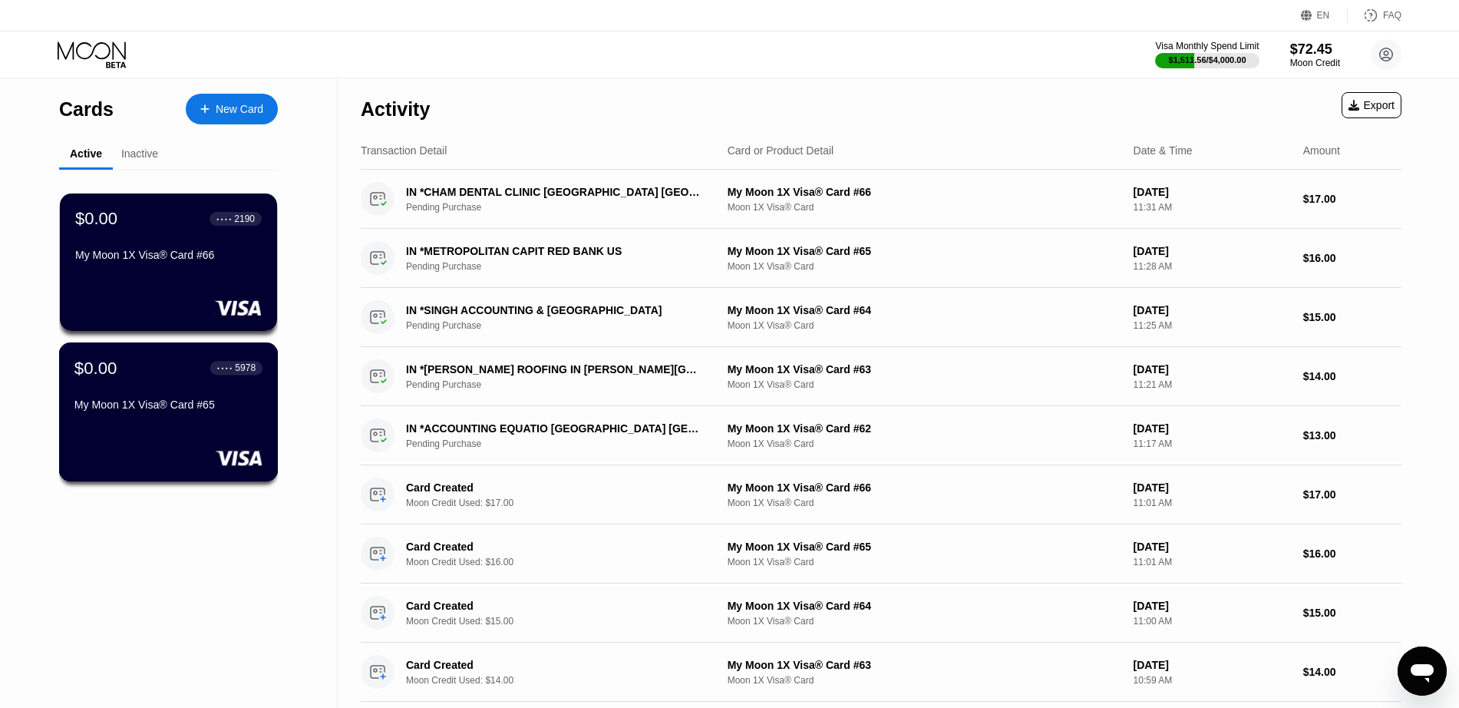
click at [152, 425] on div "$0.00 ● ● ● ● 5978 My Moon 1X Visa® Card #65" at bounding box center [168, 411] width 219 height 139
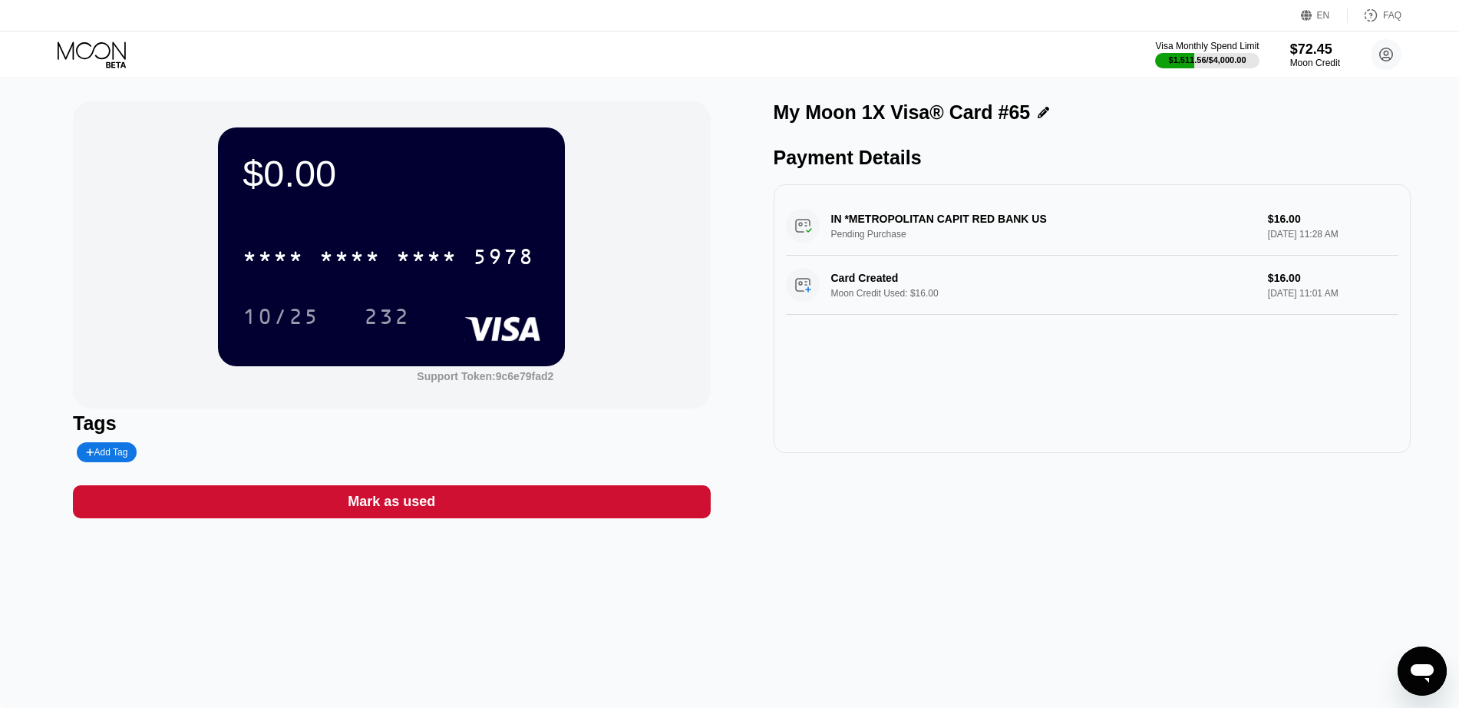
click at [375, 510] on div "Mark as used" at bounding box center [391, 502] width 87 height 18
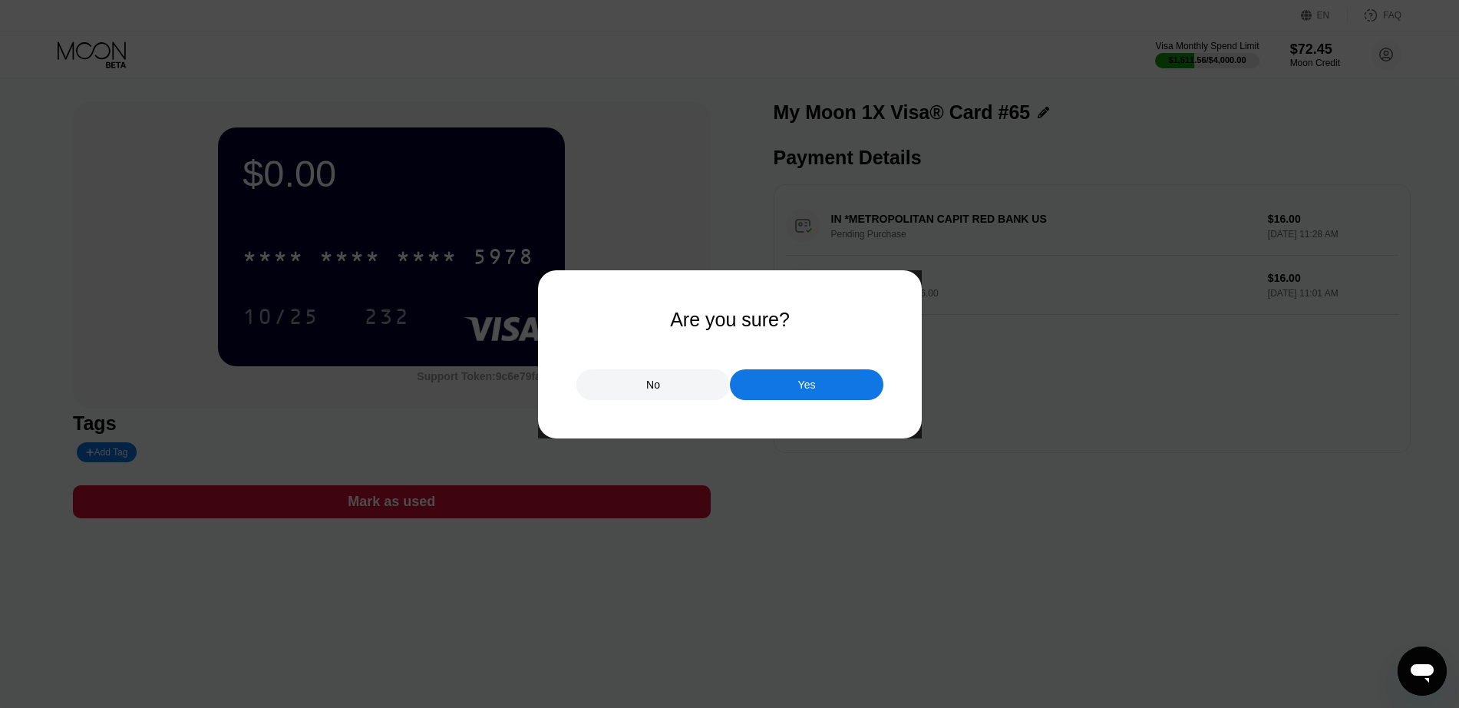
click at [468, 383] on div "Yes" at bounding box center [806, 385] width 18 height 14
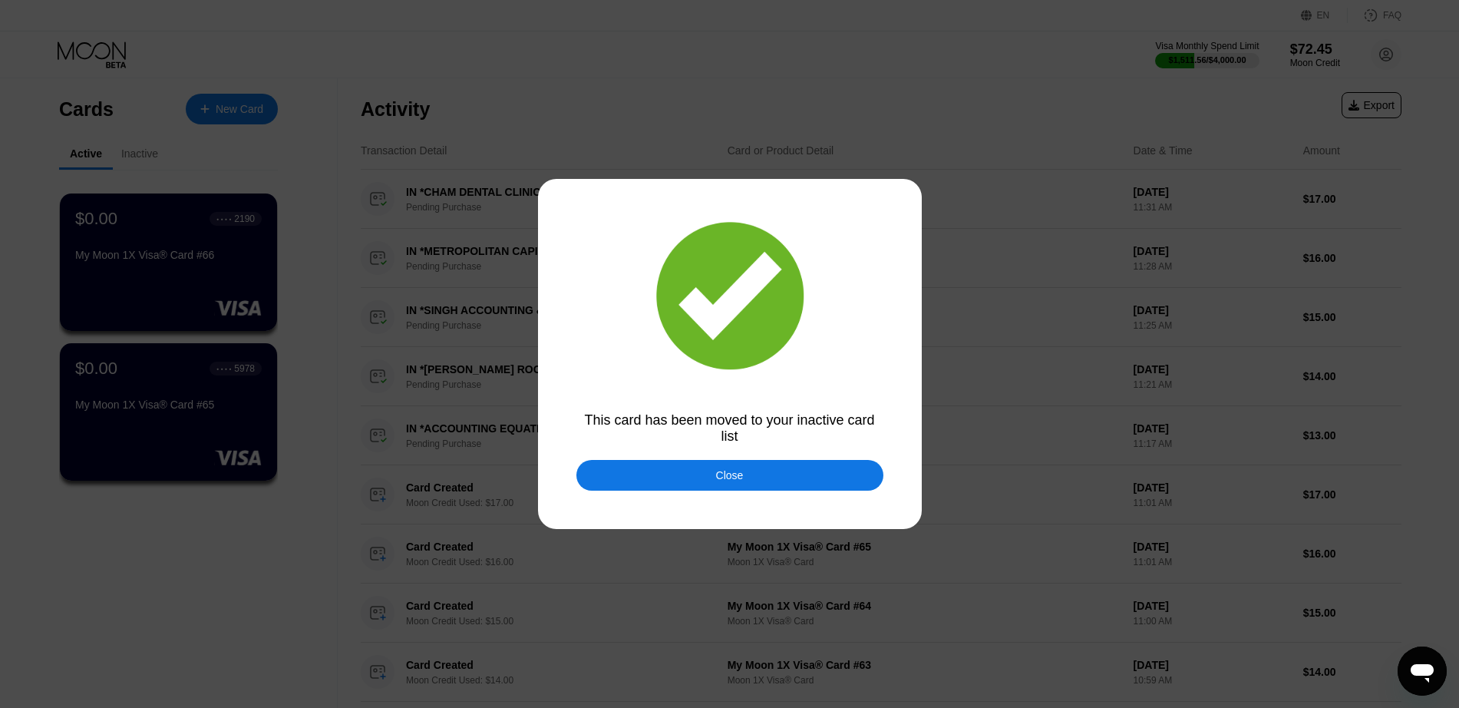
click at [468, 476] on div "Close" at bounding box center [729, 475] width 307 height 31
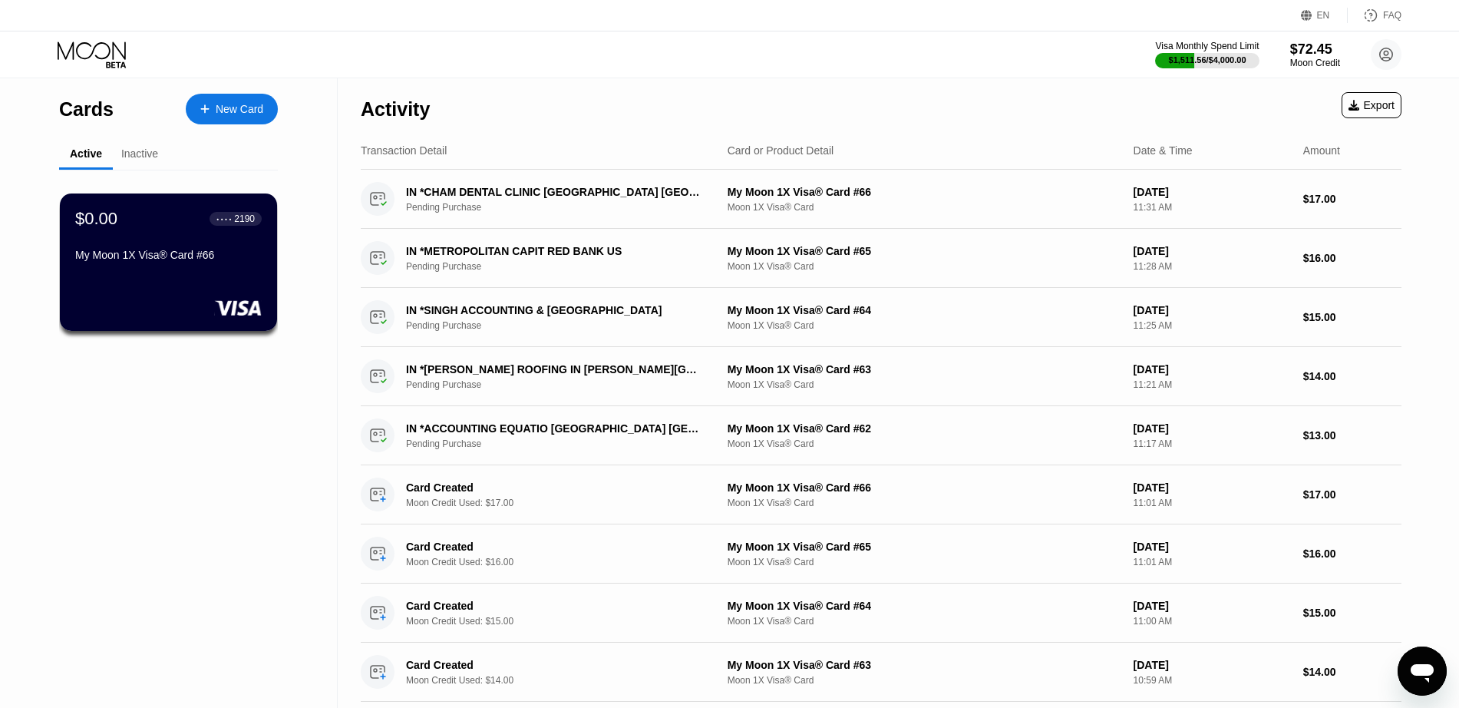
drag, startPoint x: 186, startPoint y: 269, endPoint x: 106, endPoint y: 252, distance: 81.6
click at [106, 252] on div "$0.00 ● ● ● ● 2190 My Moon 1X Visa® Card #66" at bounding box center [168, 238] width 186 height 58
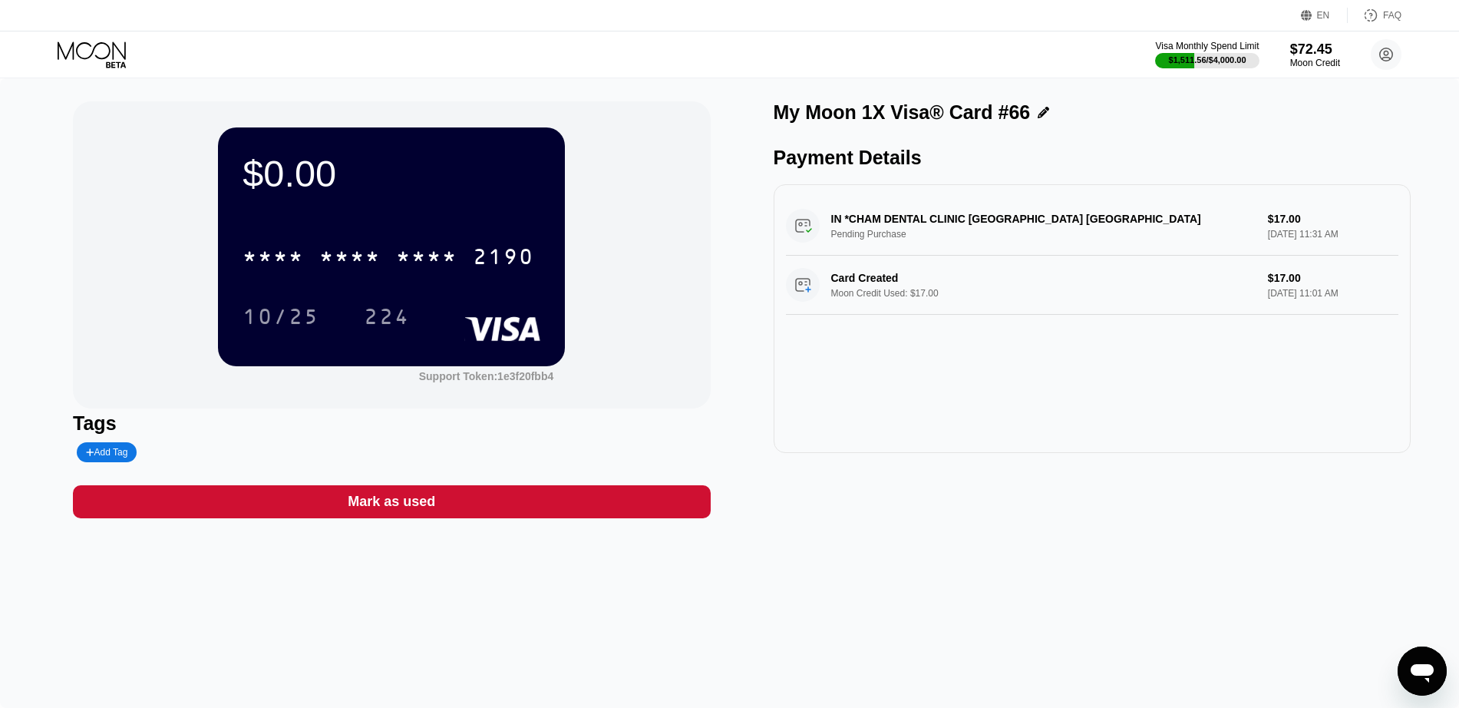
click at [425, 510] on div "Mark as used" at bounding box center [391, 502] width 87 height 18
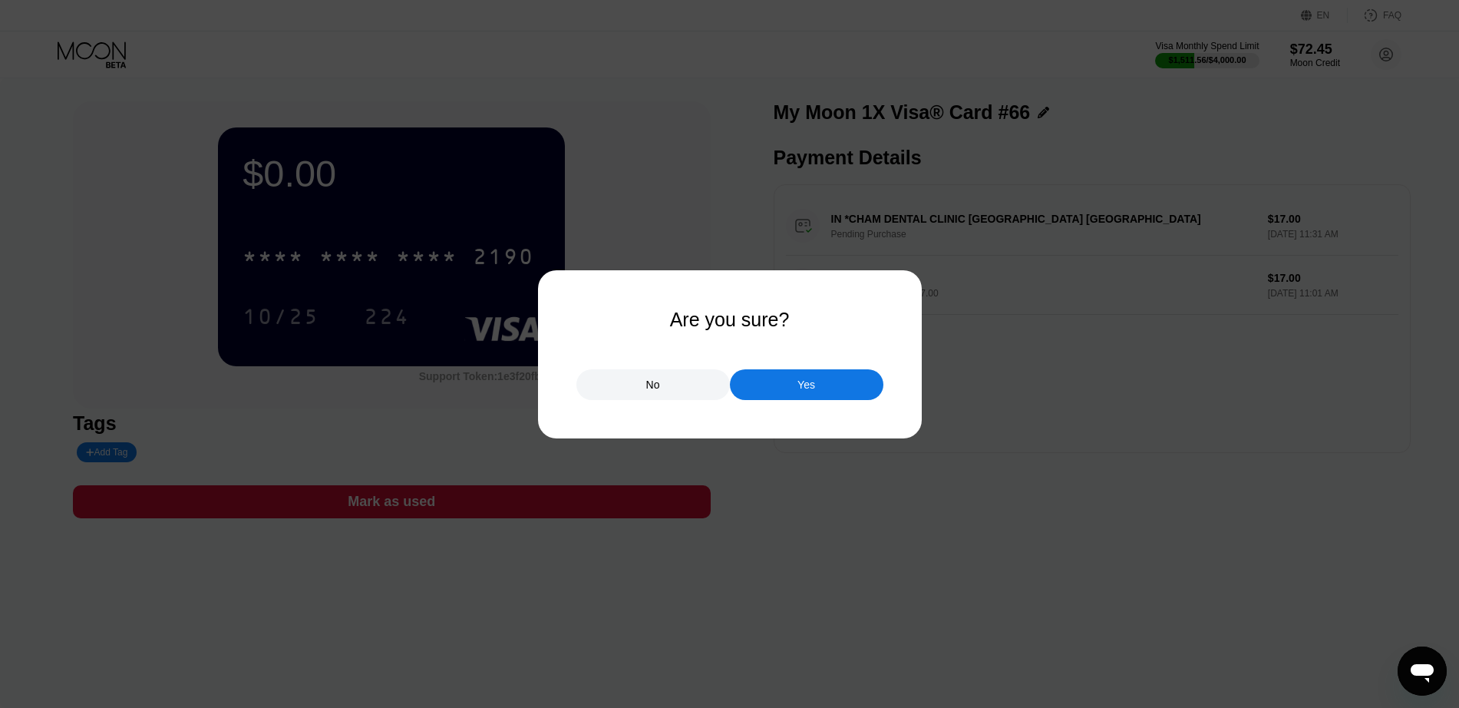
click at [468, 384] on div "Yes" at bounding box center [806, 384] width 153 height 31
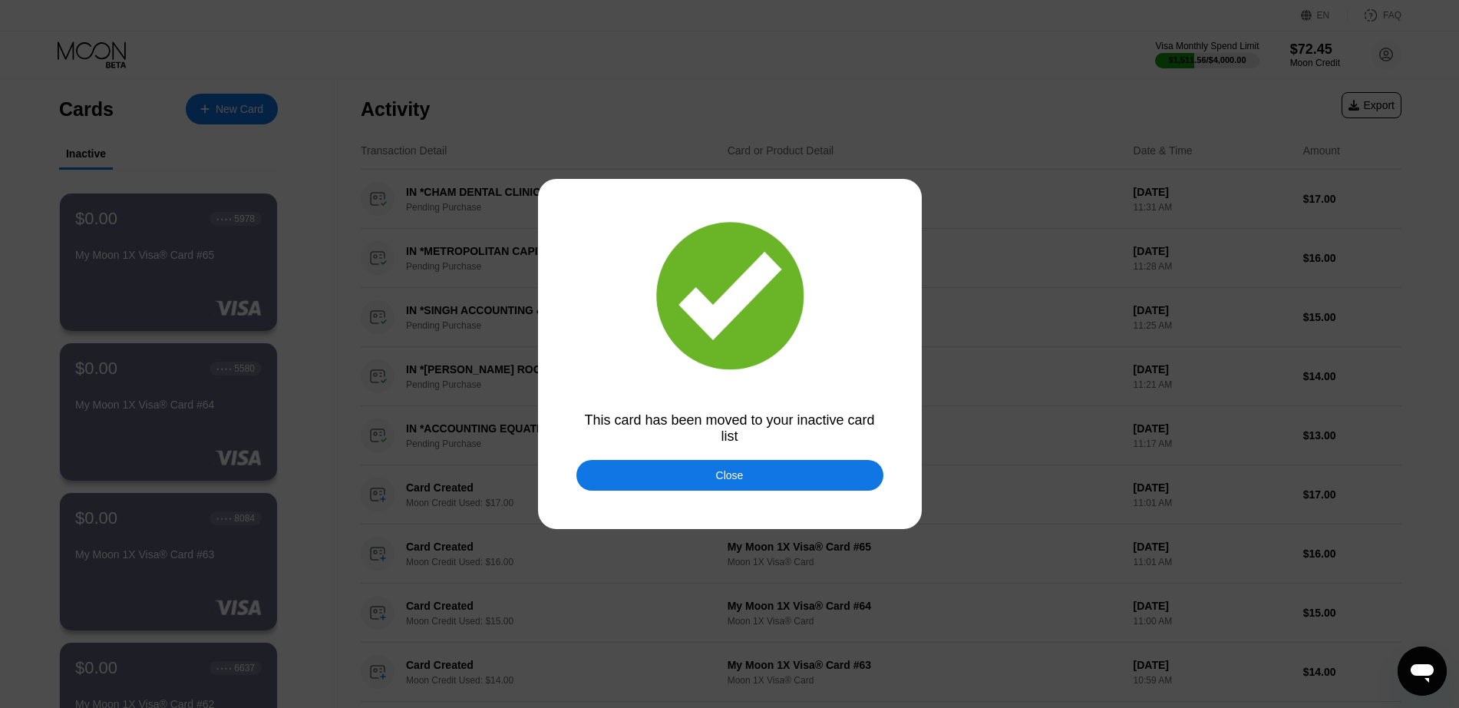
click at [468, 477] on div "Close" at bounding box center [729, 475] width 307 height 31
